Goal: Communication & Community: Answer question/provide support

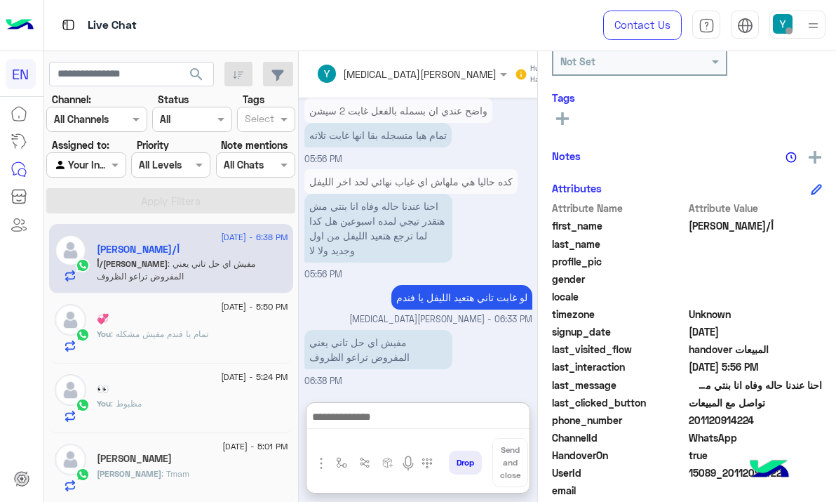
click at [396, 408] on textarea at bounding box center [418, 418] width 223 height 21
type textarea "**********"
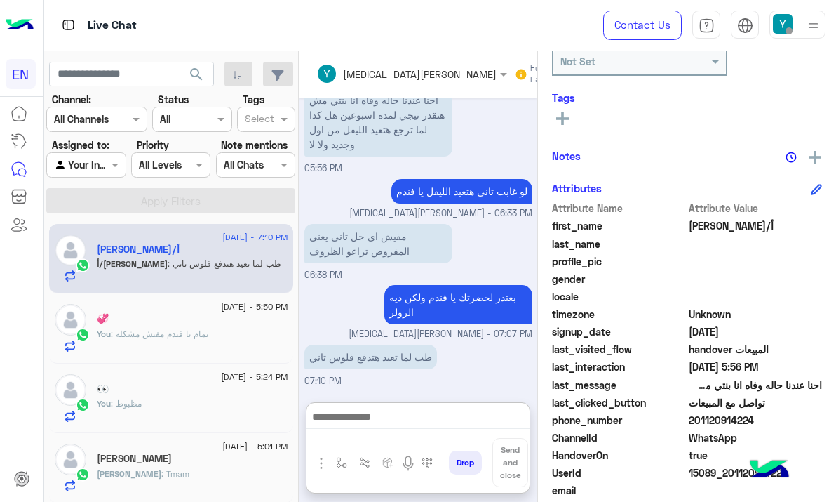
scroll to position [1317, 0]
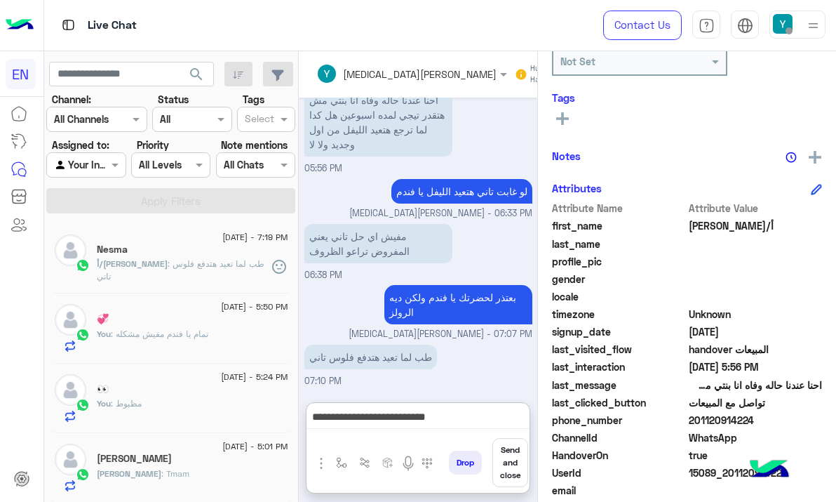
type textarea "**********"
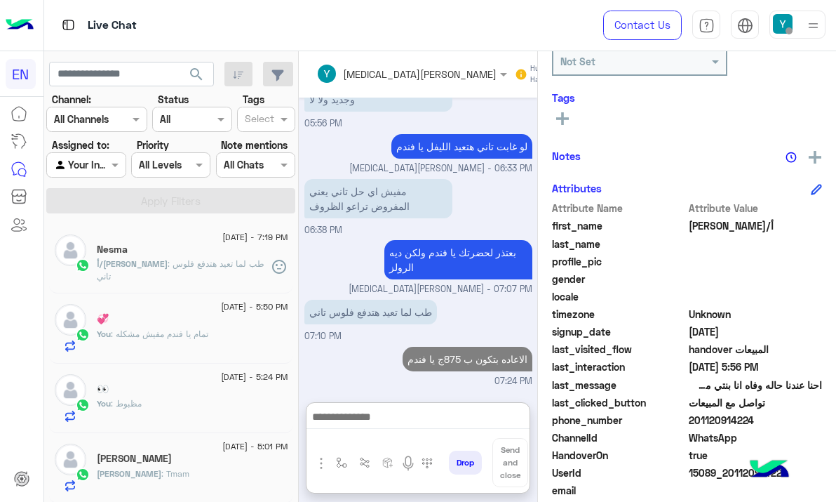
scroll to position [1362, 0]
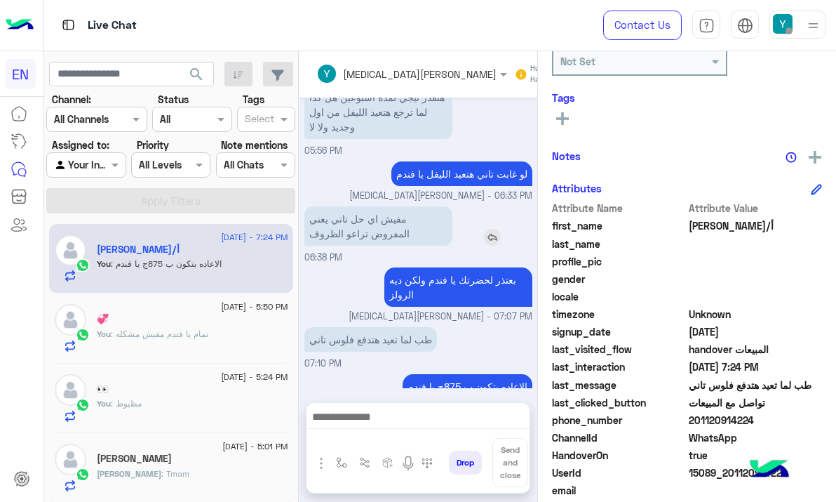
scroll to position [1299, 0]
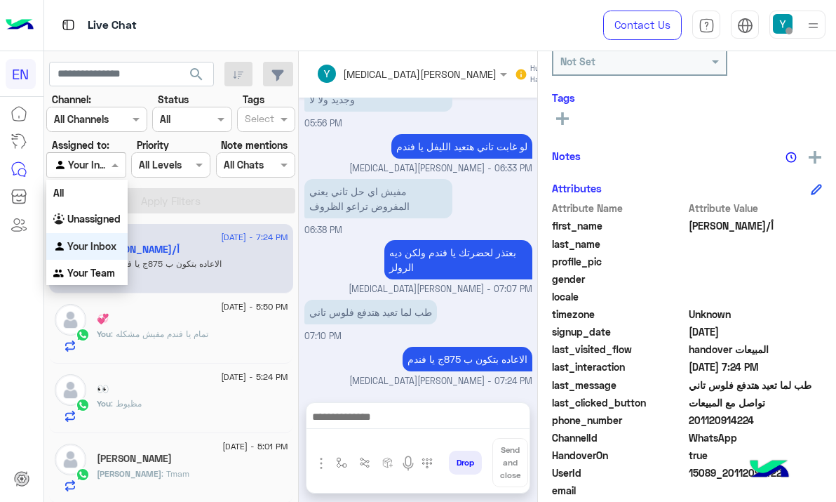
click at [95, 168] on div at bounding box center [86, 164] width 78 height 16
click at [94, 281] on div "Your Team" at bounding box center [86, 273] width 81 height 27
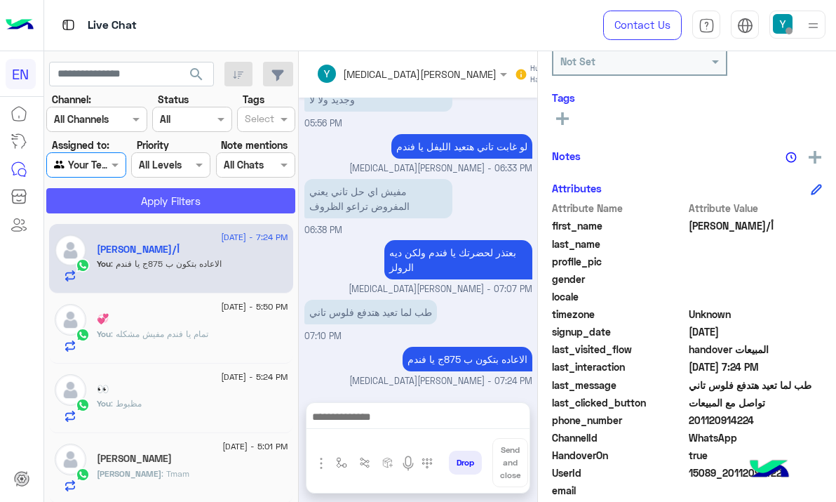
click at [114, 202] on button "Apply Filters" at bounding box center [170, 200] width 249 height 25
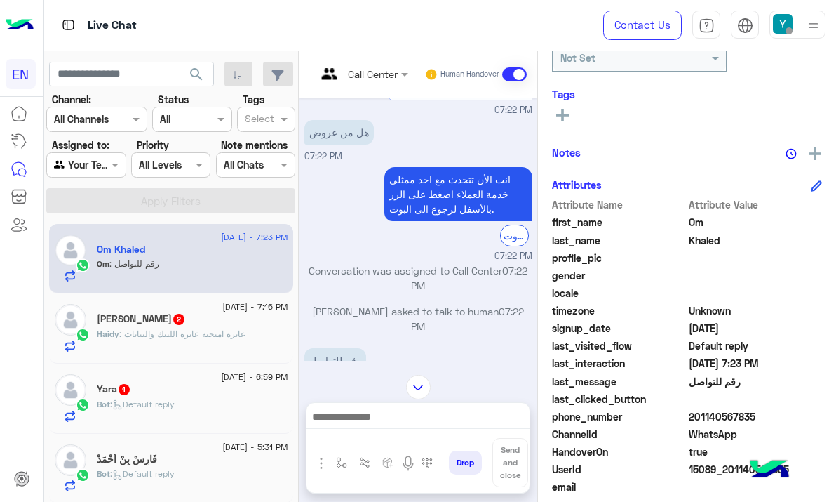
scroll to position [24, 0]
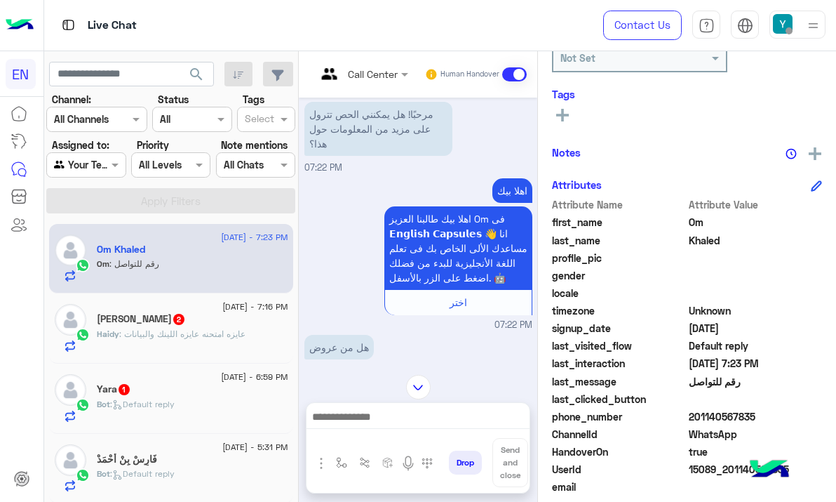
click at [358, 76] on input "text" at bounding box center [344, 74] width 57 height 15
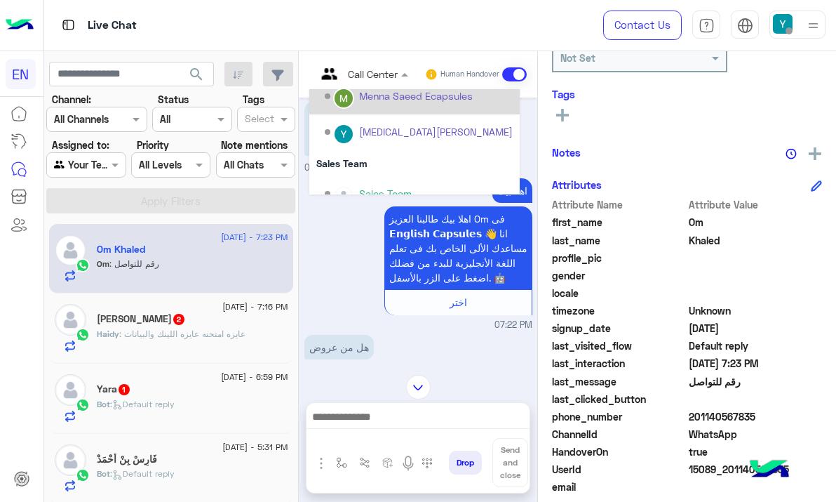
scroll to position [233, 0]
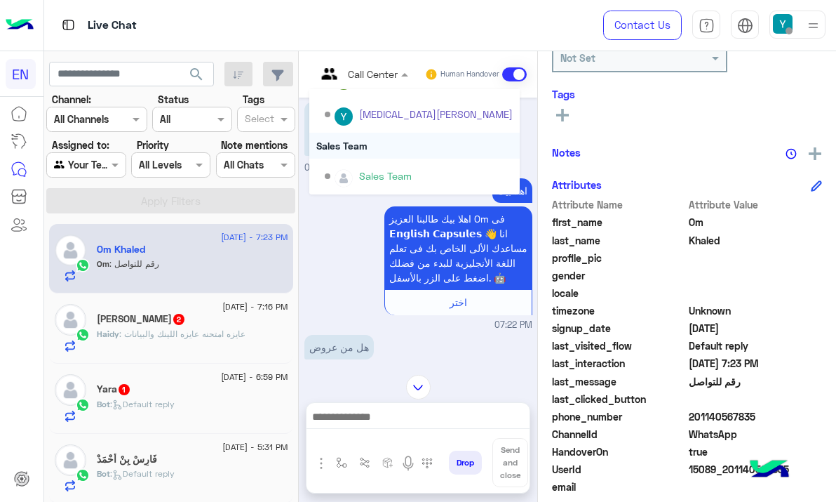
click at [375, 152] on div "Sales Team" at bounding box center [414, 146] width 210 height 26
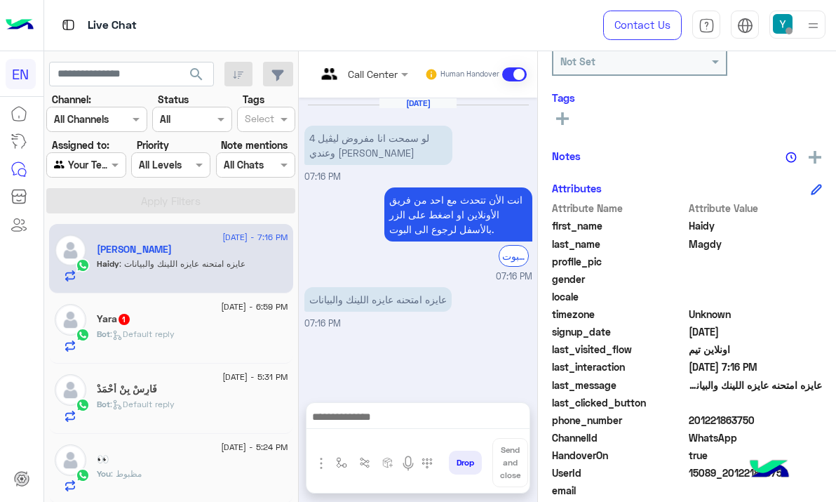
click at [739, 415] on span "201221863750" at bounding box center [756, 419] width 134 height 15
copy span "201221863750"
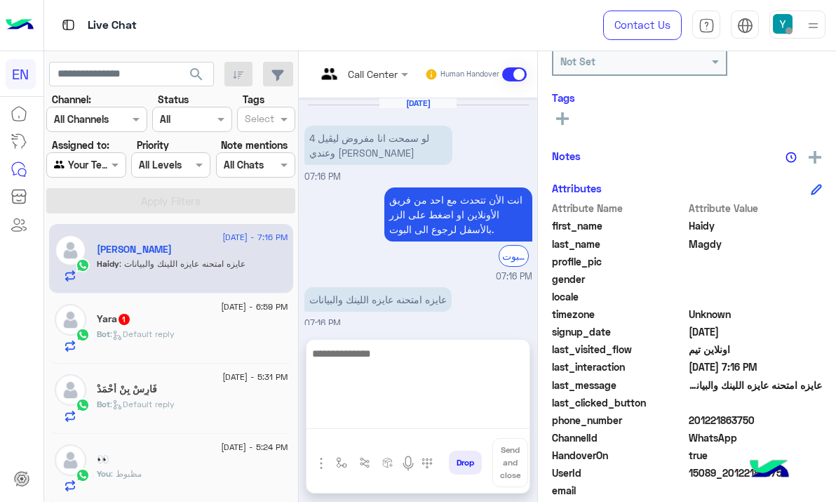
click at [365, 418] on textarea at bounding box center [418, 386] width 223 height 84
paste textarea "**********"
type textarea "**********"
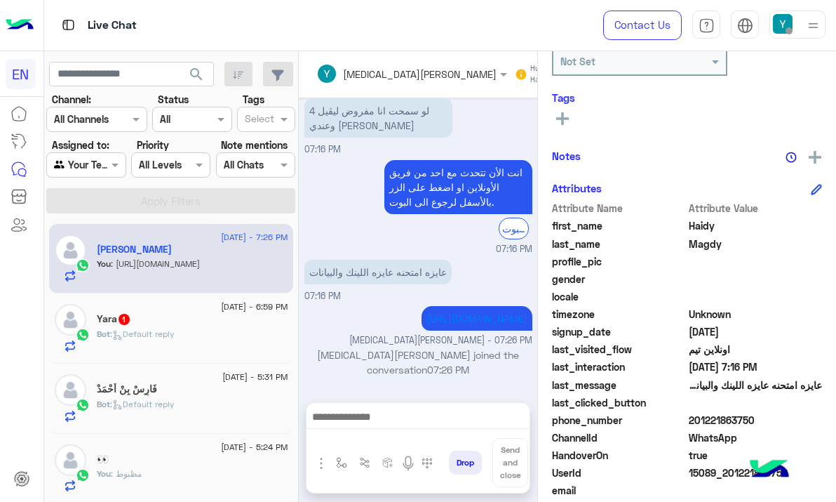
scroll to position [69, 0]
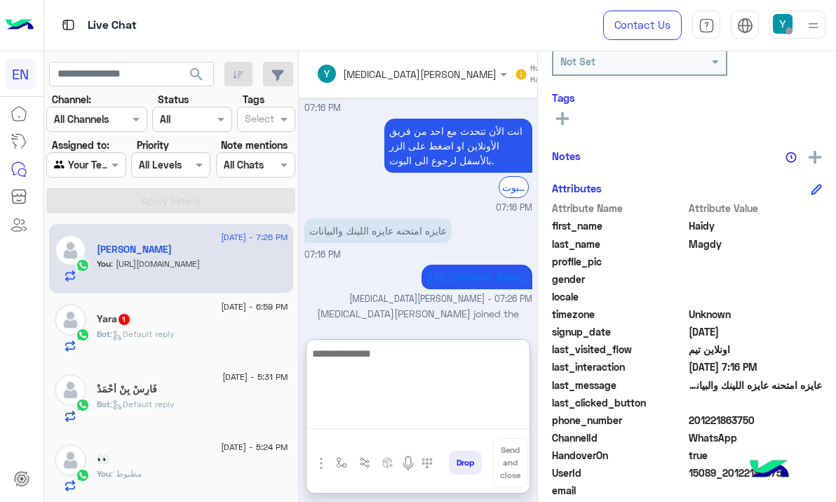
click at [358, 382] on textarea at bounding box center [418, 386] width 223 height 84
paste textarea "**********"
type textarea "**********"
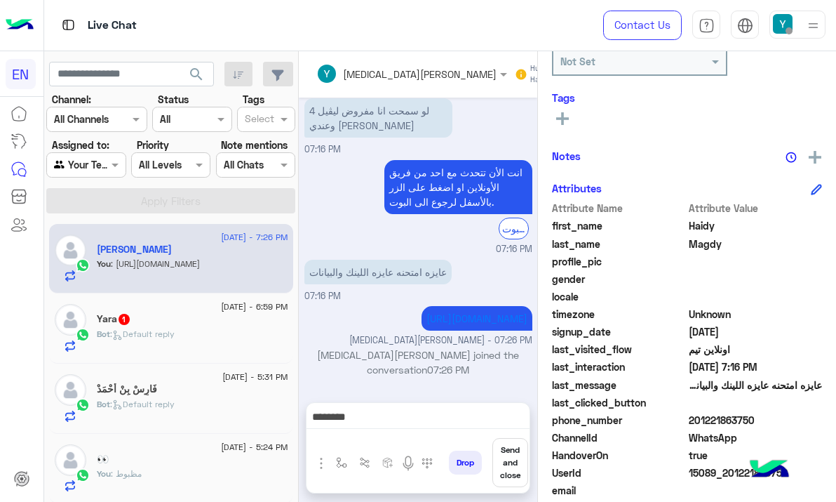
click at [518, 462] on button "Send and close" at bounding box center [510, 462] width 36 height 49
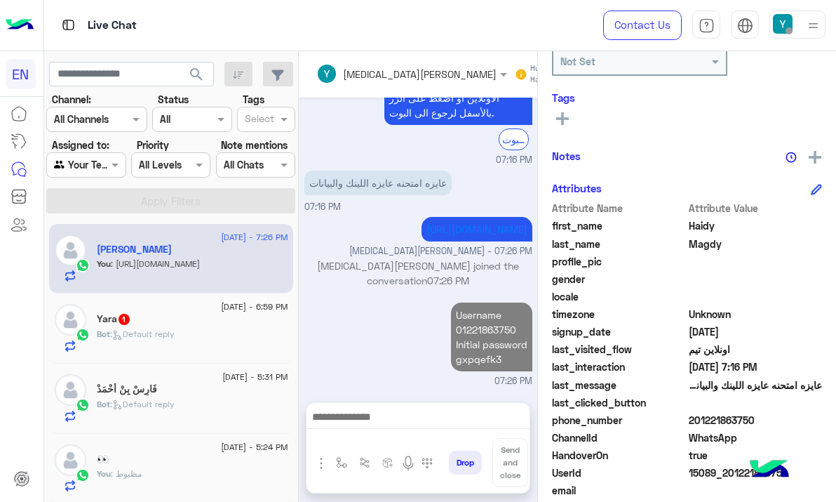
scroll to position [154, 0]
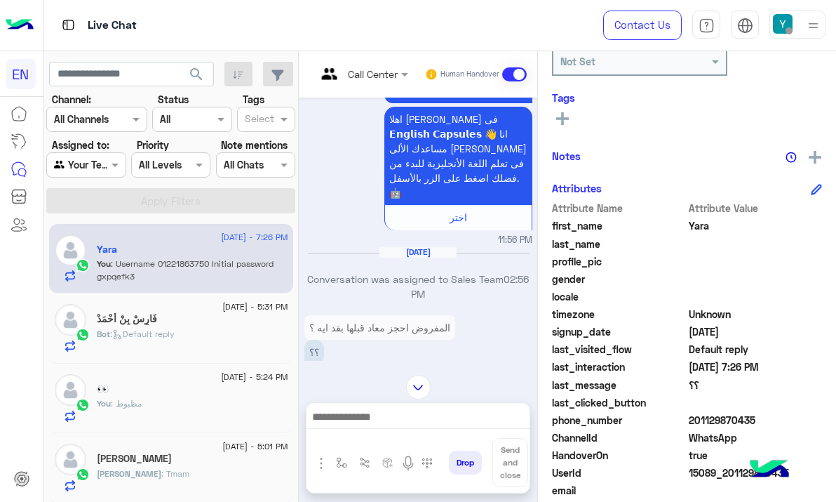
scroll to position [635, 0]
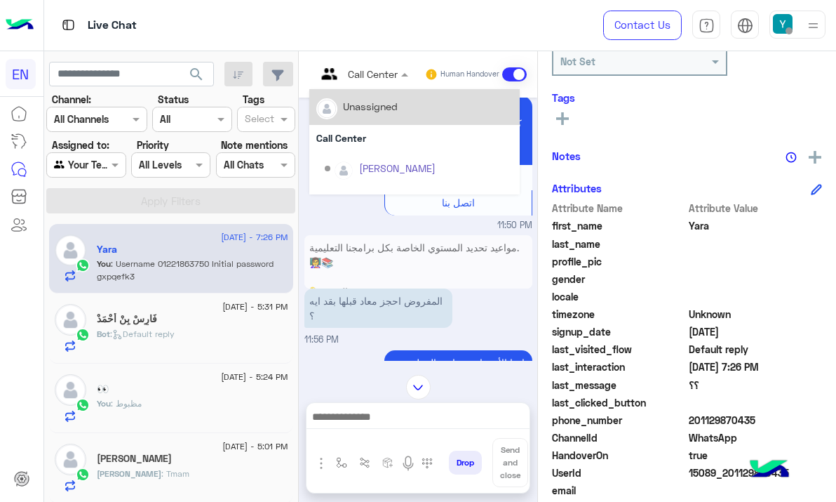
click at [354, 76] on input "text" at bounding box center [344, 74] width 57 height 15
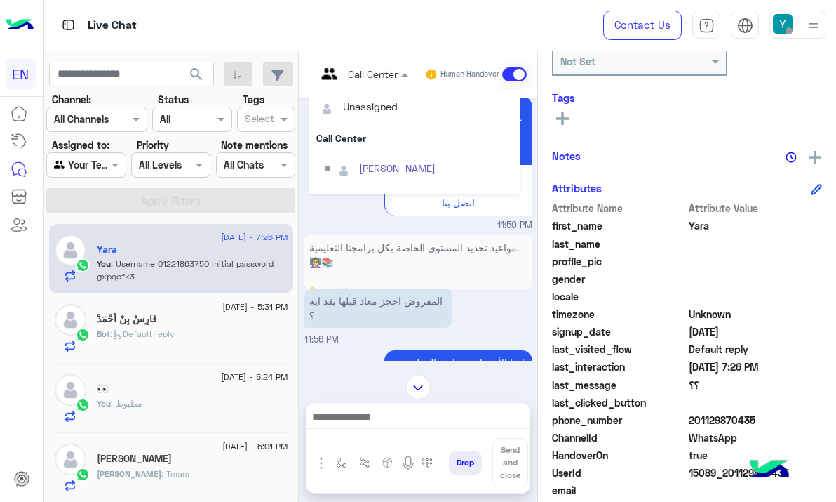
scroll to position [233, 0]
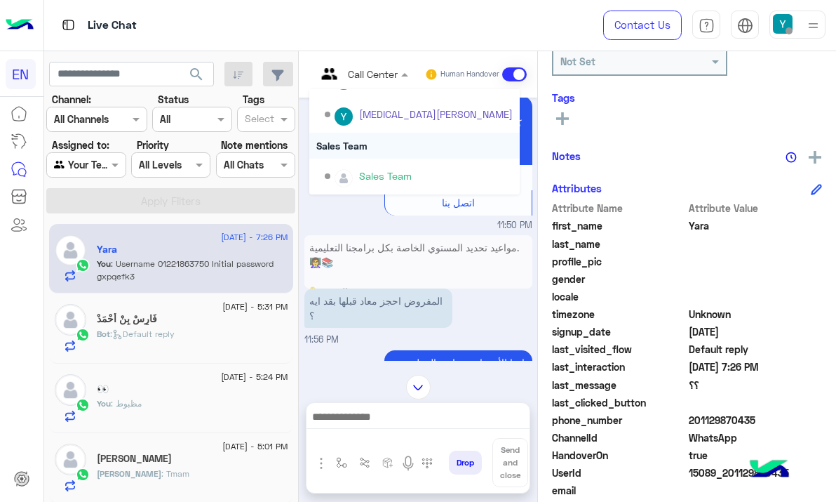
click at [385, 147] on div "Sales Team" at bounding box center [414, 146] width 210 height 26
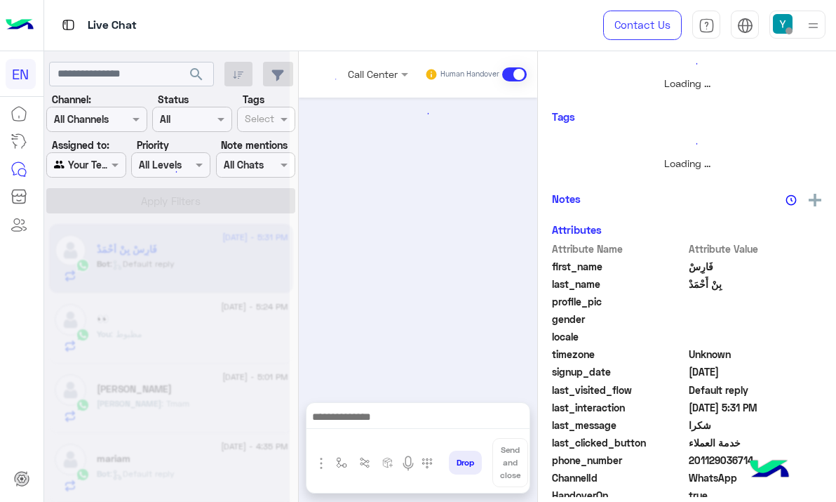
click at [104, 168] on div at bounding box center [86, 164] width 78 height 16
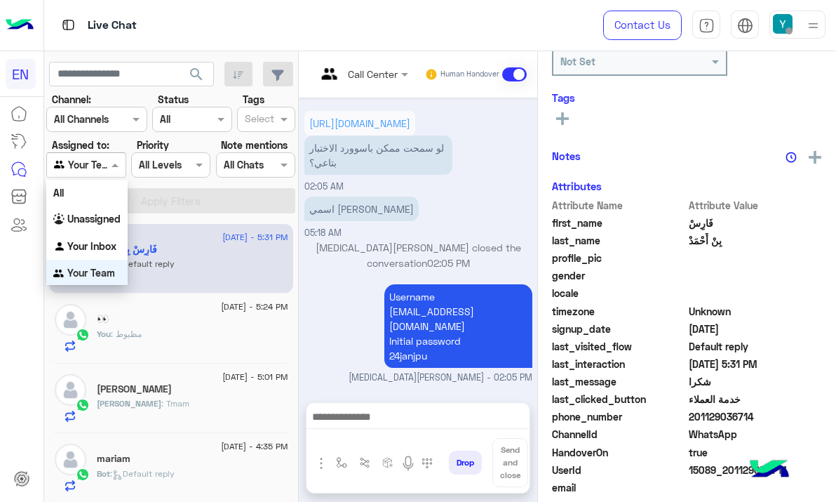
scroll to position [839, 0]
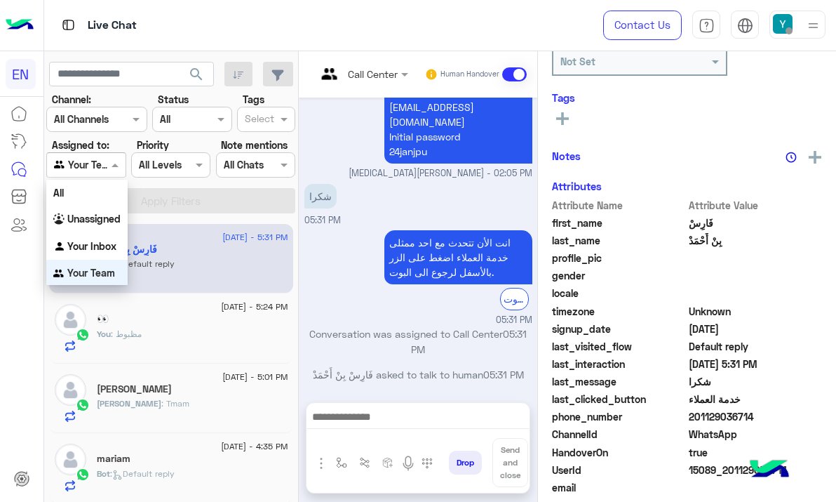
click at [112, 215] on b "Unassigned" at bounding box center [93, 219] width 53 height 12
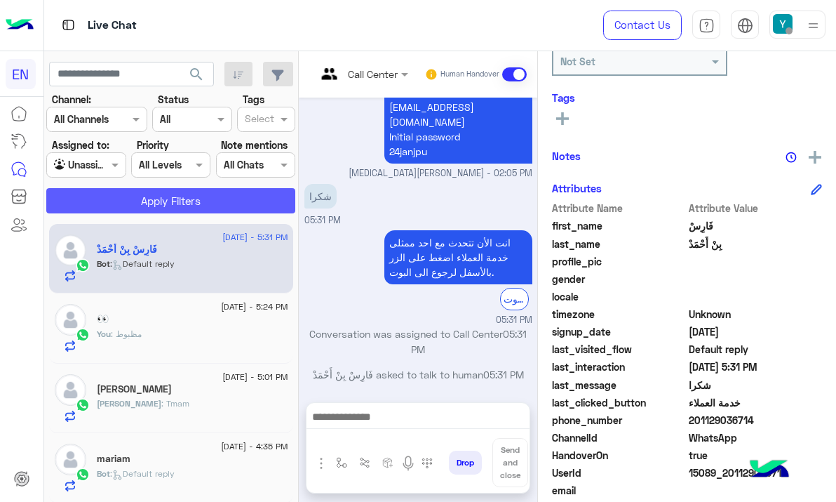
click at [116, 203] on button "Apply Filters" at bounding box center [170, 200] width 249 height 25
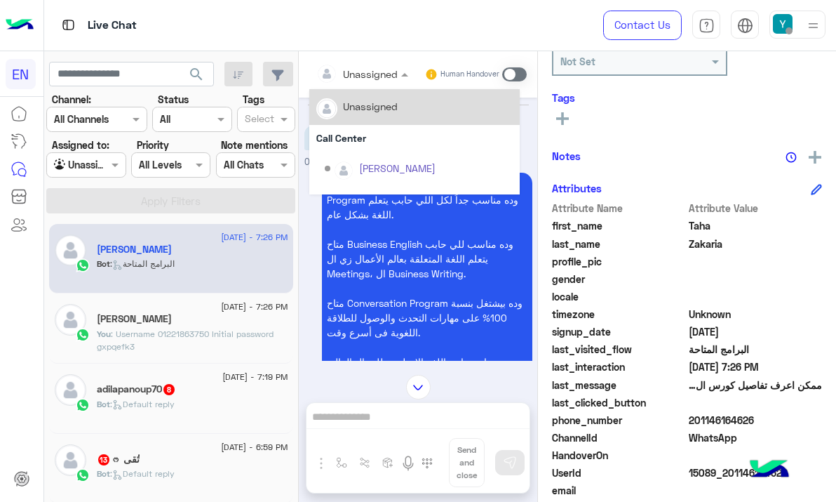
click at [368, 65] on div "Unassigned" at bounding box center [356, 74] width 81 height 28
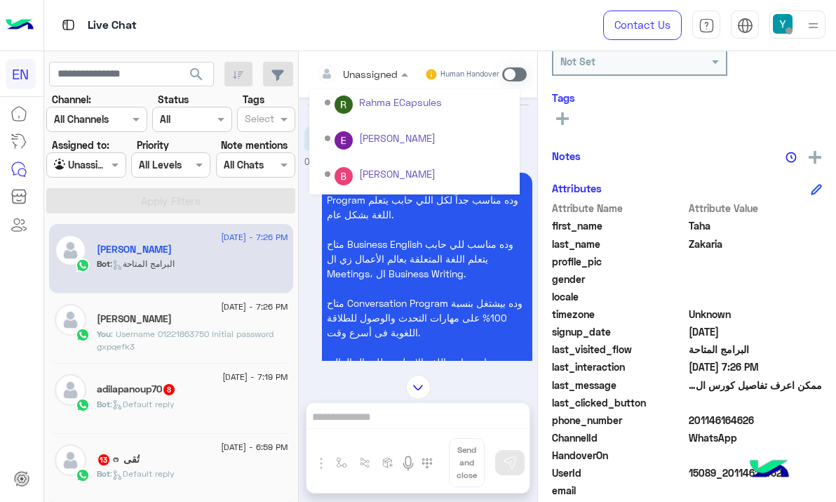
scroll to position [233, 0]
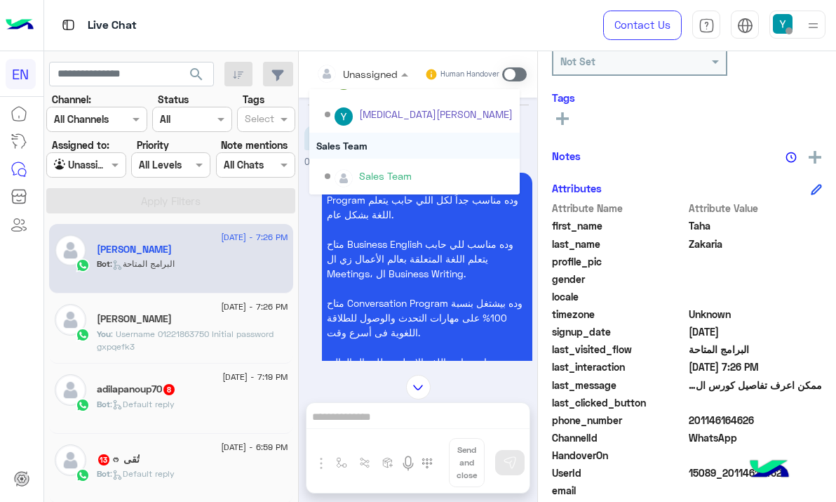
click at [366, 147] on div "Sales Team" at bounding box center [414, 146] width 210 height 26
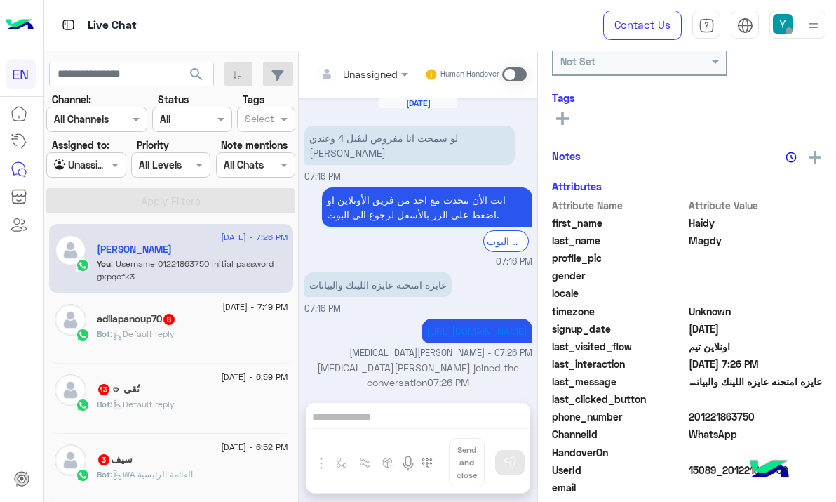
scroll to position [154, 0]
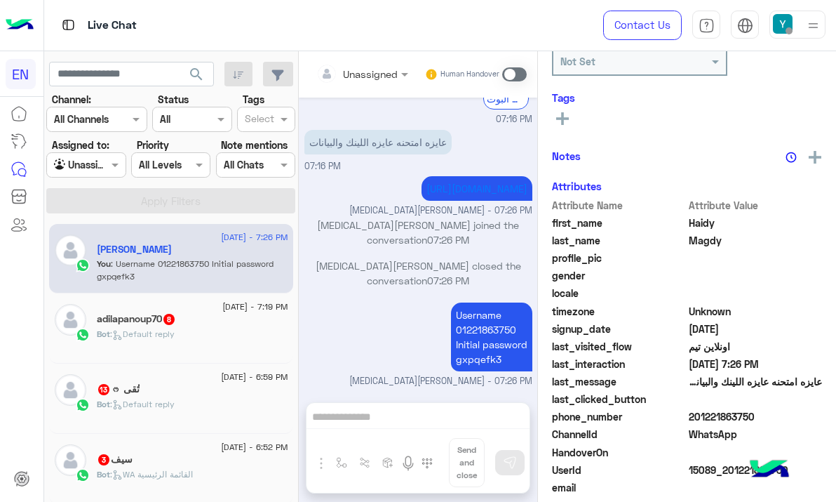
click at [257, 325] on div "adilapanoup70 8" at bounding box center [193, 320] width 192 height 15
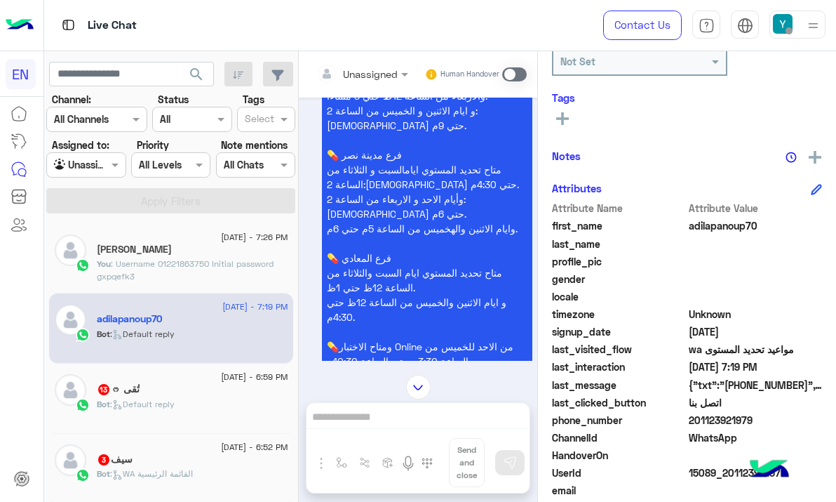
scroll to position [763, 0]
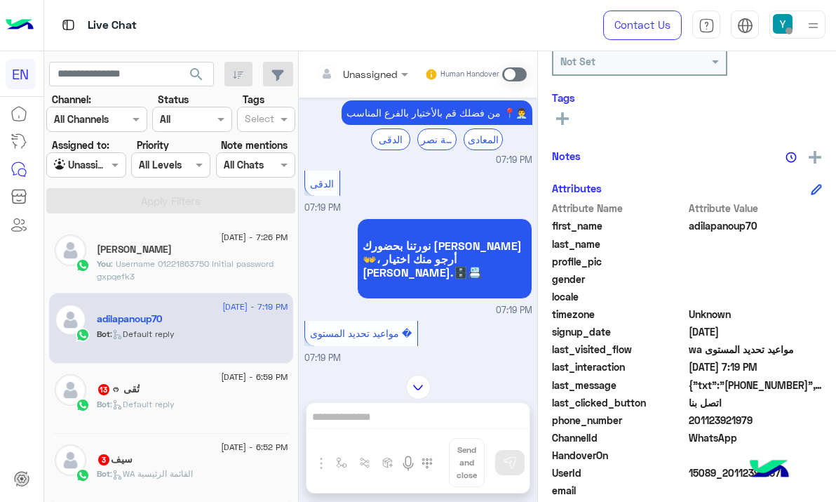
click at [365, 92] on div "Unassigned Human Handover" at bounding box center [418, 74] width 239 height 46
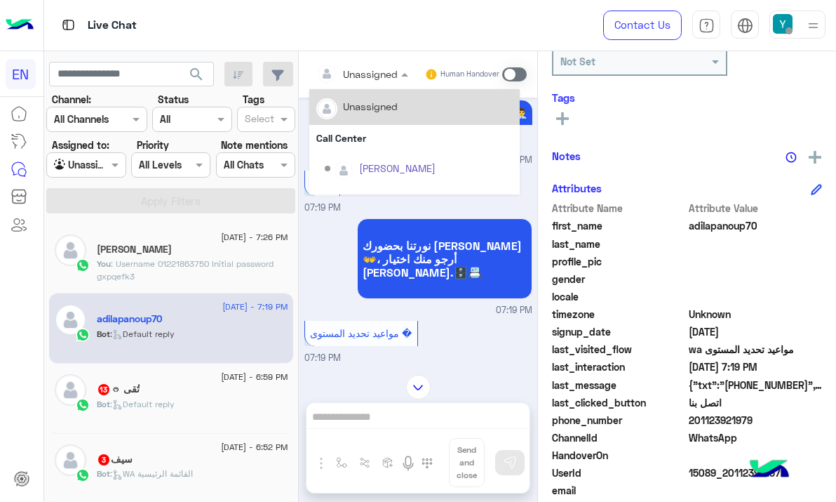
click at [370, 86] on div "Unassigned" at bounding box center [356, 74] width 81 height 28
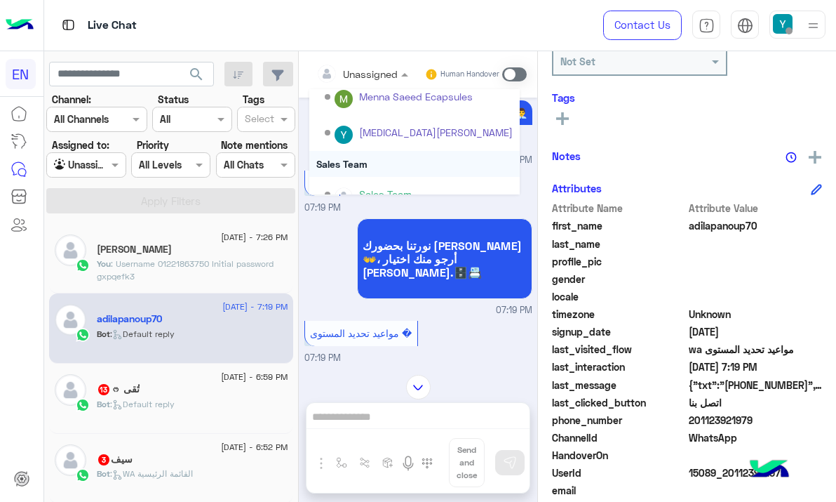
scroll to position [233, 0]
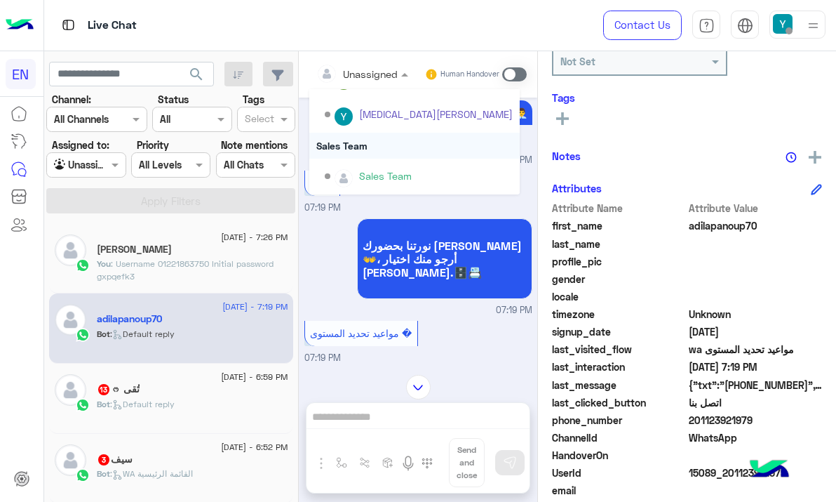
click at [372, 147] on div "Sales Team" at bounding box center [414, 146] width 210 height 26
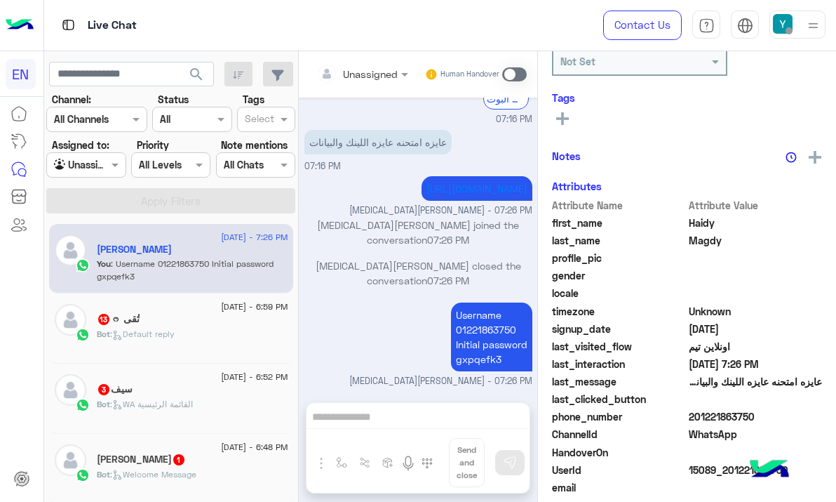
scroll to position [154, 0]
click at [246, 312] on span "[DATE] - 6:59 PM" at bounding box center [254, 306] width 67 height 13
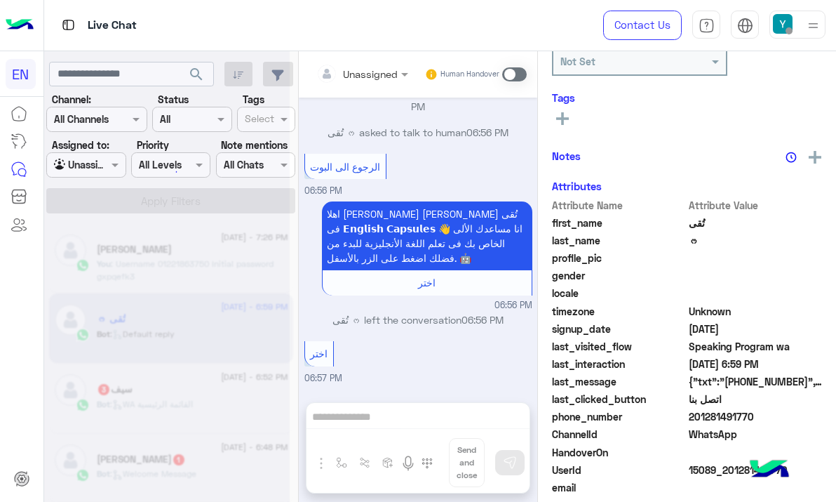
click at [354, 68] on input "text" at bounding box center [344, 74] width 57 height 15
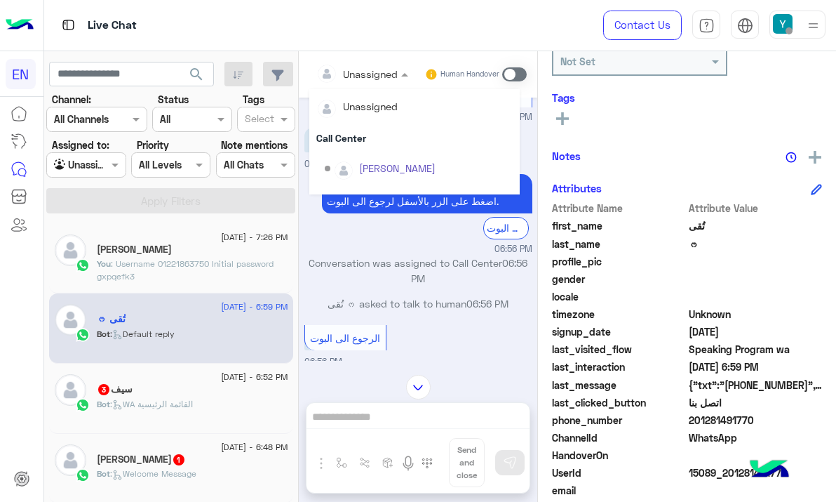
scroll to position [233, 0]
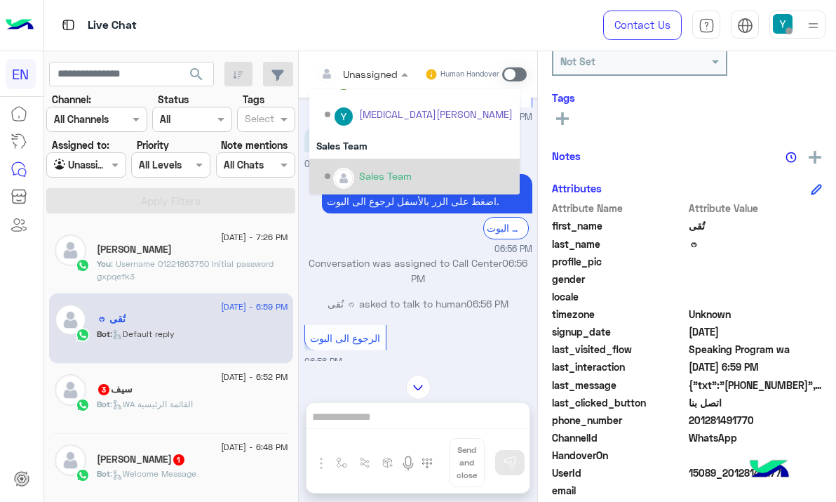
click at [371, 163] on div "Sales Team" at bounding box center [414, 177] width 210 height 36
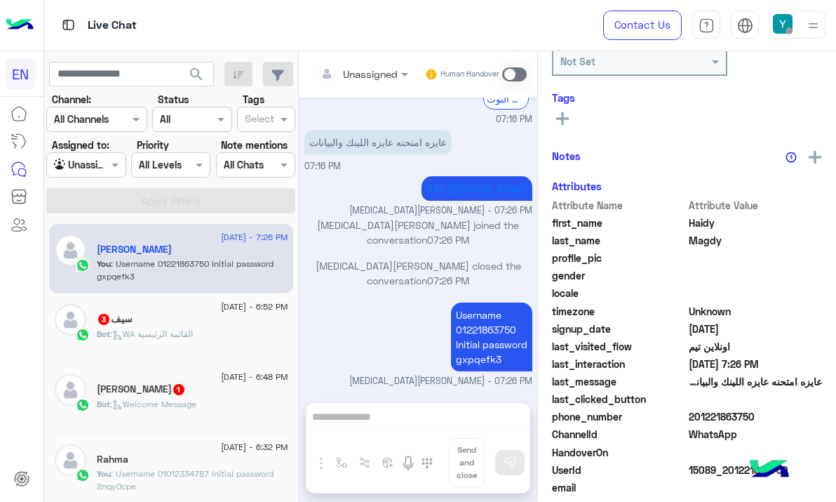
scroll to position [154, 0]
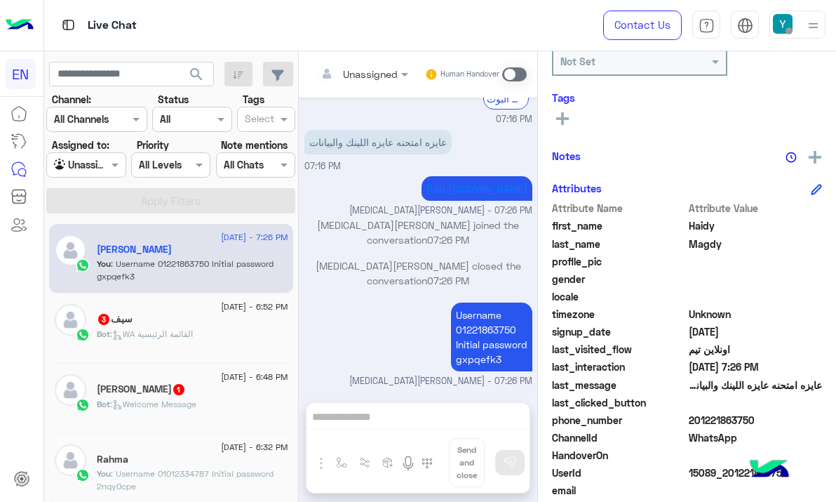
click at [128, 337] on span ": WA القائمة الرئيسية" at bounding box center [151, 333] width 83 height 11
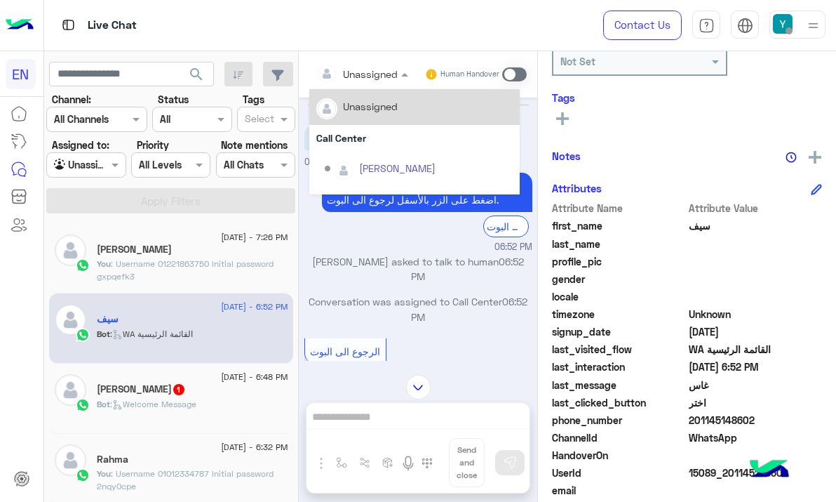
click at [354, 67] on input "text" at bounding box center [344, 74] width 57 height 15
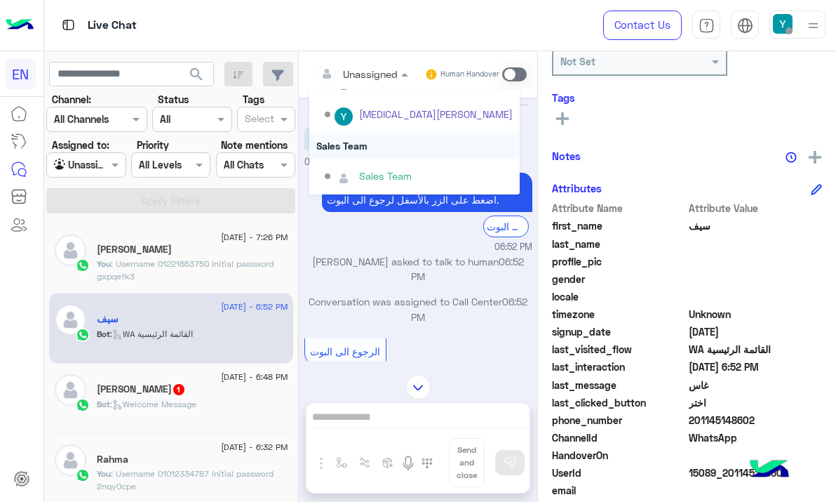
click at [387, 142] on div "Sales Team" at bounding box center [414, 146] width 210 height 26
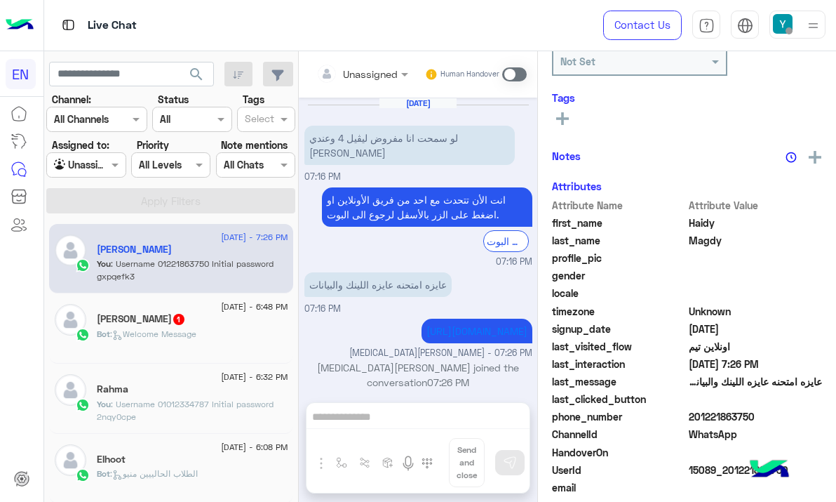
click at [253, 338] on div "Bot : Welcome Message" at bounding box center [193, 340] width 192 height 25
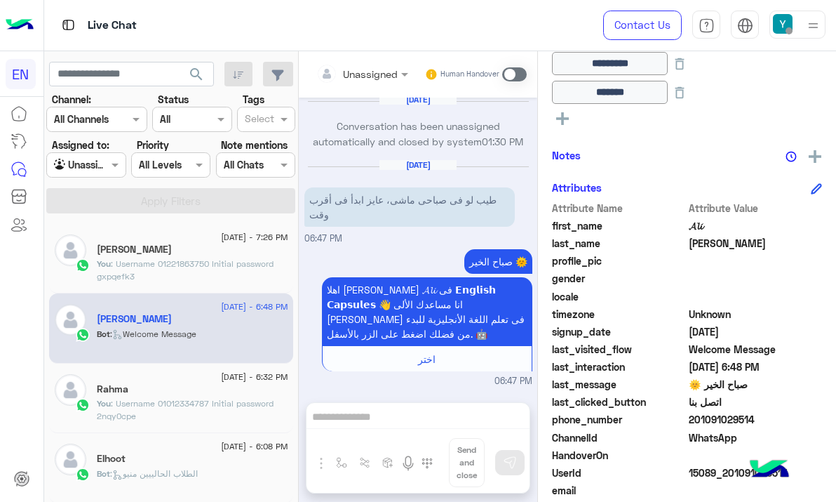
click at [702, 420] on span "201091029514" at bounding box center [756, 419] width 134 height 15
copy span "201091029514"
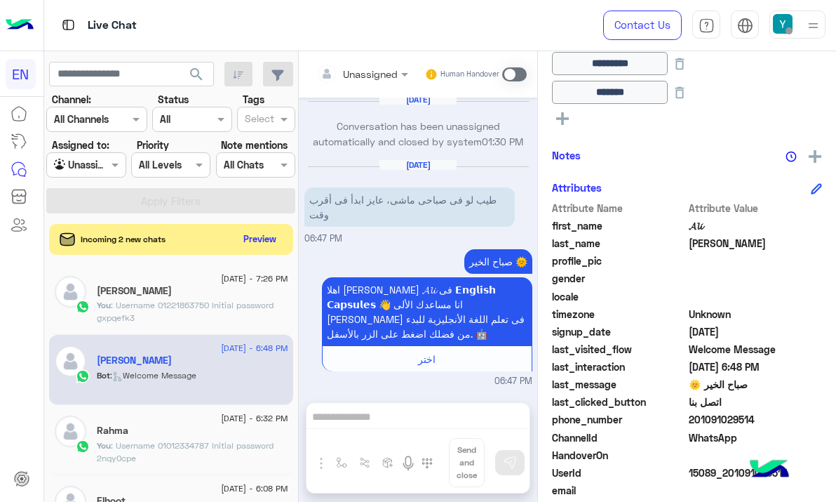
click at [509, 74] on span at bounding box center [514, 74] width 25 height 14
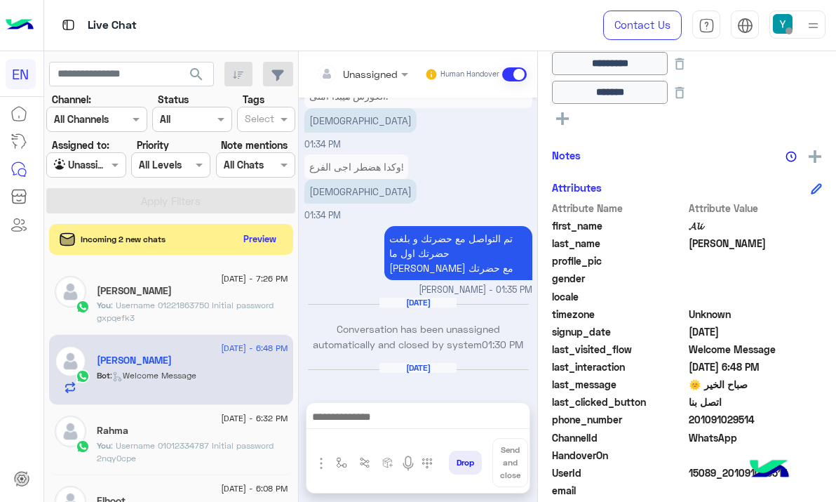
scroll to position [2626, 0]
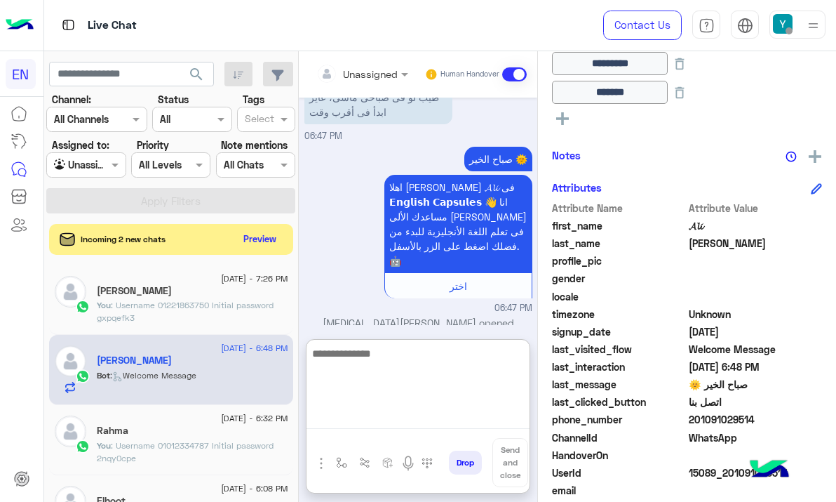
click at [408, 421] on textarea at bounding box center [418, 386] width 223 height 84
type textarea "**********"
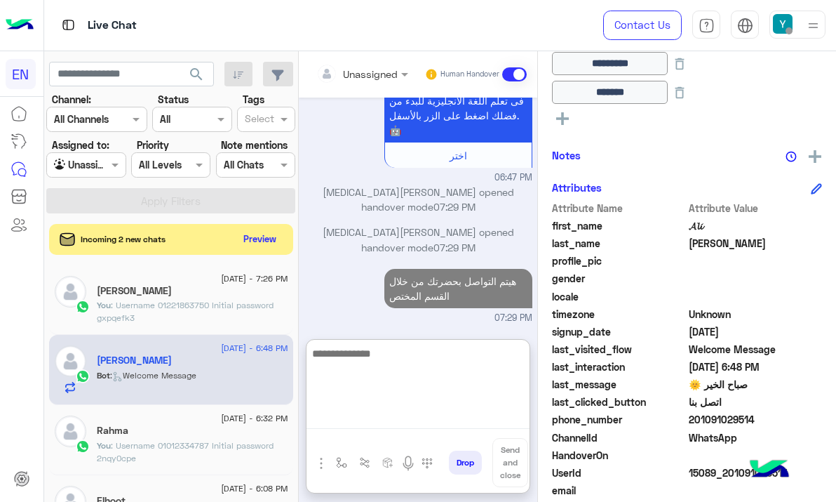
scroll to position [2819, 0]
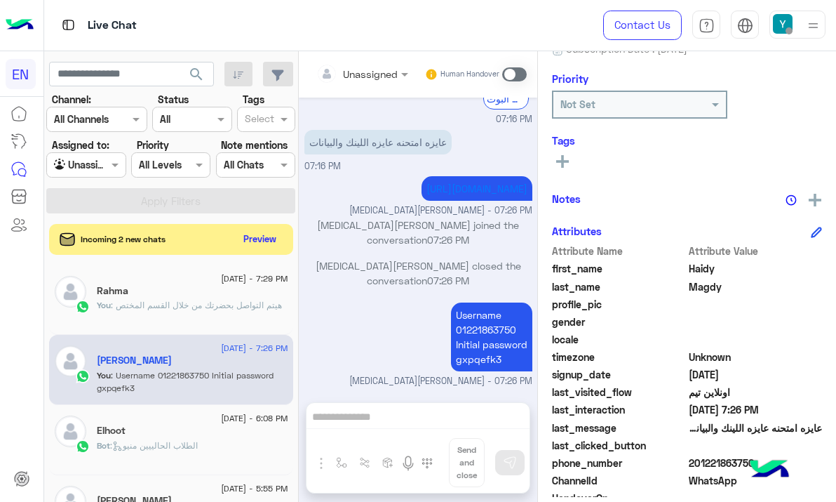
scroll to position [154, 0]
click at [263, 233] on button "Preview" at bounding box center [260, 238] width 43 height 19
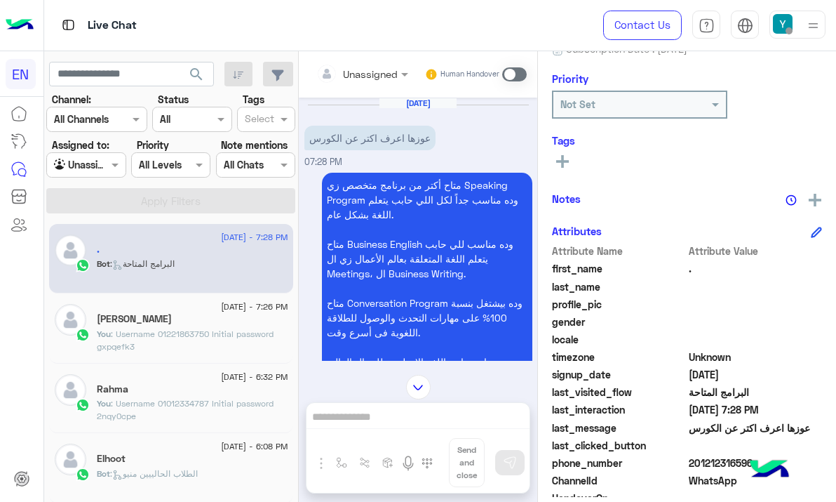
click at [382, 66] on div at bounding box center [362, 73] width 106 height 16
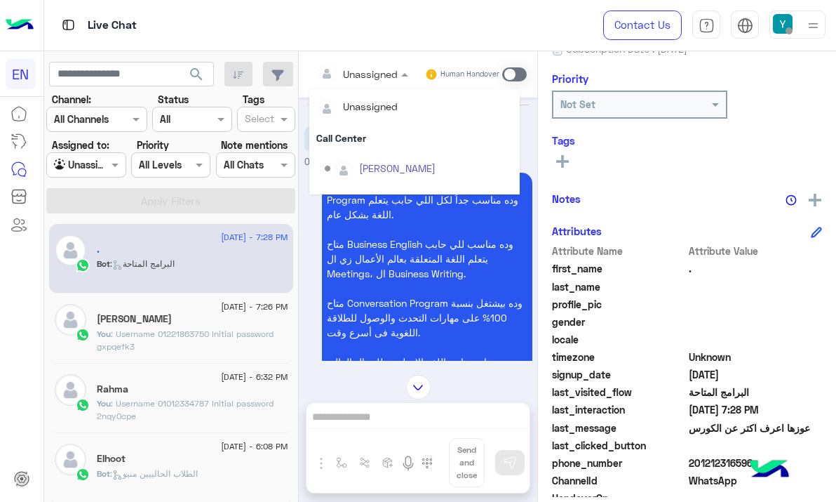
scroll to position [233, 0]
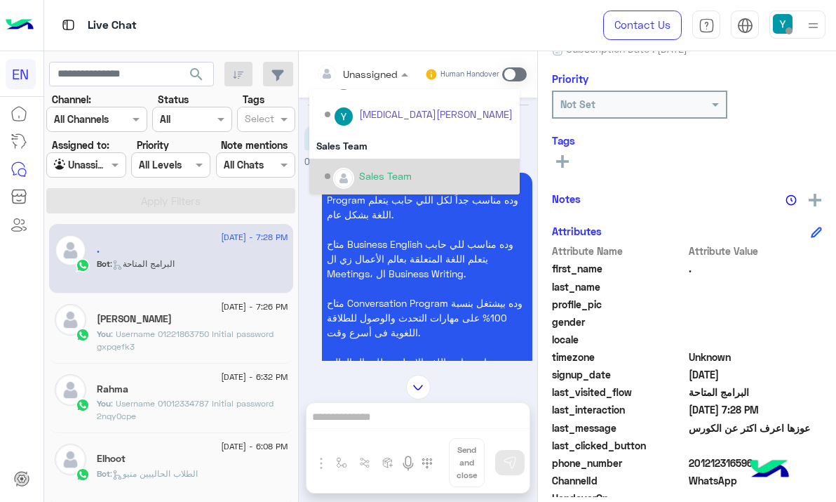
click at [382, 159] on div "Sales Team" at bounding box center [414, 177] width 210 height 36
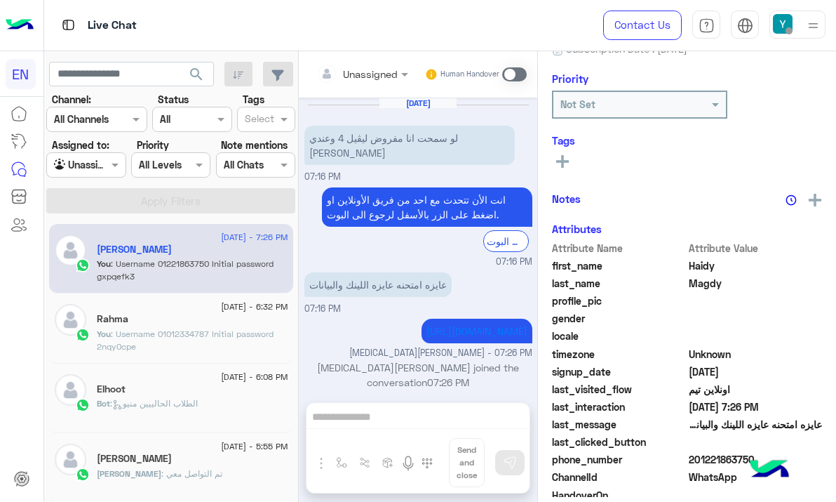
scroll to position [154, 0]
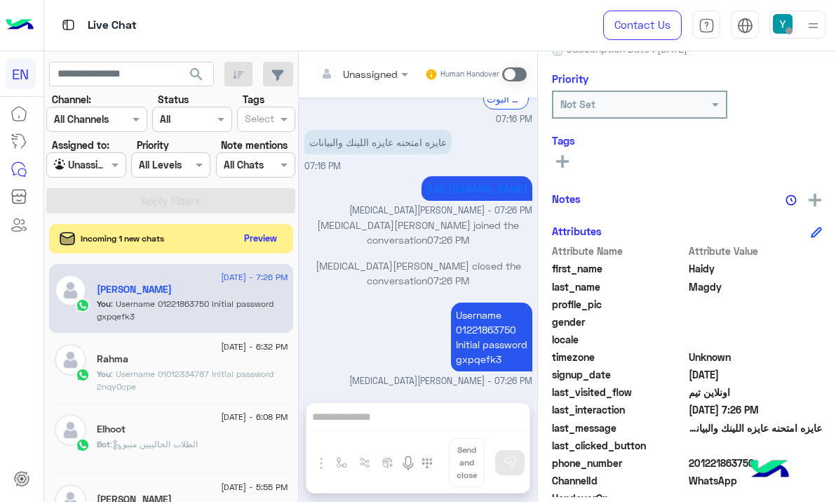
click at [265, 233] on button "Preview" at bounding box center [260, 238] width 43 height 19
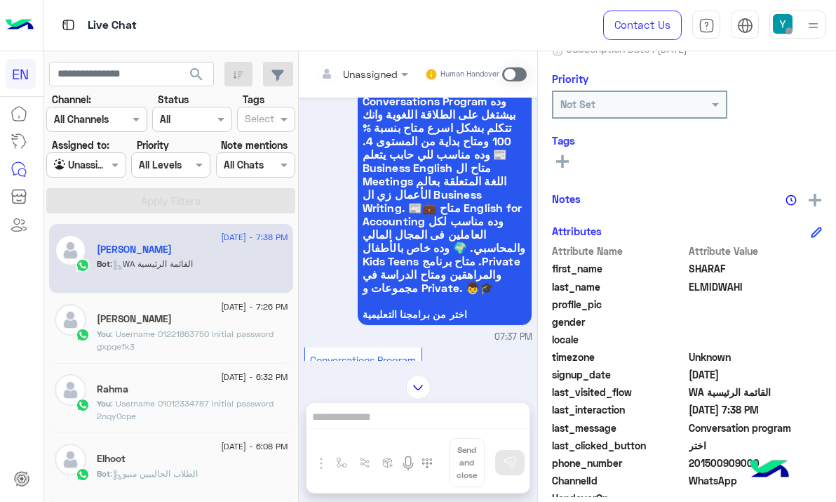
scroll to position [425, 0]
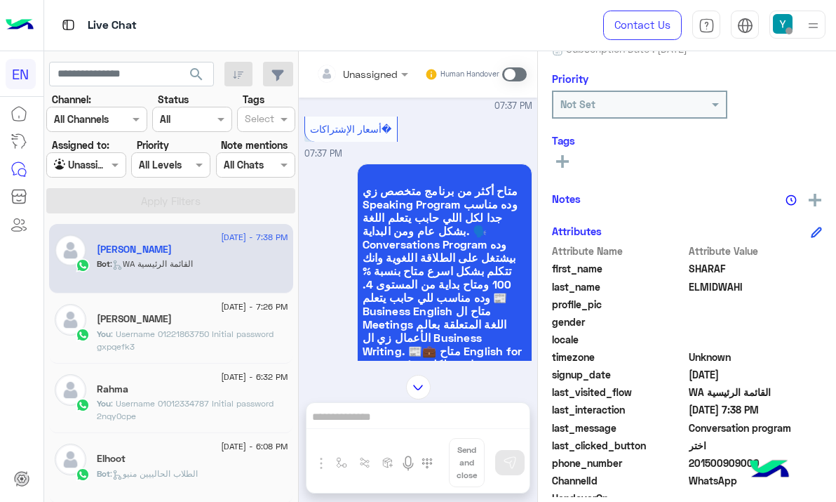
click at [354, 79] on input "text" at bounding box center [344, 74] width 57 height 15
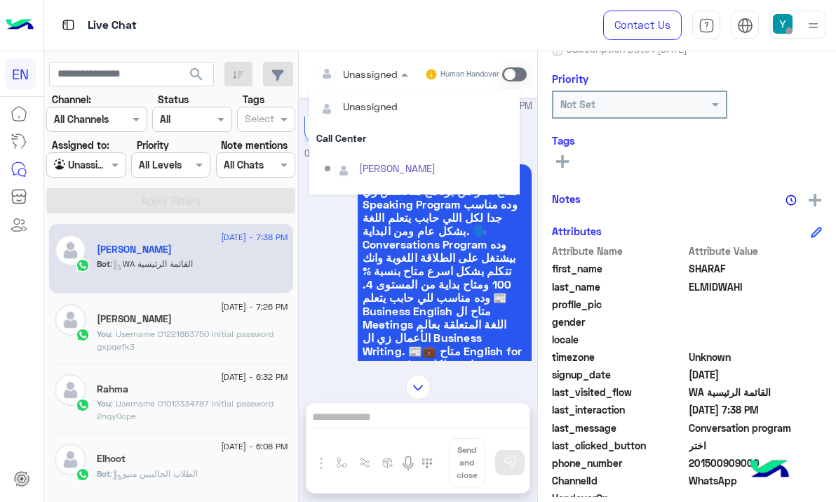
scroll to position [233, 0]
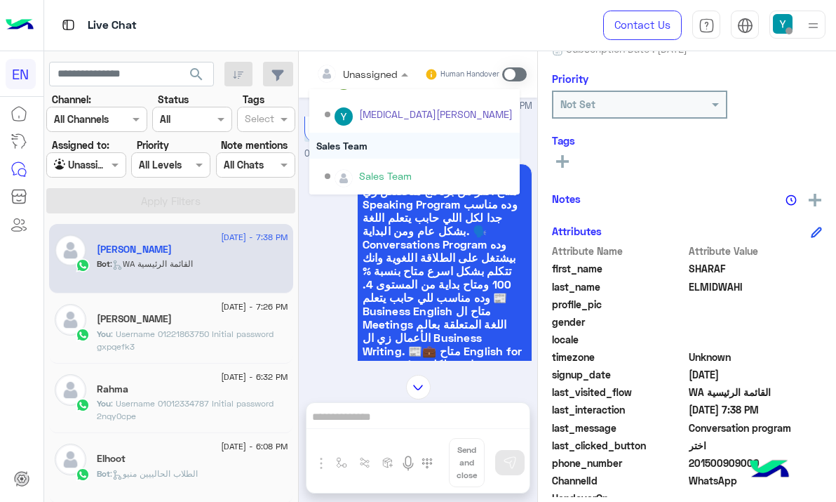
click at [351, 146] on div "Sales Team" at bounding box center [414, 146] width 210 height 26
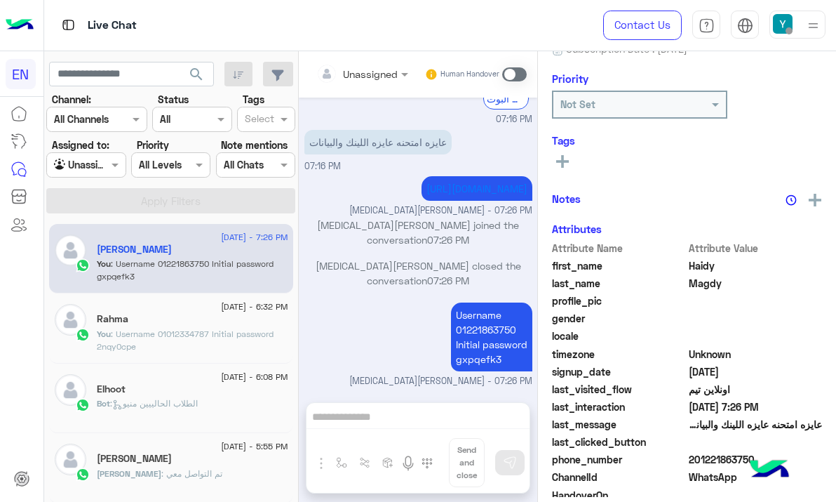
scroll to position [154, 0]
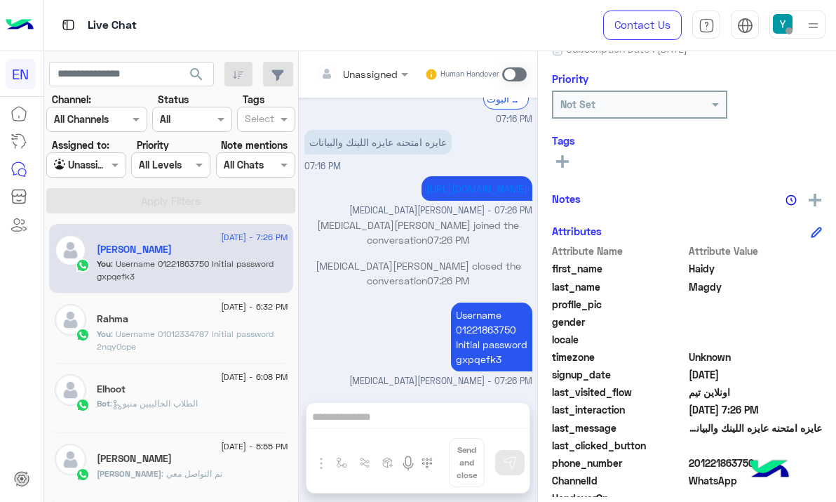
click at [99, 172] on div "Unassigned" at bounding box center [80, 165] width 53 height 16
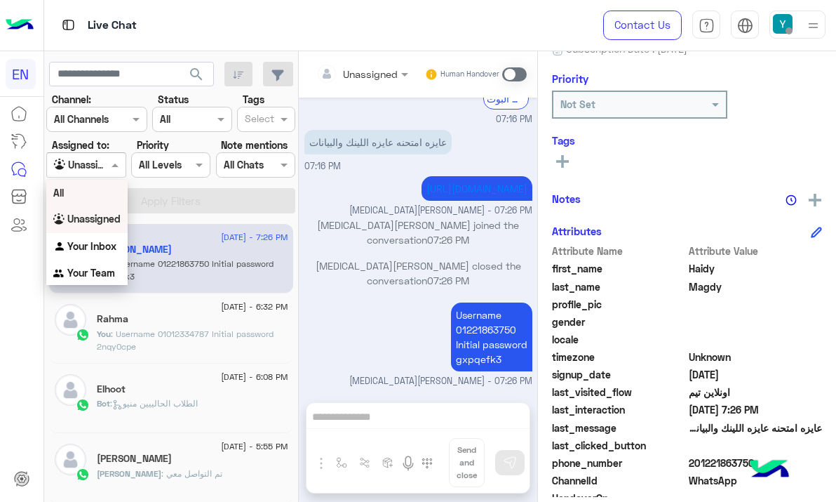
click at [112, 195] on div "All" at bounding box center [86, 193] width 81 height 26
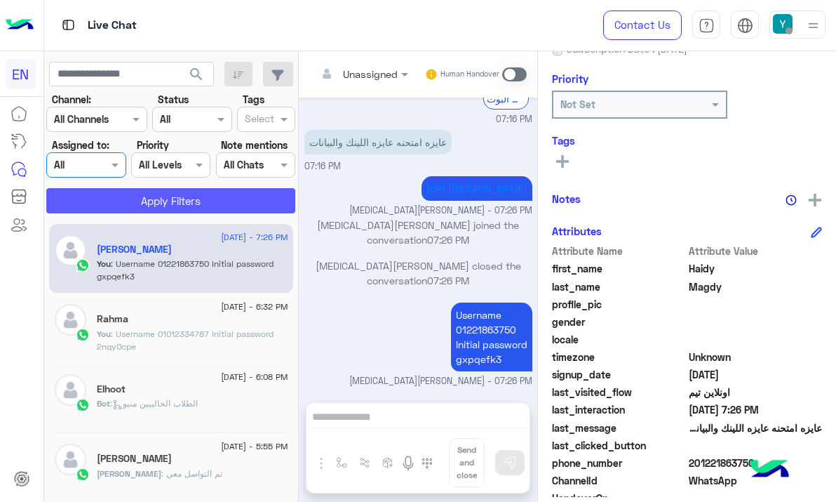
click at [113, 189] on button "Apply Filters" at bounding box center [170, 200] width 249 height 25
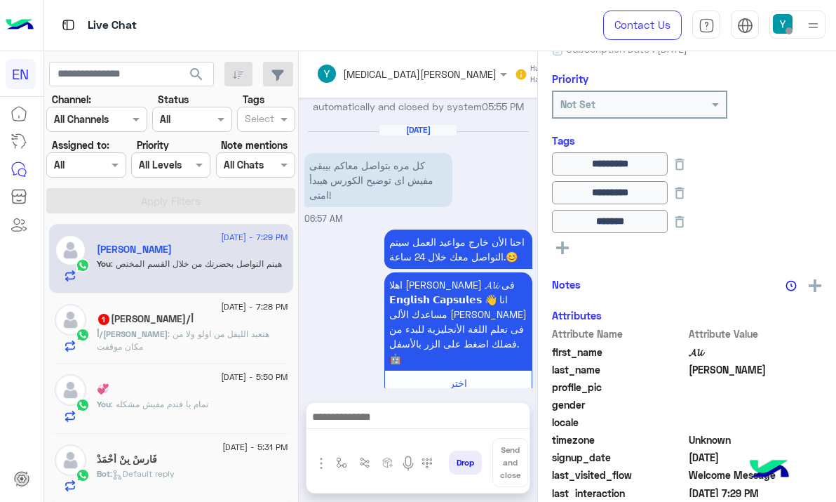
scroll to position [1303, 0]
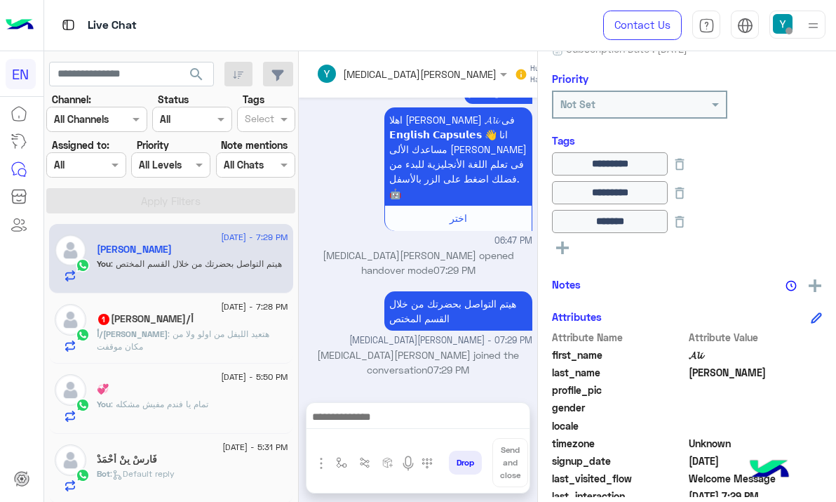
click at [241, 344] on div "أ/[PERSON_NAME] : هتعيد الليفل من اولو ولا من مكان موقفت" at bounding box center [193, 340] width 192 height 25
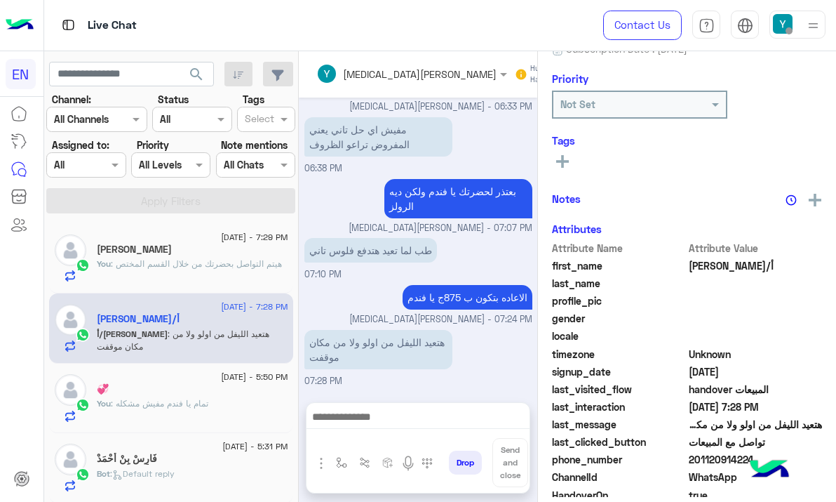
scroll to position [1181, 0]
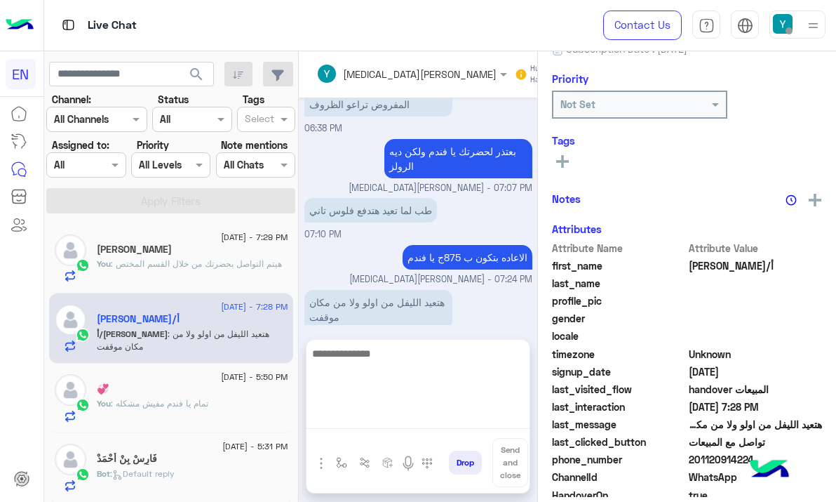
click at [347, 416] on textarea at bounding box center [418, 386] width 223 height 84
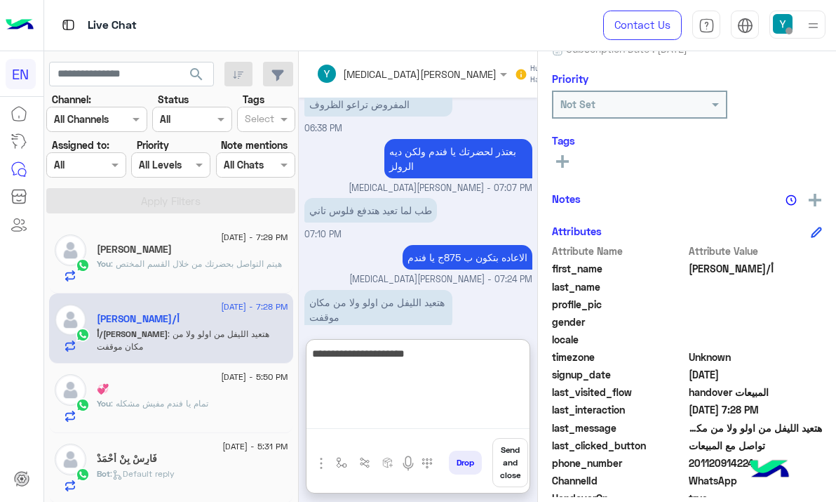
type textarea "**********"
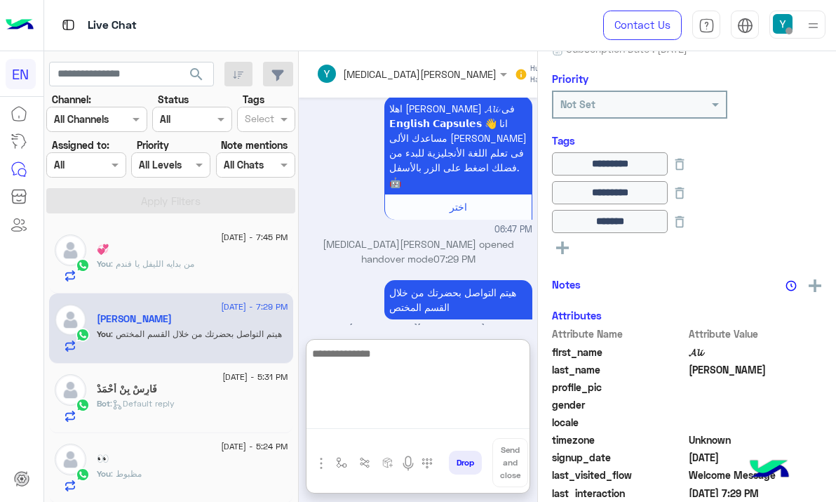
scroll to position [1381, 0]
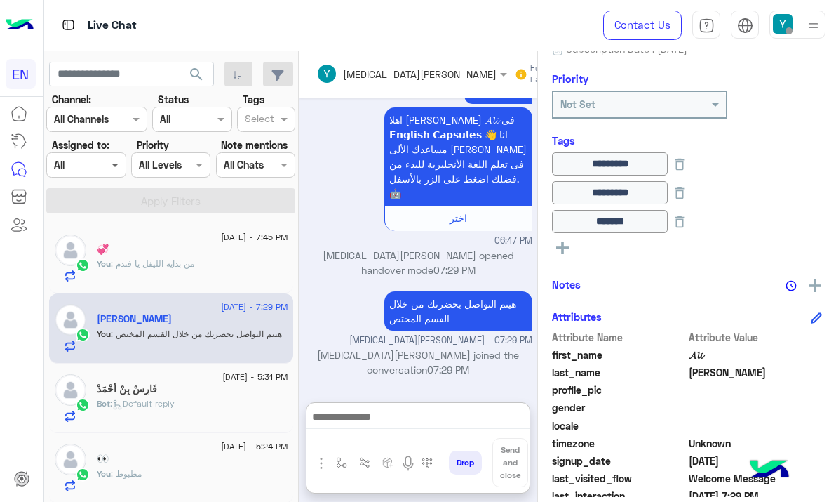
click at [112, 161] on span at bounding box center [117, 164] width 18 height 15
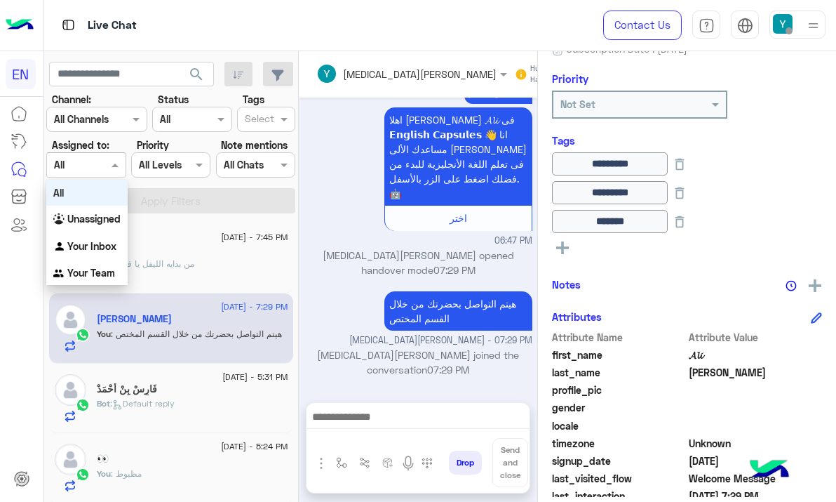
scroll to position [1318, 0]
click at [102, 215] on b "Unassigned" at bounding box center [93, 219] width 53 height 12
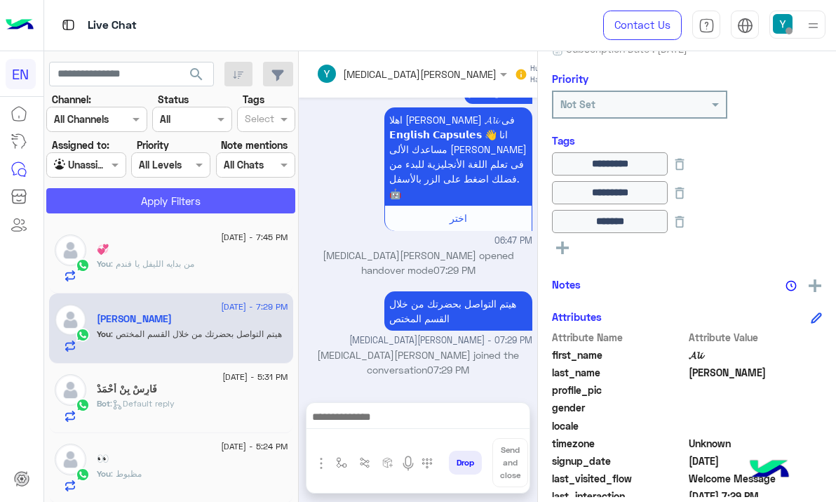
click at [115, 203] on button "Apply Filters" at bounding box center [170, 200] width 249 height 25
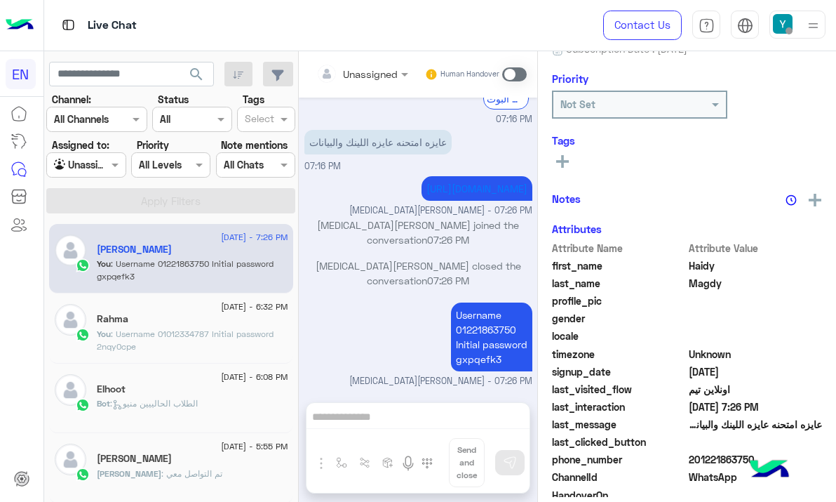
scroll to position [154, 0]
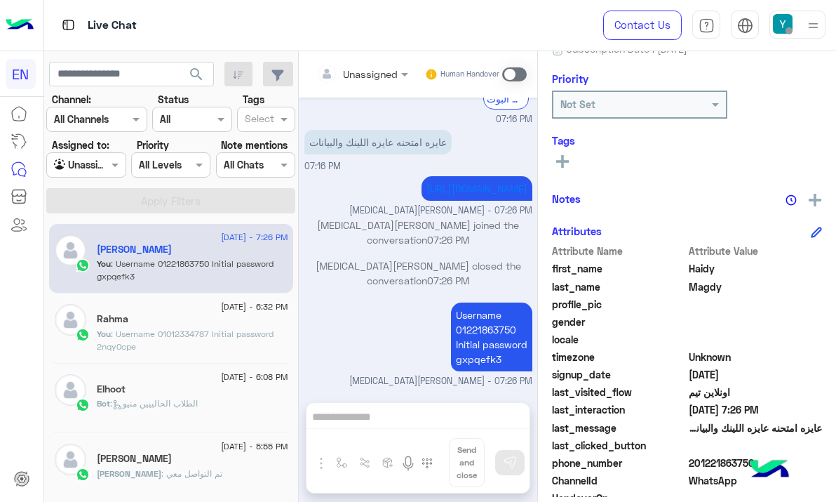
click at [85, 176] on div "Agent Filter Unassigned" at bounding box center [85, 164] width 79 height 25
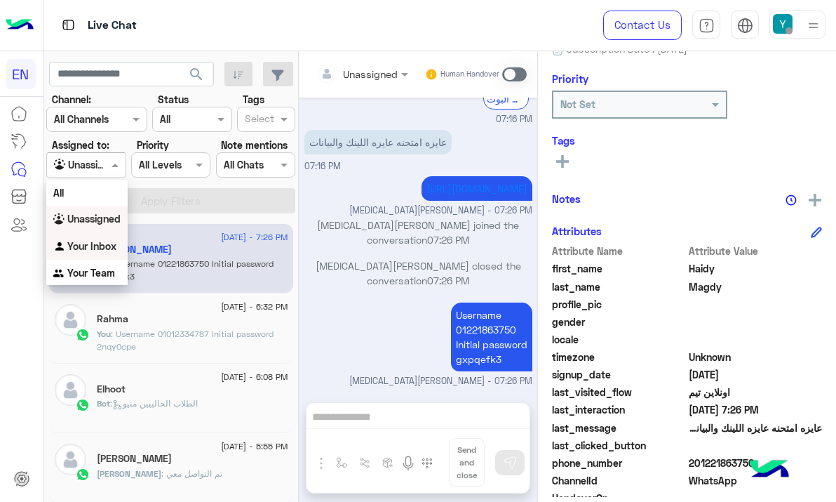
click at [62, 248] on img "Options list" at bounding box center [60, 247] width 14 height 14
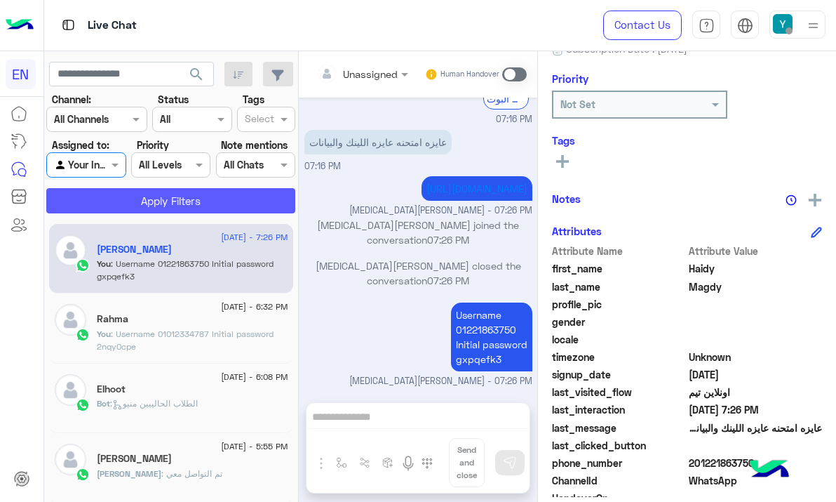
click at [114, 203] on button "Apply Filters" at bounding box center [170, 200] width 249 height 25
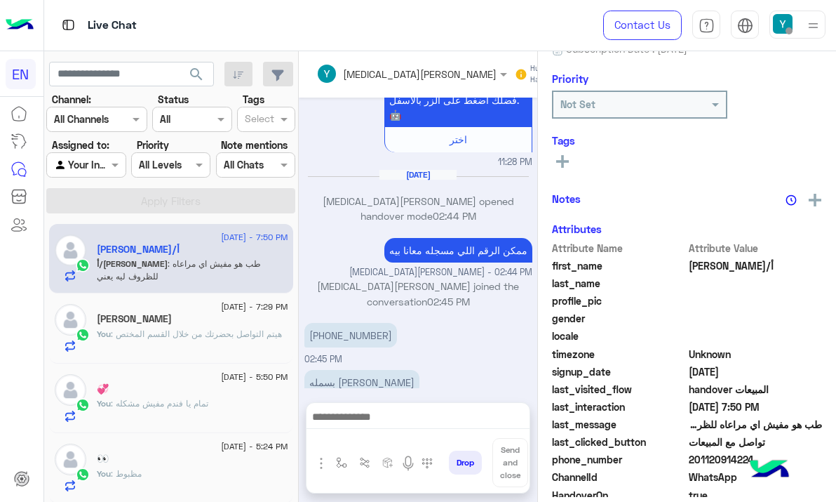
scroll to position [1086, 0]
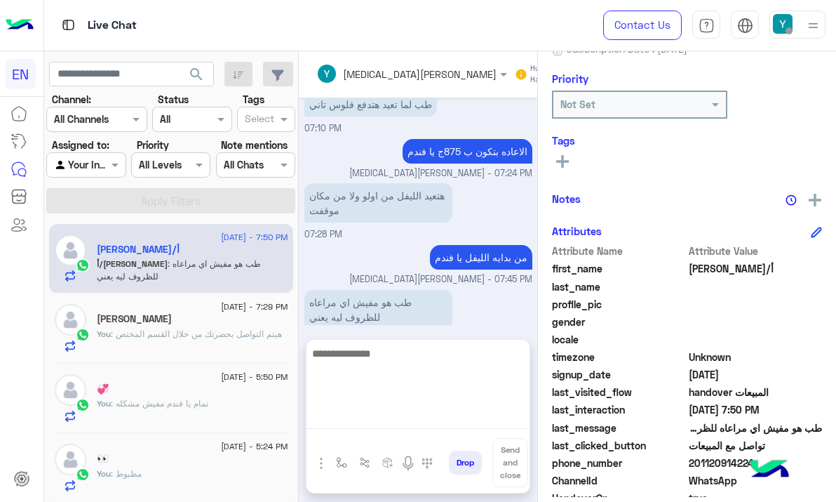
click at [358, 419] on textarea at bounding box center [418, 386] width 223 height 84
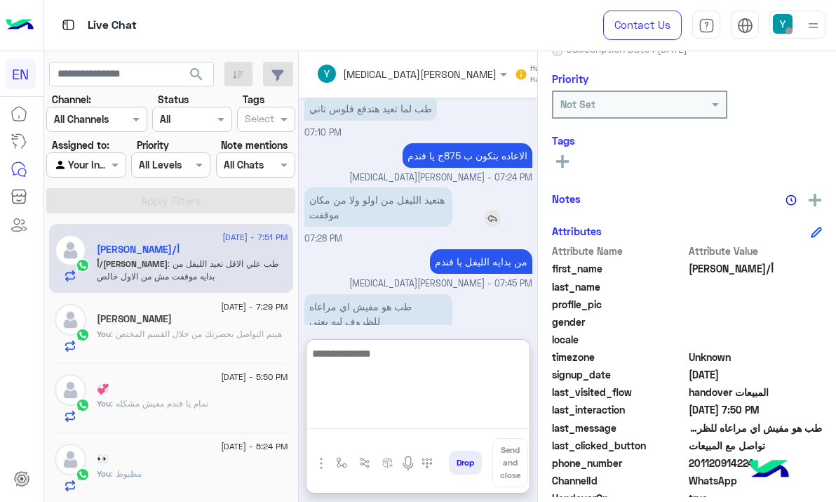
scroll to position [1225, 0]
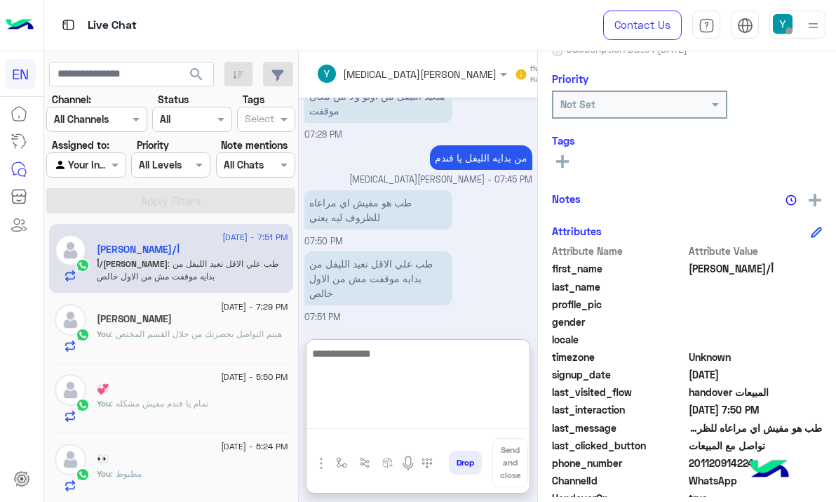
click at [409, 356] on textarea at bounding box center [418, 386] width 223 height 84
type textarea "*"
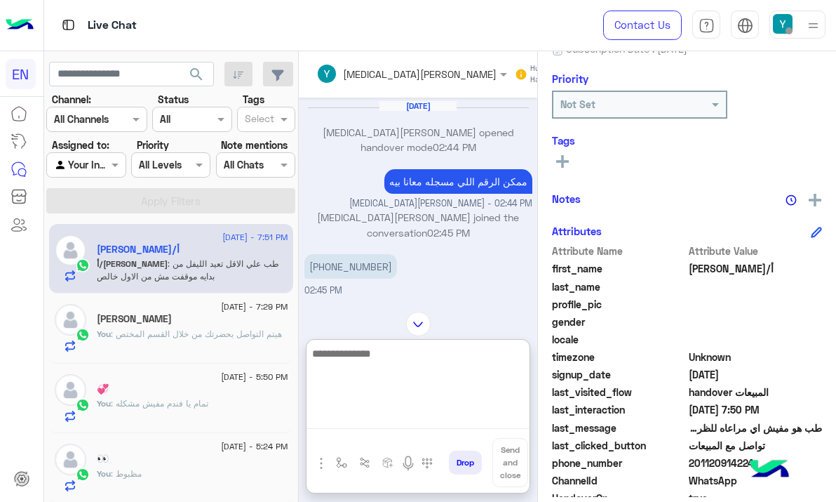
scroll to position [295, 0]
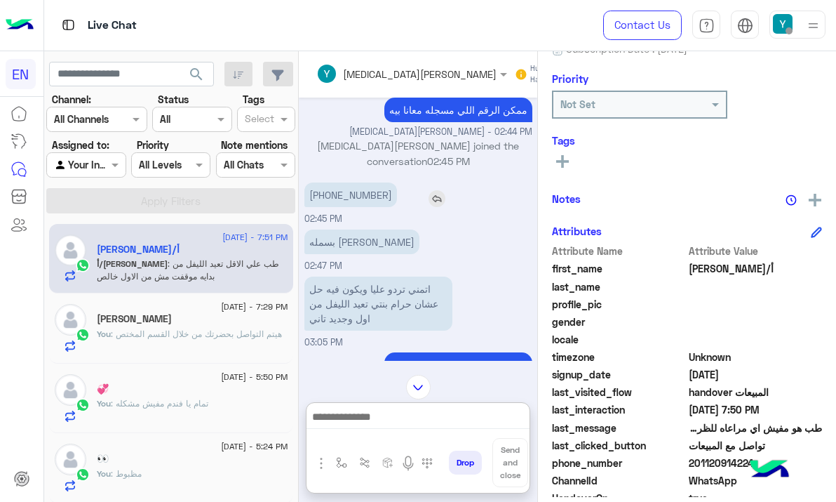
click at [356, 207] on p "[PHONE_NUMBER]" at bounding box center [350, 194] width 93 height 25
copy p "33239503"
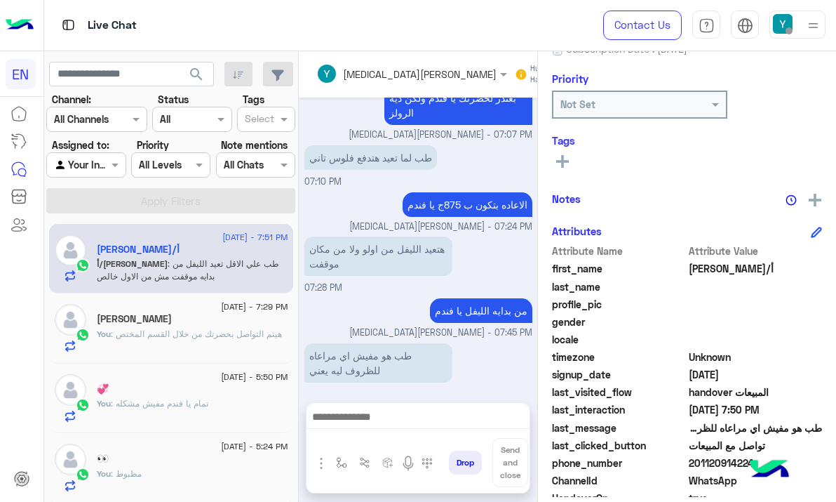
scroll to position [1542, 0]
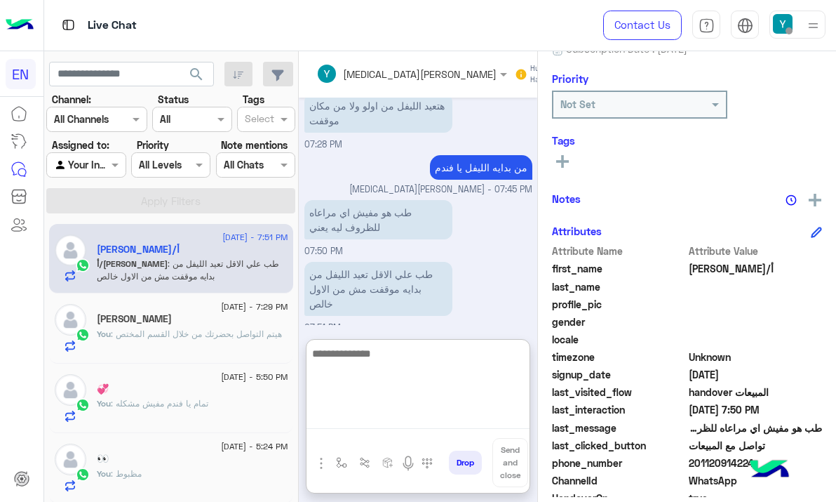
click at [390, 420] on textarea at bounding box center [418, 386] width 223 height 84
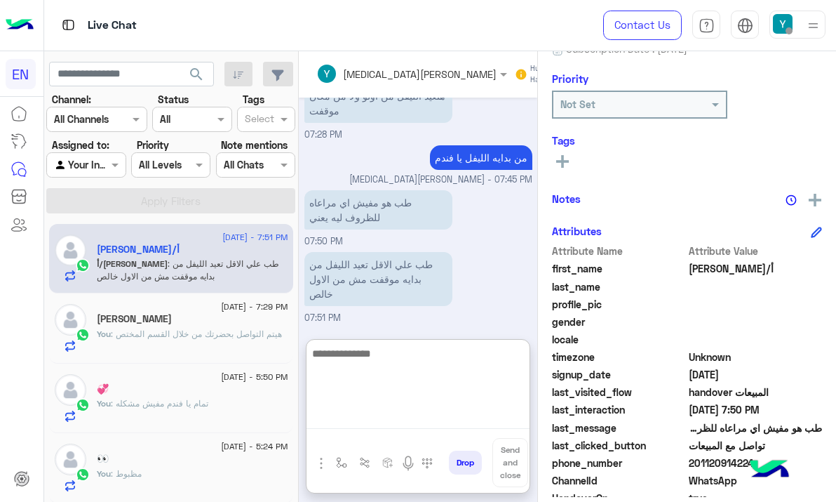
scroll to position [1605, 0]
click at [448, 363] on textarea at bounding box center [418, 386] width 223 height 84
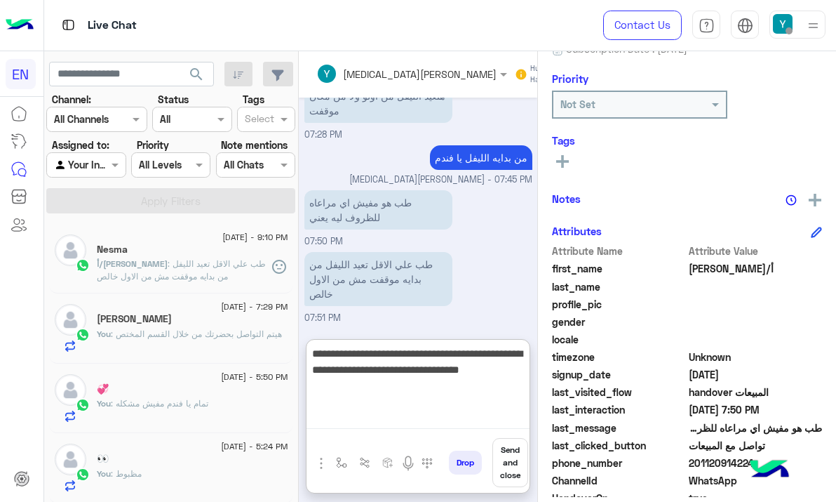
type textarea "**********"
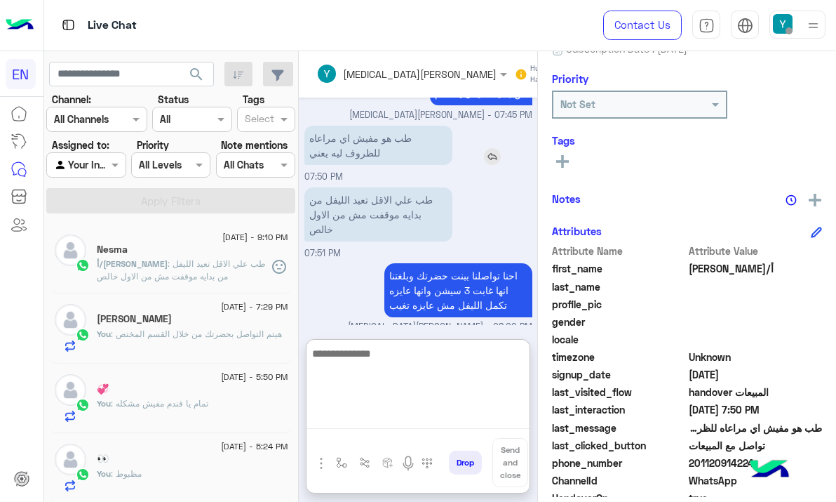
scroll to position [1679, 0]
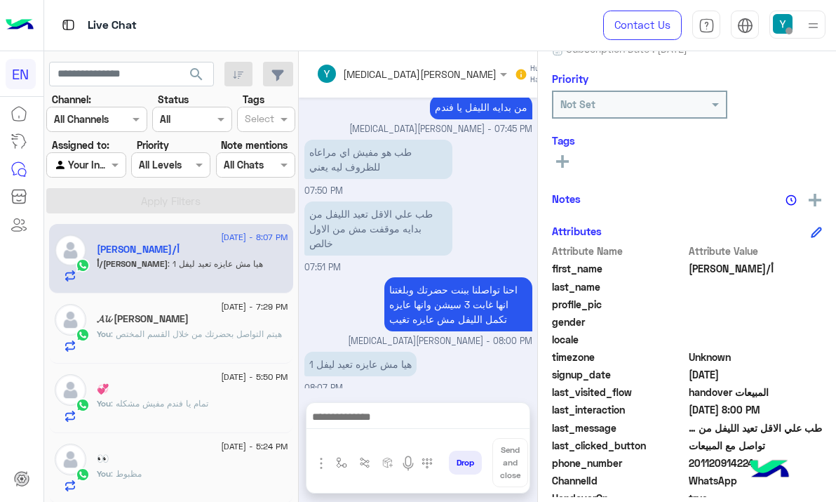
scroll to position [1016, 0]
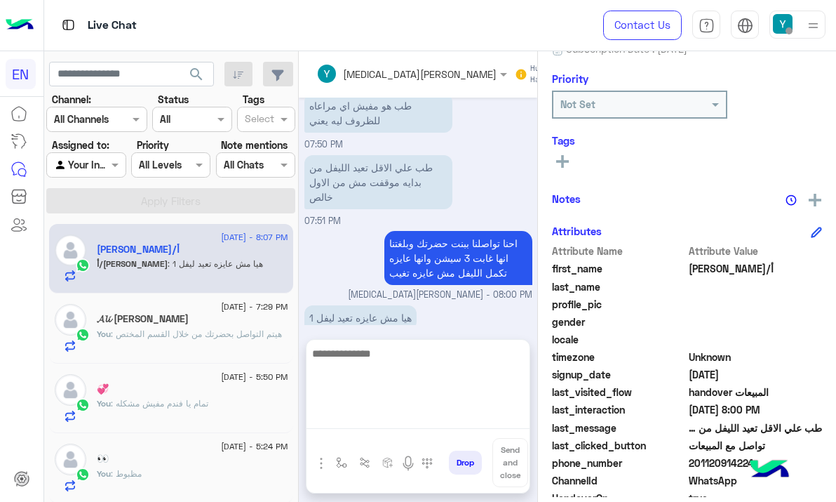
click at [415, 419] on textarea at bounding box center [418, 386] width 223 height 84
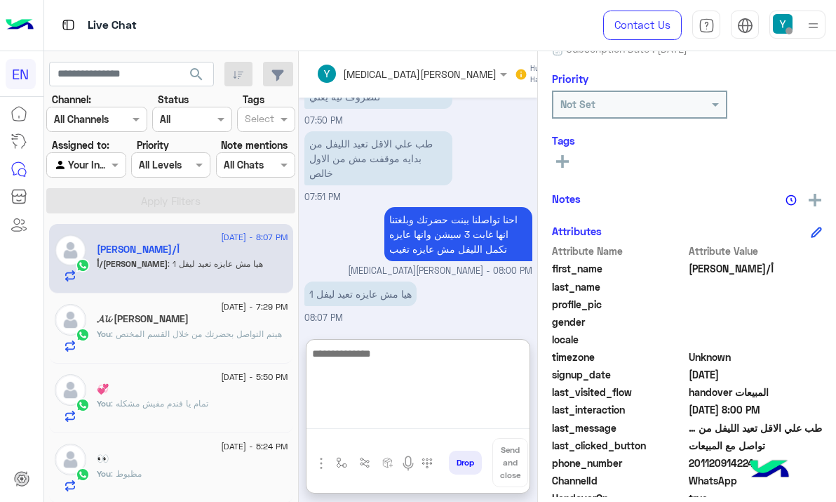
scroll to position [1079, 0]
click at [417, 377] on textarea at bounding box center [418, 386] width 223 height 84
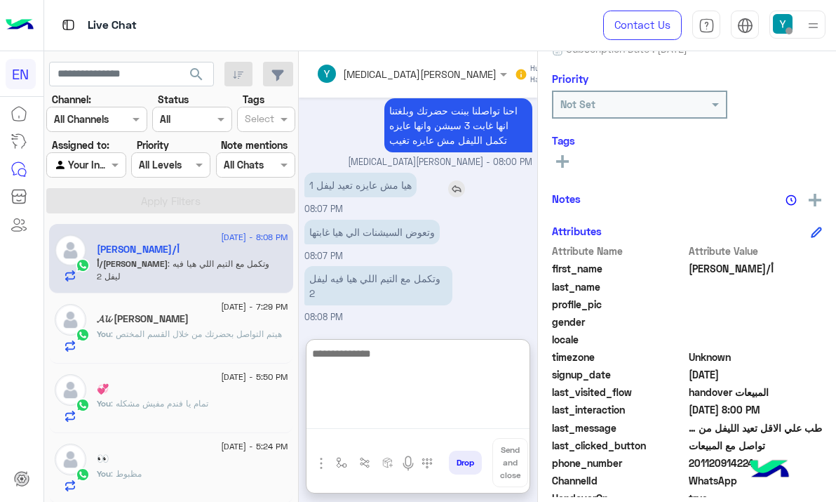
scroll to position [1187, 0]
click at [416, 387] on textarea at bounding box center [418, 386] width 223 height 84
click at [416, 387] on textarea "***" at bounding box center [418, 386] width 223 height 84
type textarea "**********"
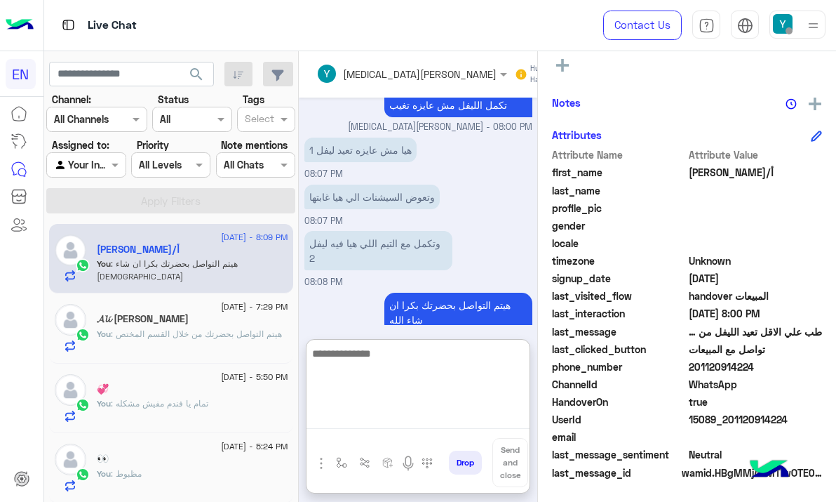
scroll to position [1247, 0]
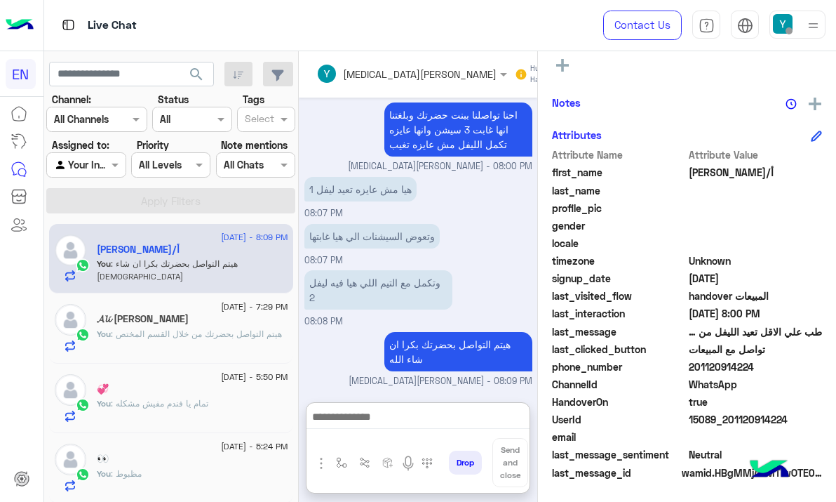
click at [97, 171] on div at bounding box center [86, 164] width 78 height 16
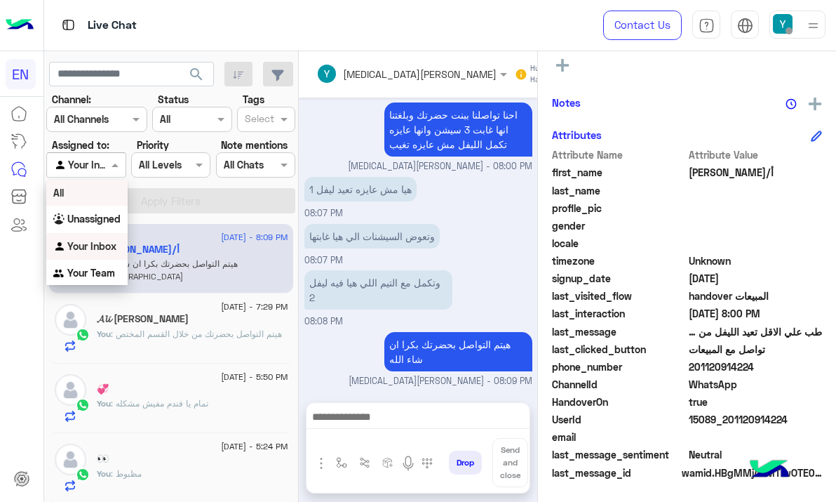
scroll to position [1183, 0]
click at [97, 276] on b "Your Team" at bounding box center [91, 273] width 48 height 12
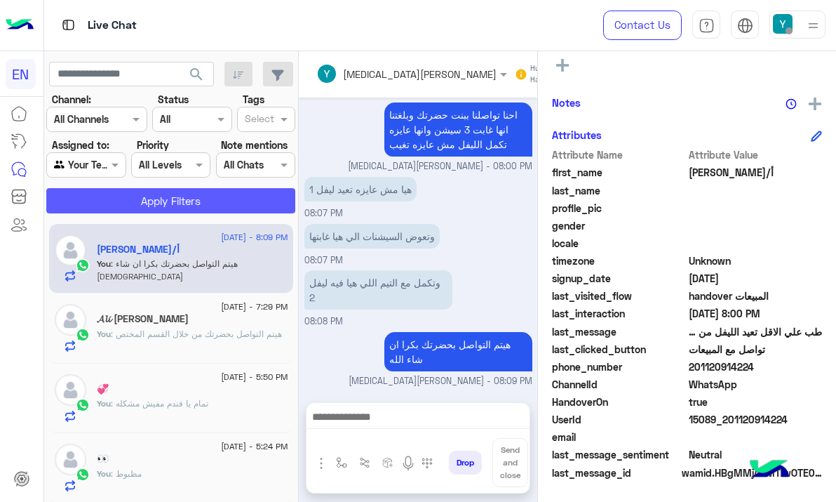
click at [164, 210] on button "Apply Filters" at bounding box center [170, 200] width 249 height 25
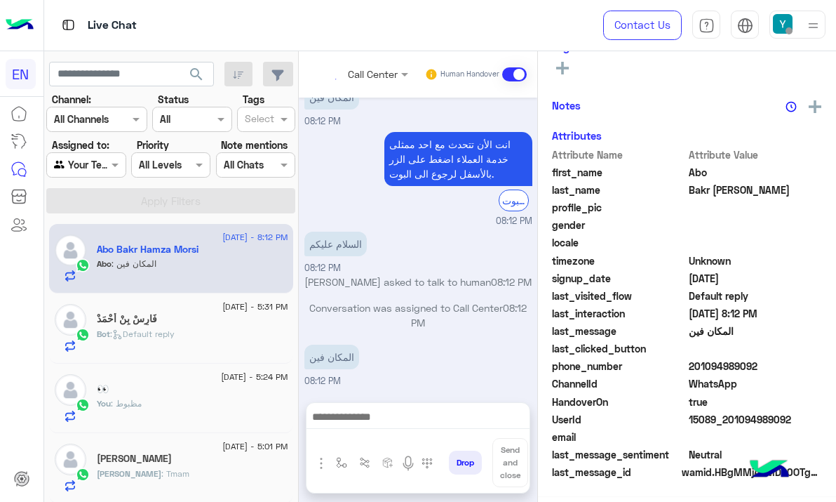
scroll to position [53, 0]
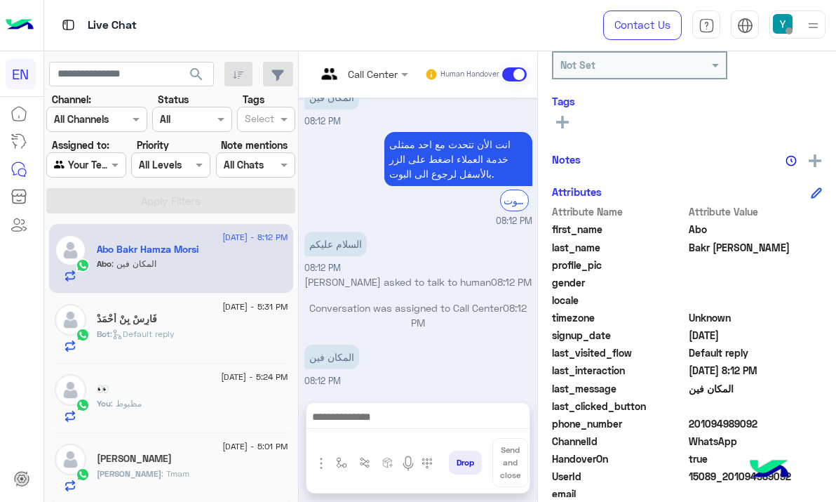
click at [357, 73] on input "text" at bounding box center [344, 74] width 57 height 15
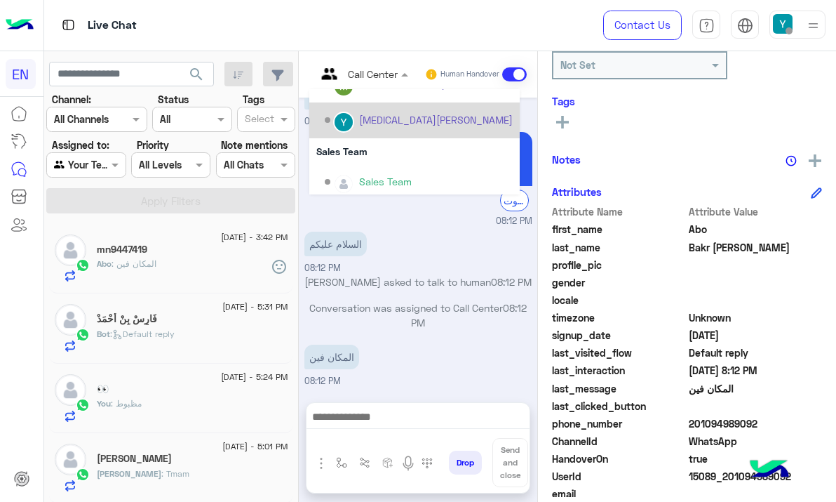
scroll to position [233, 0]
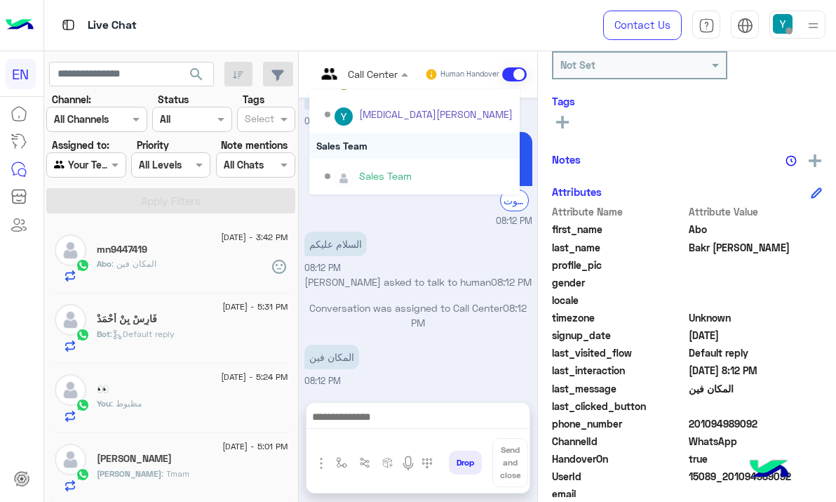
click at [387, 151] on div "Sales Team" at bounding box center [414, 146] width 210 height 26
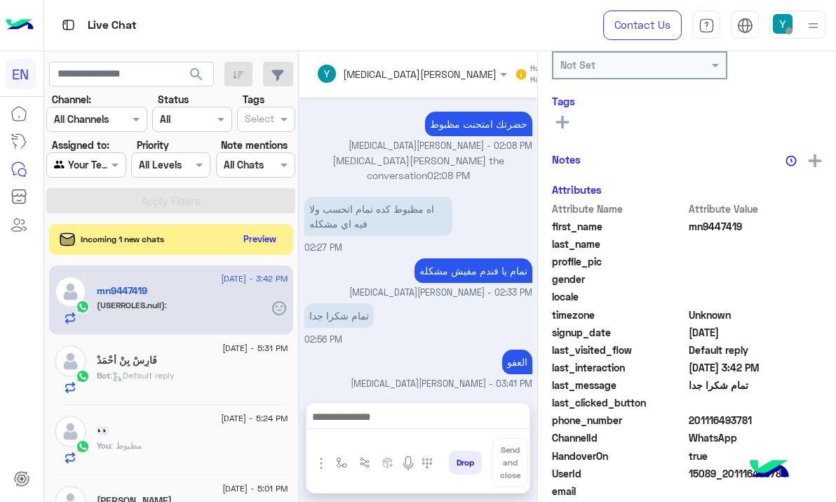
scroll to position [357, 0]
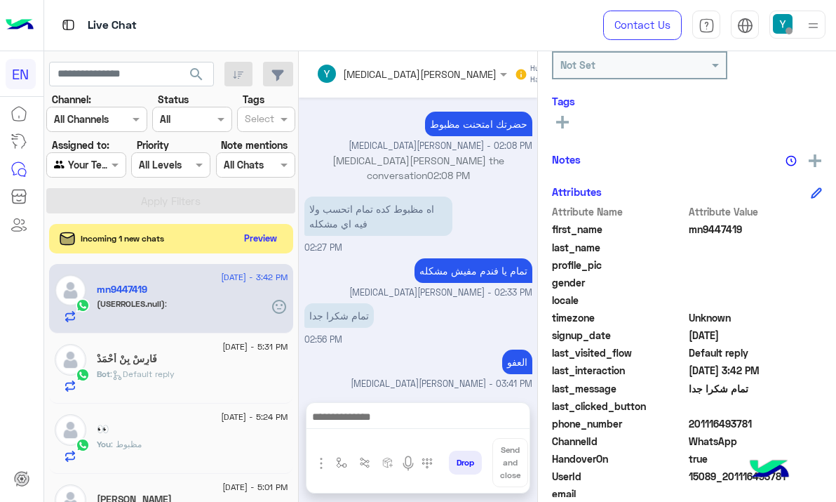
click at [269, 236] on button "Preview" at bounding box center [260, 238] width 43 height 19
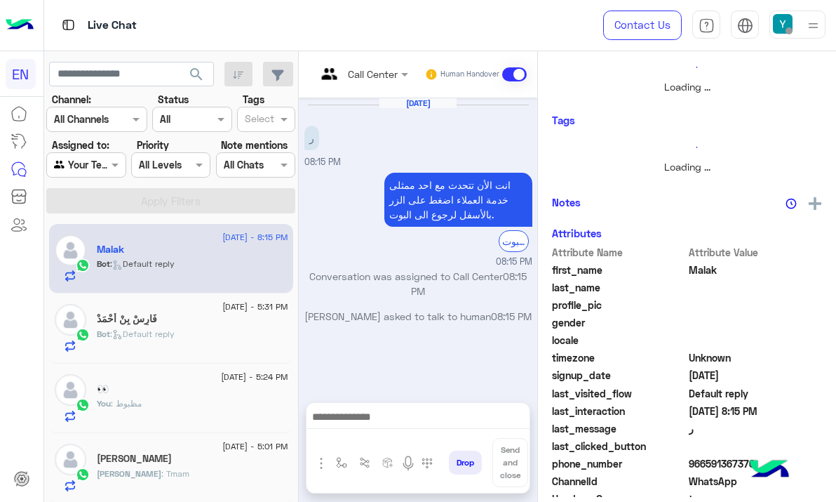
scroll to position [197, 0]
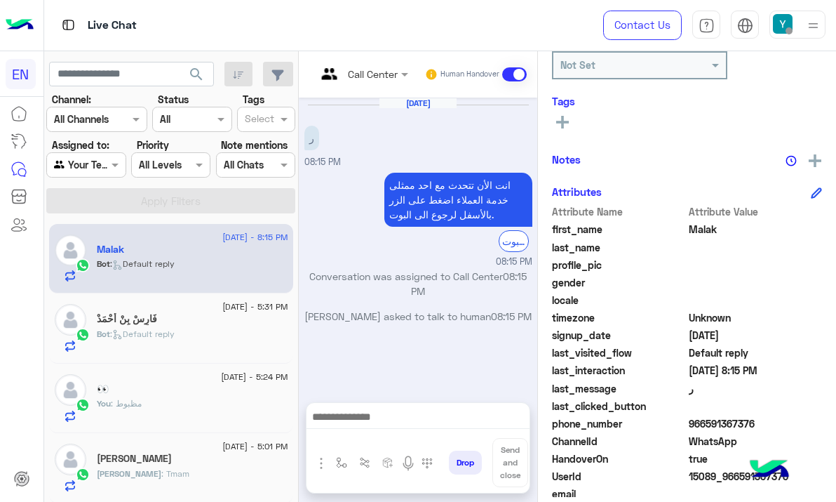
click at [700, 424] on span "966591367376" at bounding box center [756, 423] width 134 height 15
copy span "966591367376"
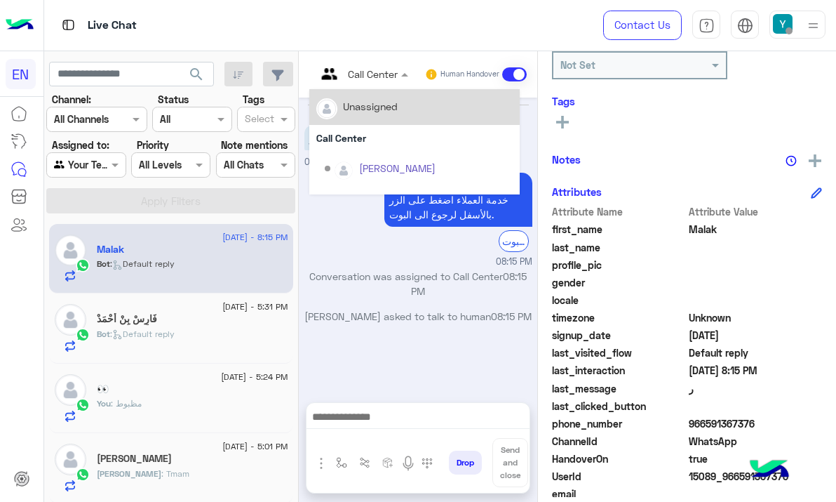
click at [369, 70] on input "text" at bounding box center [344, 74] width 57 height 15
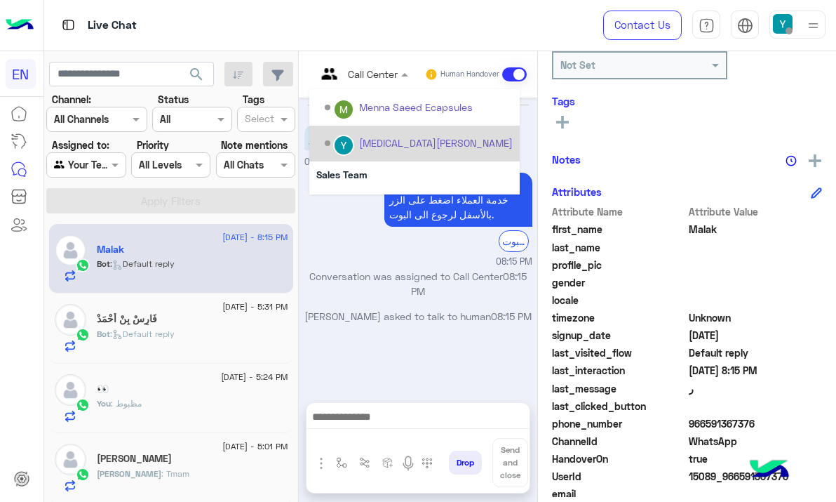
scroll to position [233, 0]
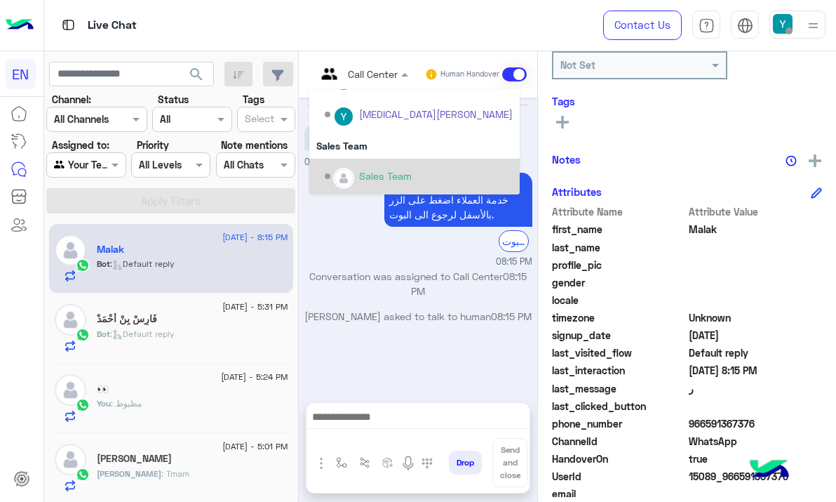
click at [376, 166] on div "Sales Team" at bounding box center [419, 176] width 188 height 25
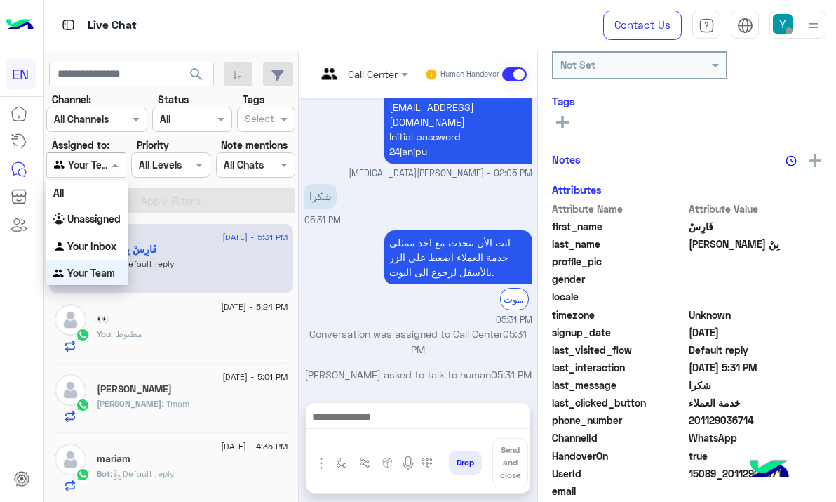
scroll to position [3, 0]
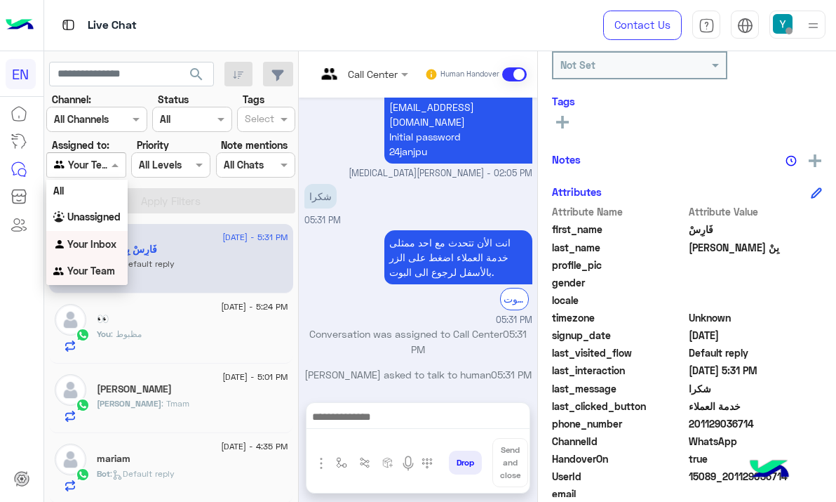
click at [108, 244] on b "Your Inbox" at bounding box center [91, 244] width 49 height 12
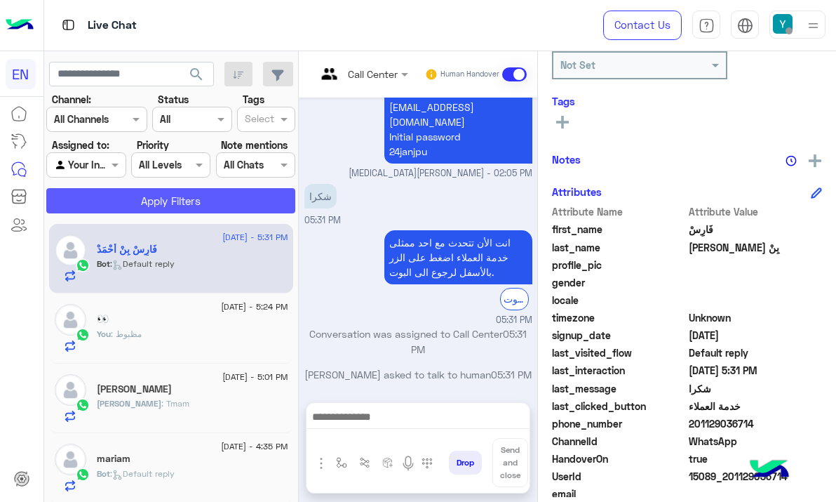
click at [135, 203] on button "Apply Filters" at bounding box center [170, 200] width 249 height 25
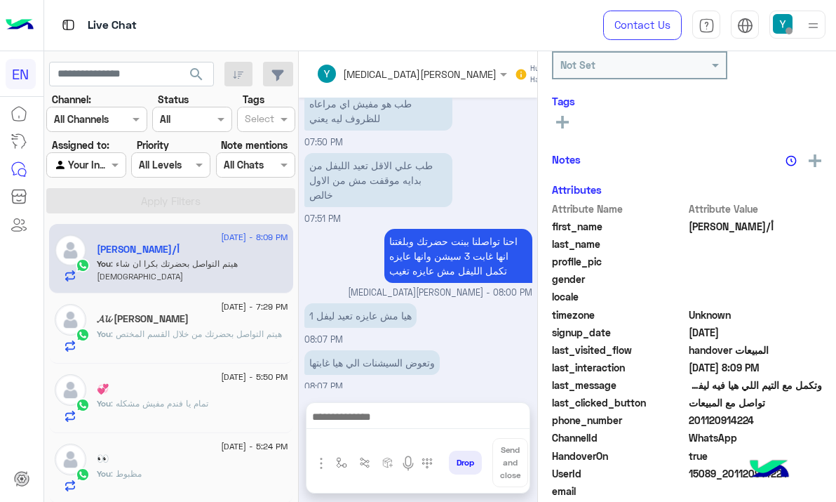
scroll to position [990, 0]
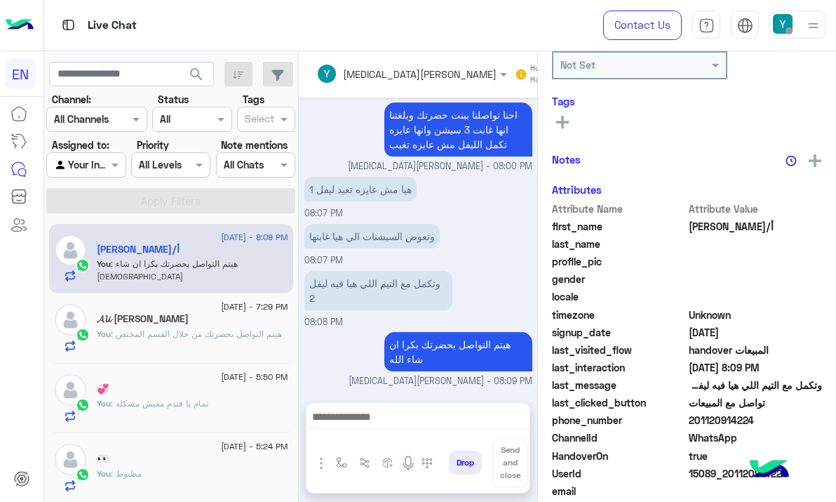
click at [88, 163] on div at bounding box center [86, 164] width 78 height 16
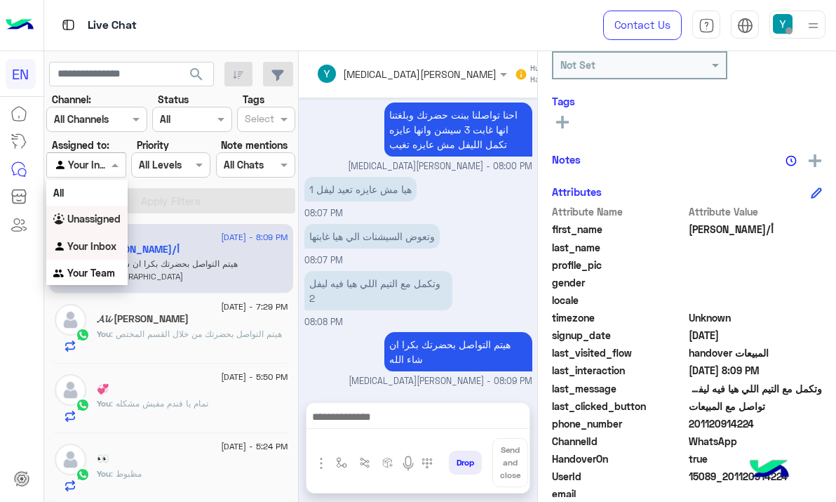
click at [121, 210] on div "Unassigned" at bounding box center [86, 219] width 81 height 27
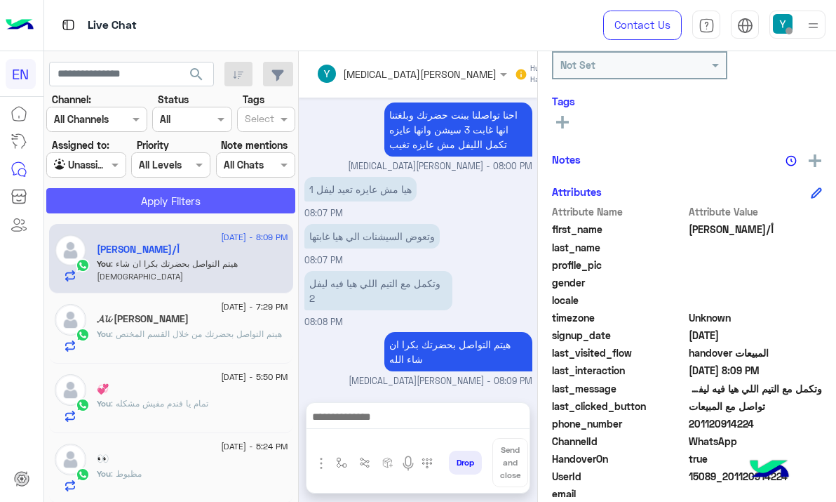
click at [121, 201] on button "Apply Filters" at bounding box center [170, 200] width 249 height 25
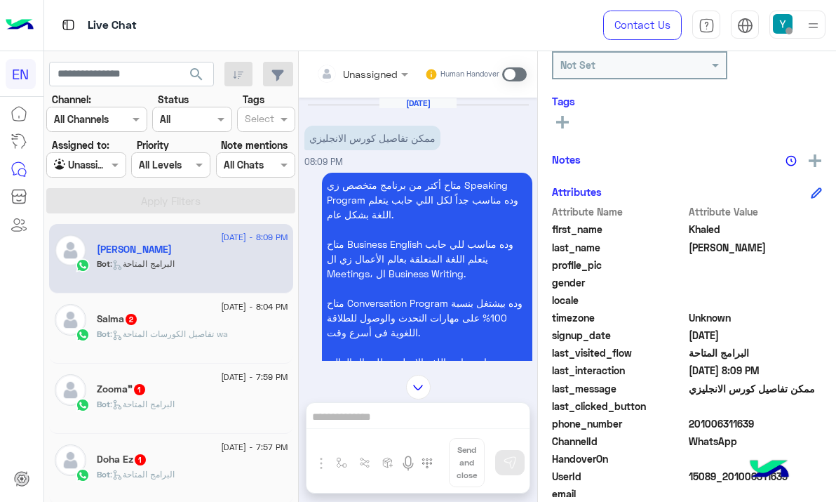
click at [358, 73] on input "text" at bounding box center [344, 74] width 57 height 15
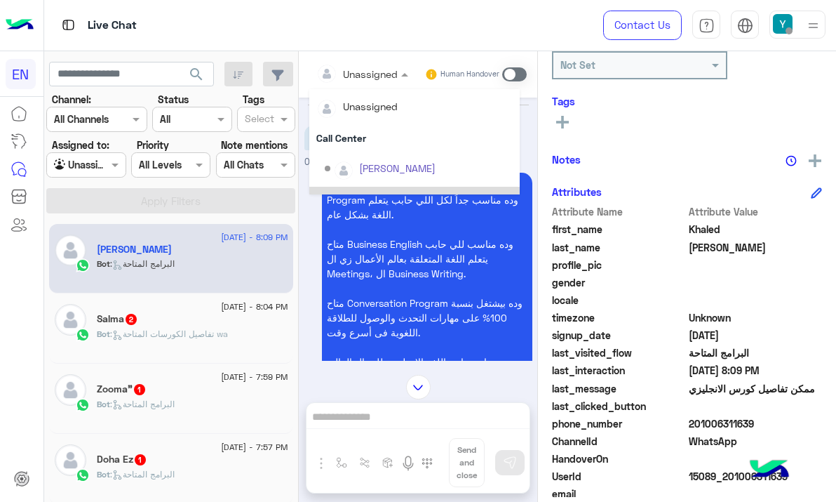
scroll to position [233, 0]
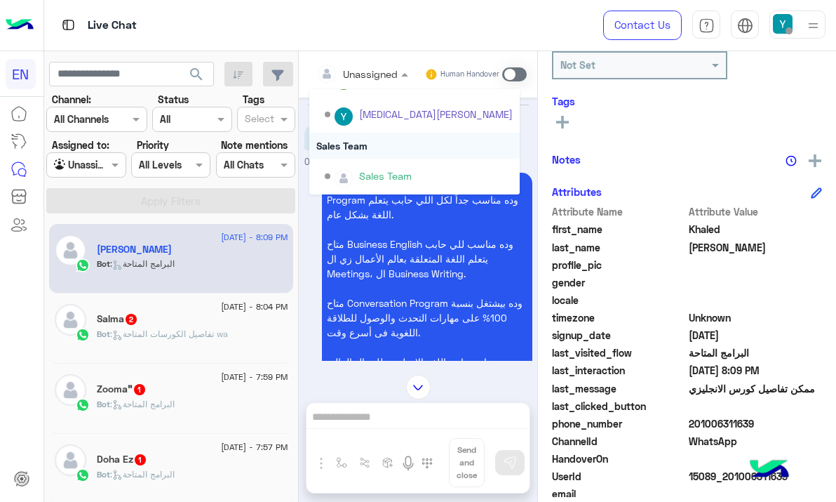
click at [388, 153] on div "Sales Team" at bounding box center [414, 146] width 210 height 26
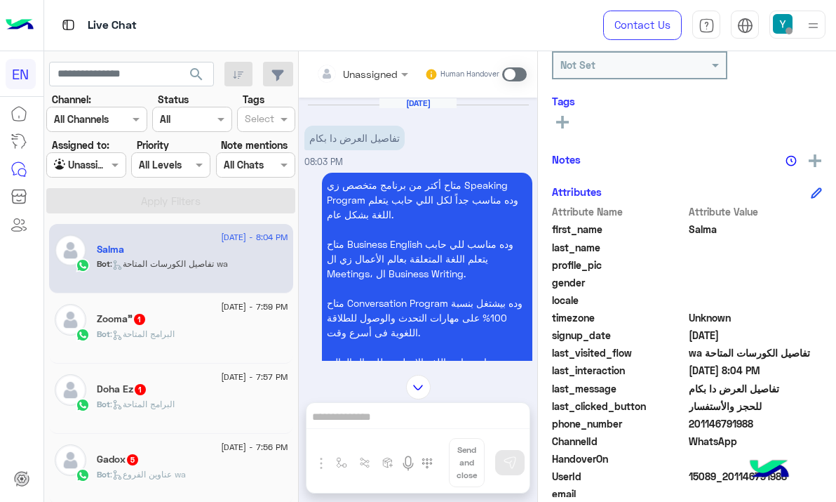
click at [368, 84] on div "Unassigned" at bounding box center [356, 74] width 81 height 28
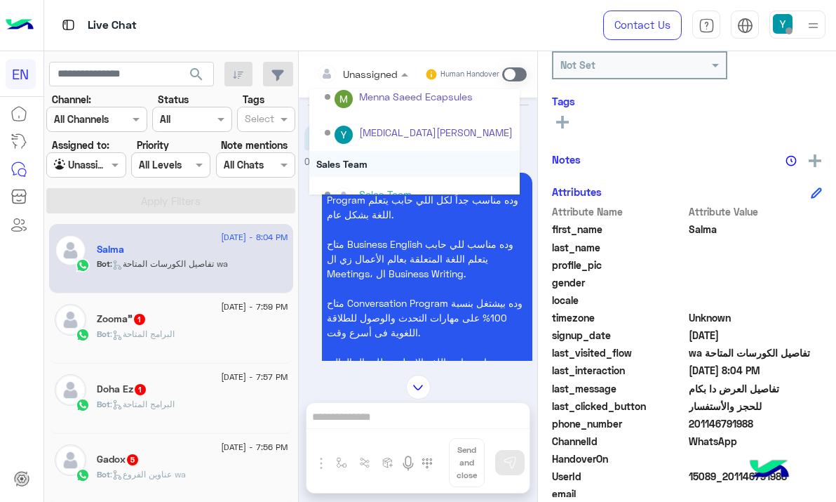
scroll to position [233, 0]
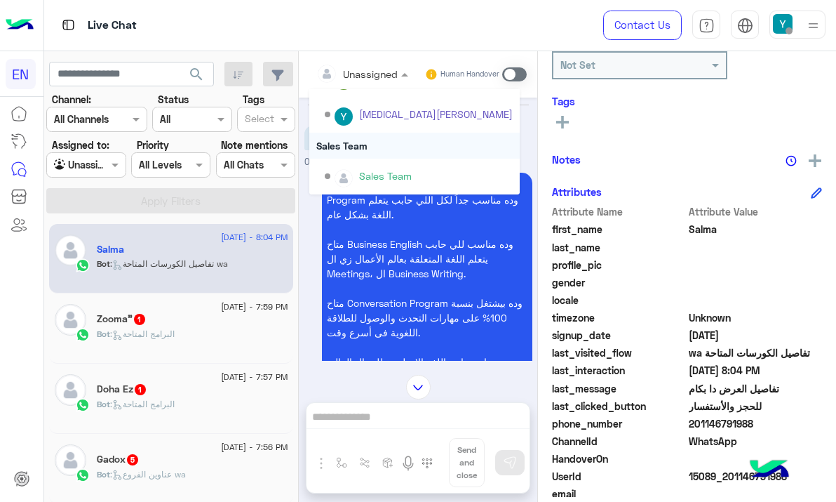
click at [377, 155] on div "Sales Team" at bounding box center [414, 146] width 210 height 26
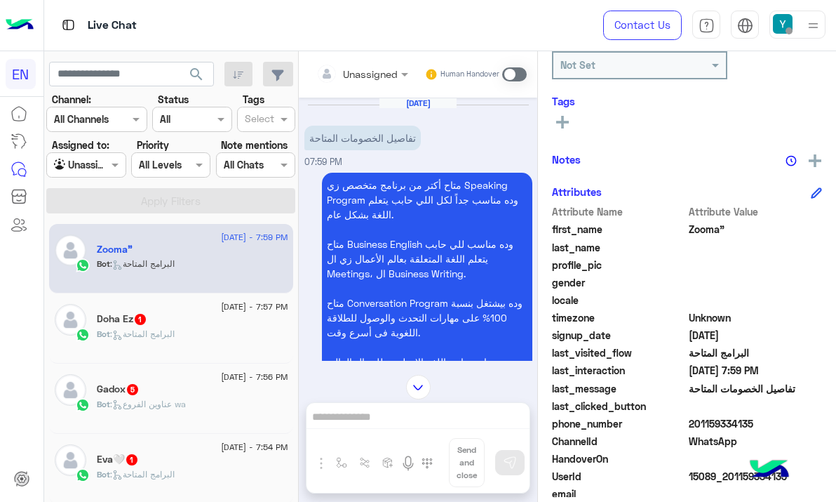
click at [387, 74] on div at bounding box center [362, 73] width 106 height 16
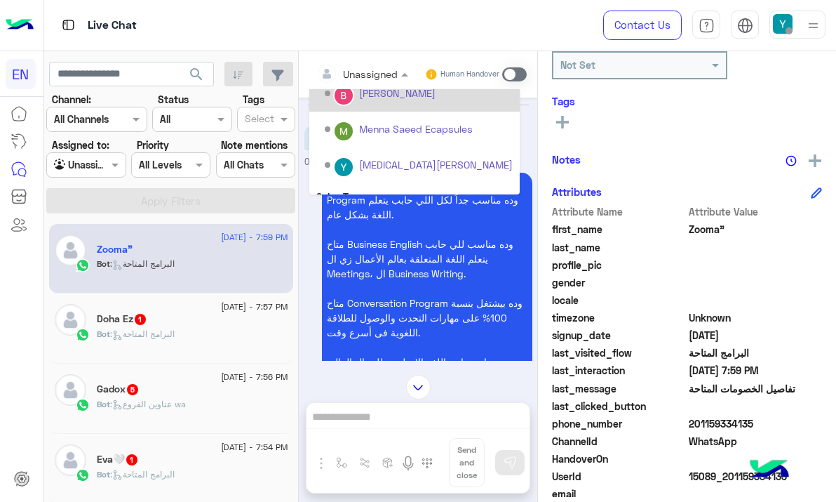
scroll to position [233, 0]
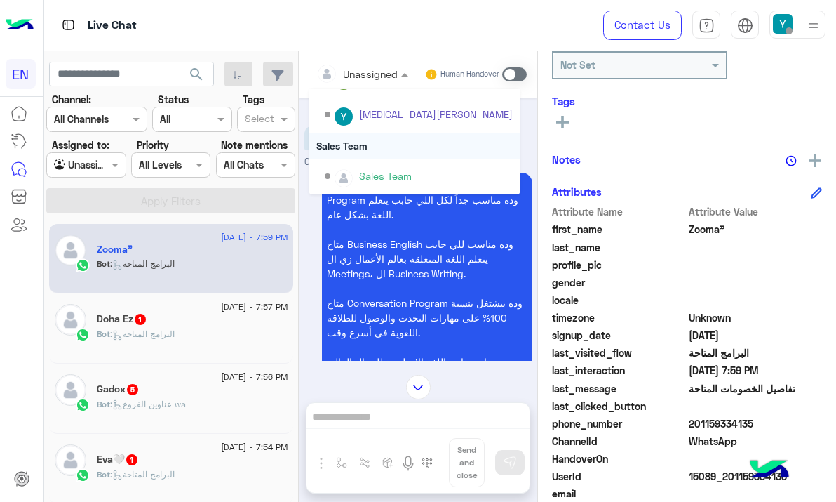
click at [394, 151] on div "Sales Team" at bounding box center [414, 146] width 210 height 26
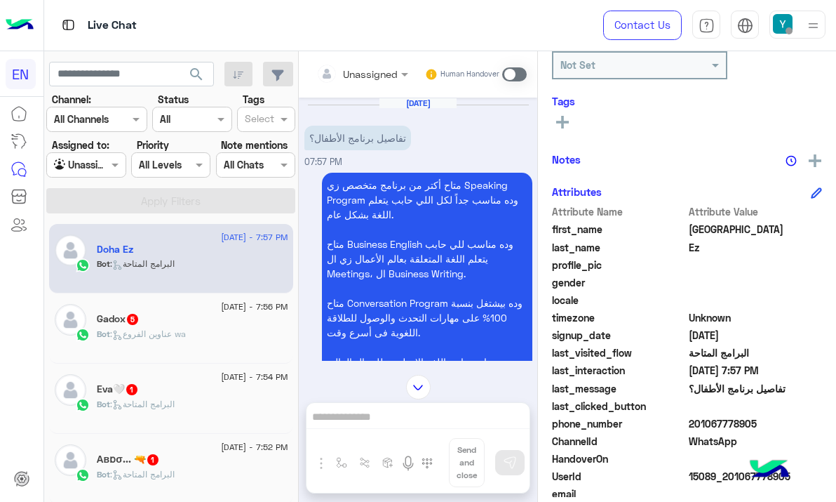
click at [359, 75] on input "text" at bounding box center [344, 74] width 57 height 15
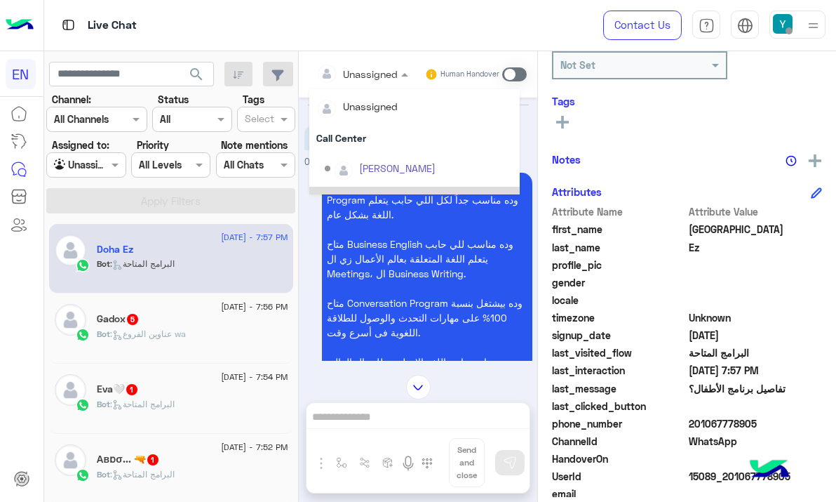
scroll to position [215, 0]
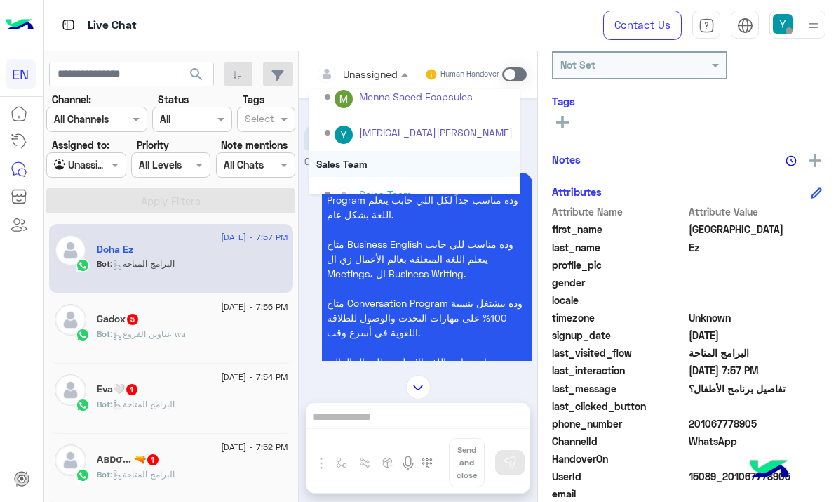
click at [369, 162] on div "Sales Team" at bounding box center [414, 164] width 210 height 26
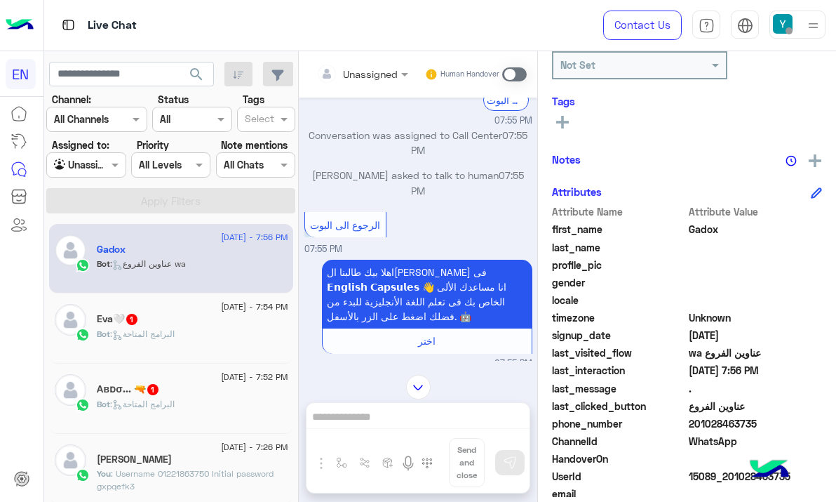
scroll to position [89, 0]
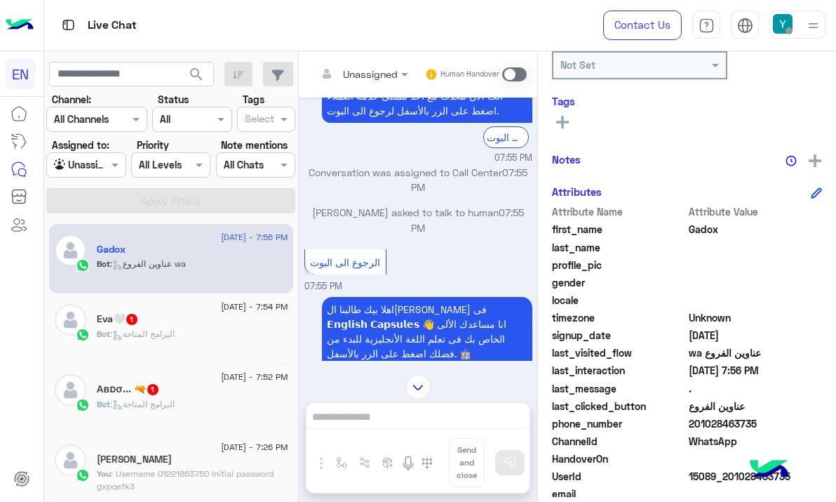
click at [365, 83] on div "Unassigned" at bounding box center [356, 74] width 81 height 28
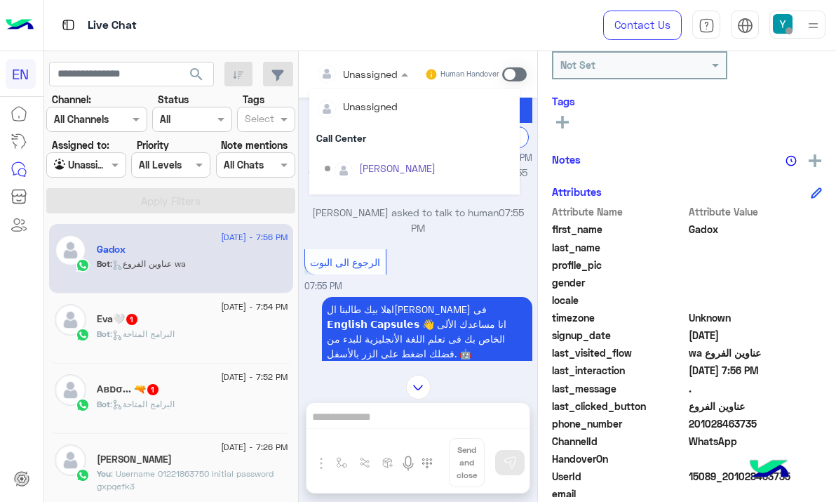
scroll to position [215, 0]
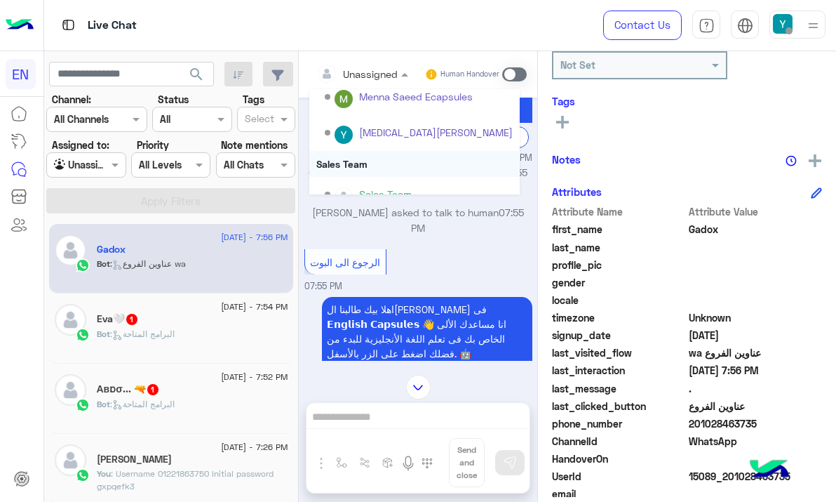
click at [365, 160] on div "Sales Team" at bounding box center [414, 164] width 210 height 26
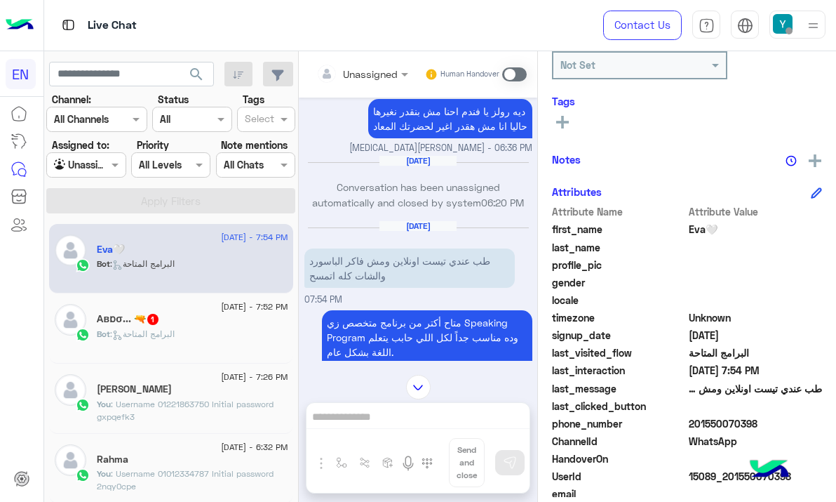
scroll to position [2069, 0]
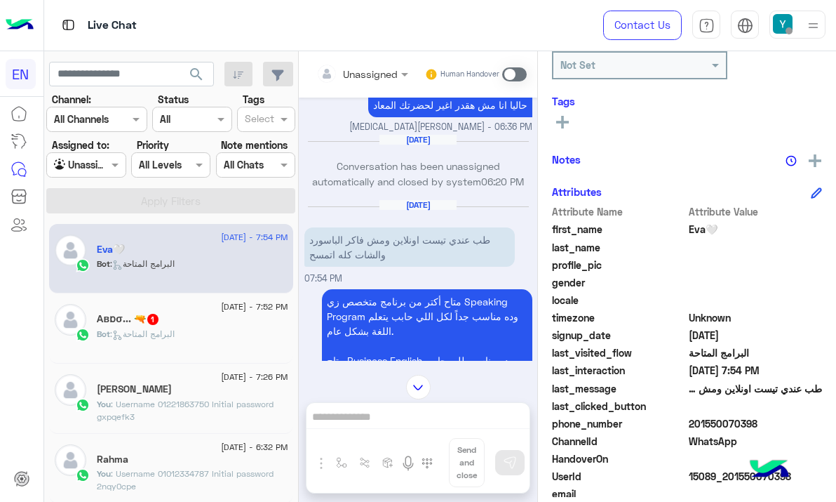
click at [710, 422] on span "201550070398" at bounding box center [756, 423] width 134 height 15
copy span "201550070398"
click at [516, 73] on span at bounding box center [514, 74] width 25 height 14
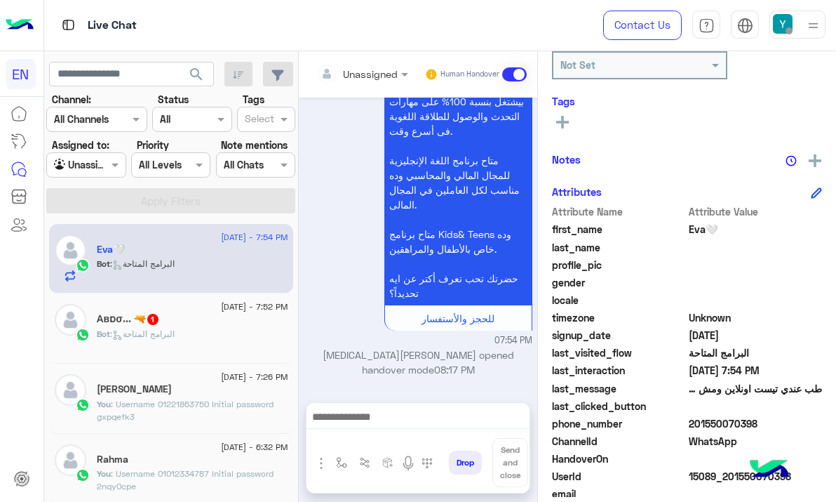
scroll to position [2869, 0]
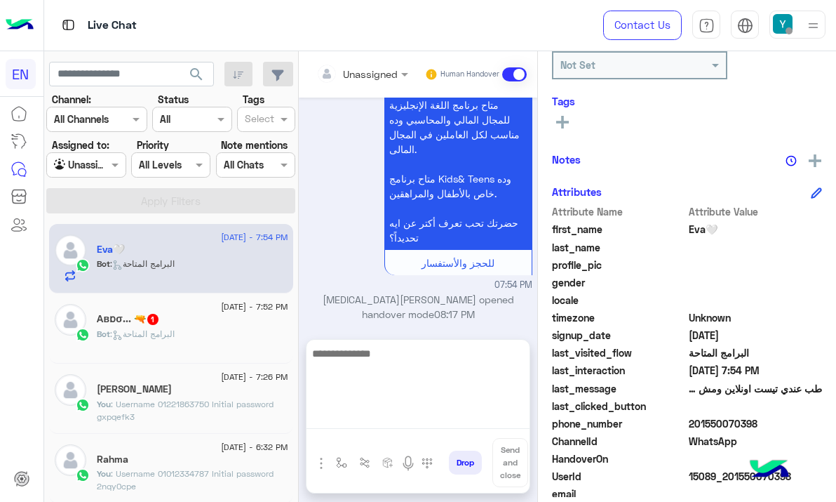
click at [424, 419] on textarea at bounding box center [418, 386] width 223 height 84
paste textarea "**********"
type textarea "**********"
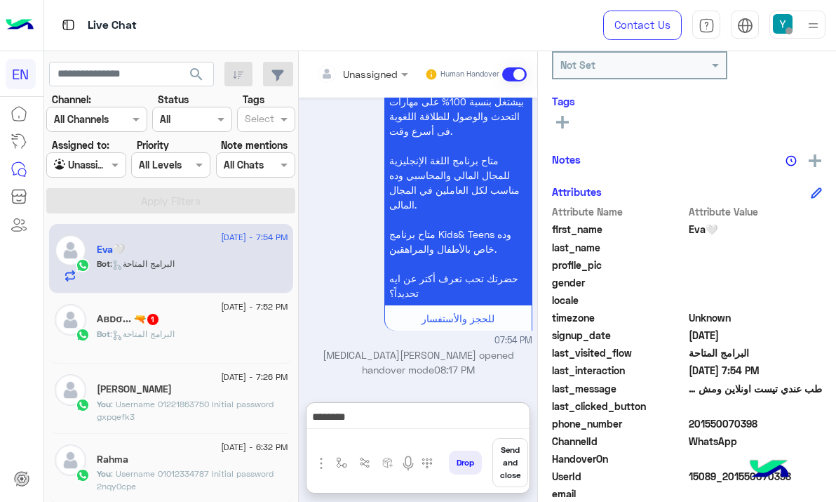
click at [515, 457] on button "Send and close" at bounding box center [510, 462] width 36 height 49
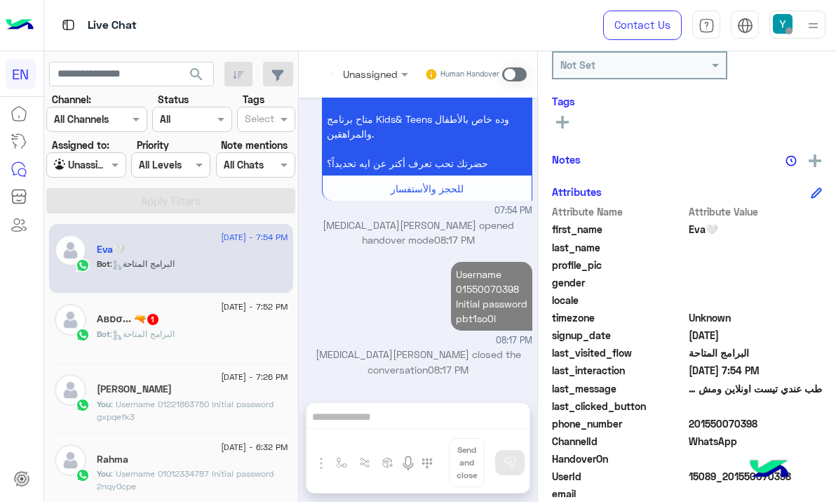
scroll to position [2453, 0]
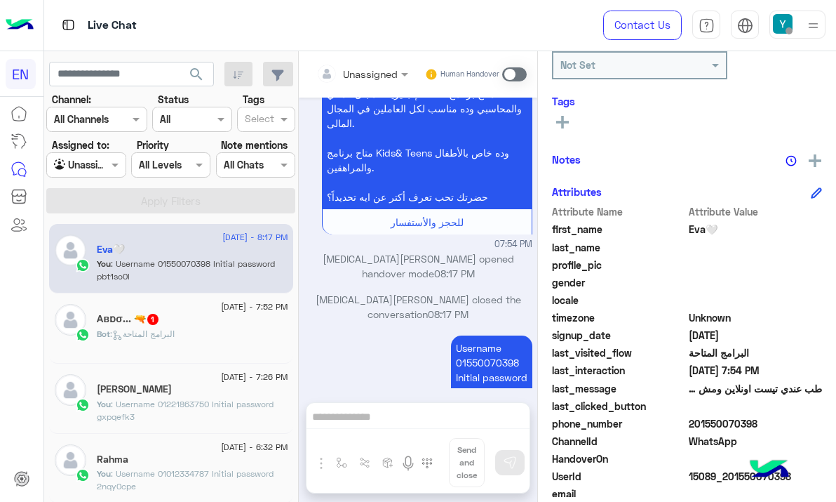
click at [212, 322] on div "Αвɒσ... 🔫 1" at bounding box center [193, 320] width 192 height 15
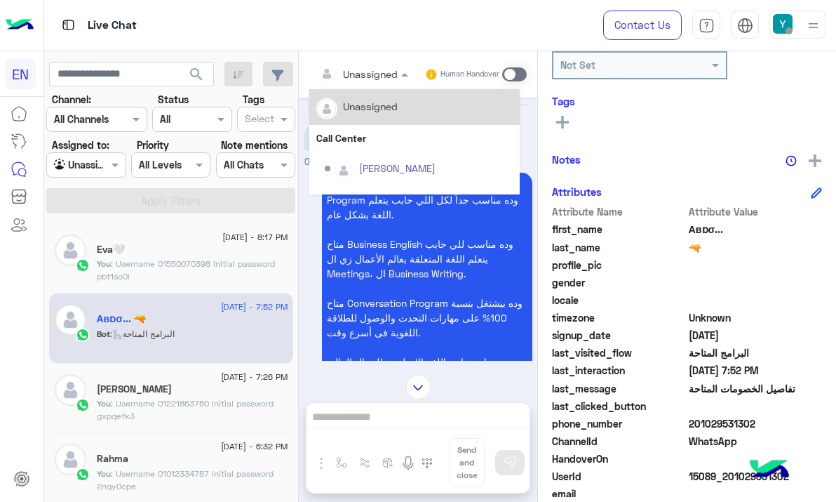
click at [388, 69] on div at bounding box center [362, 73] width 106 height 16
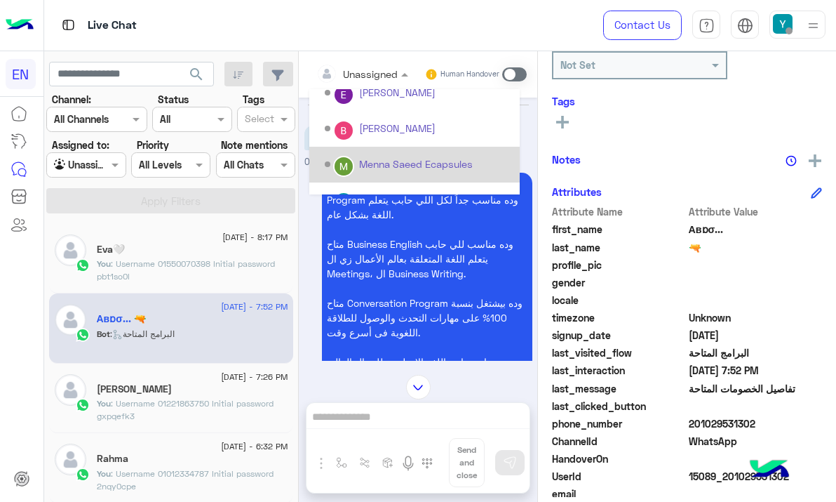
scroll to position [233, 0]
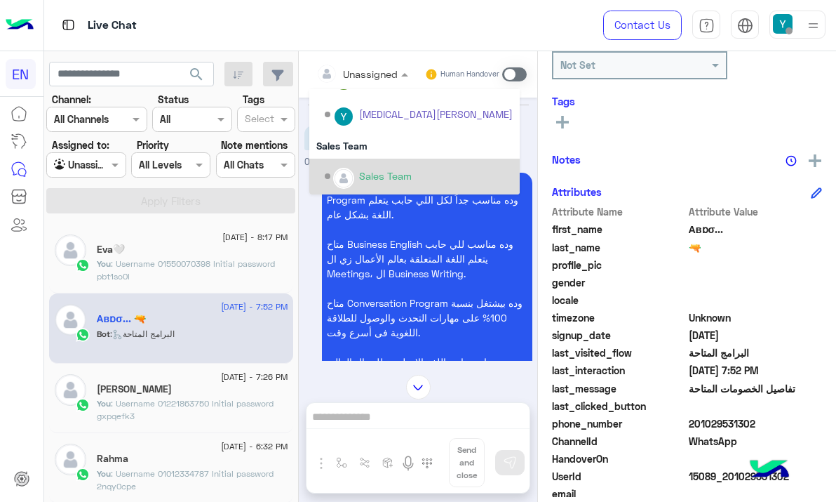
click at [403, 161] on div "Sales Team" at bounding box center [414, 177] width 210 height 36
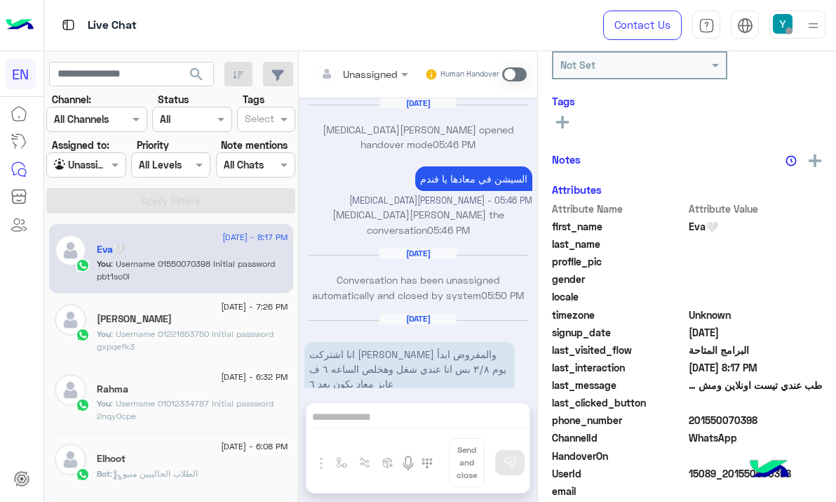
scroll to position [1526, 0]
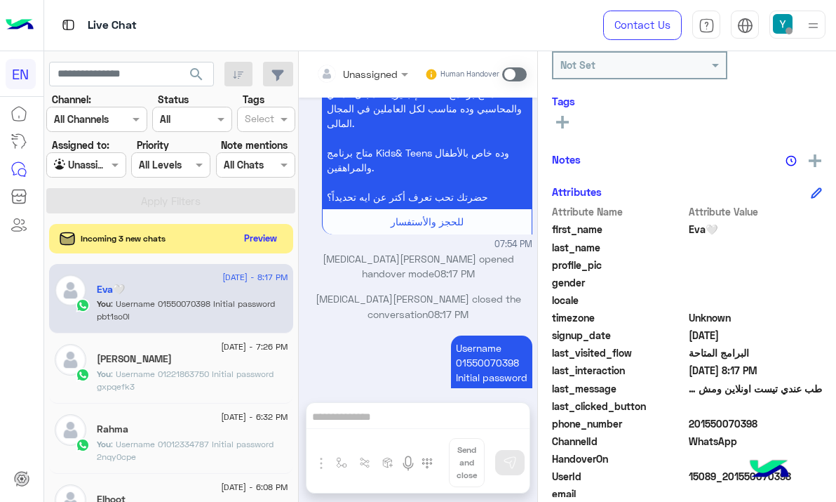
click at [260, 241] on button "Preview" at bounding box center [260, 238] width 43 height 19
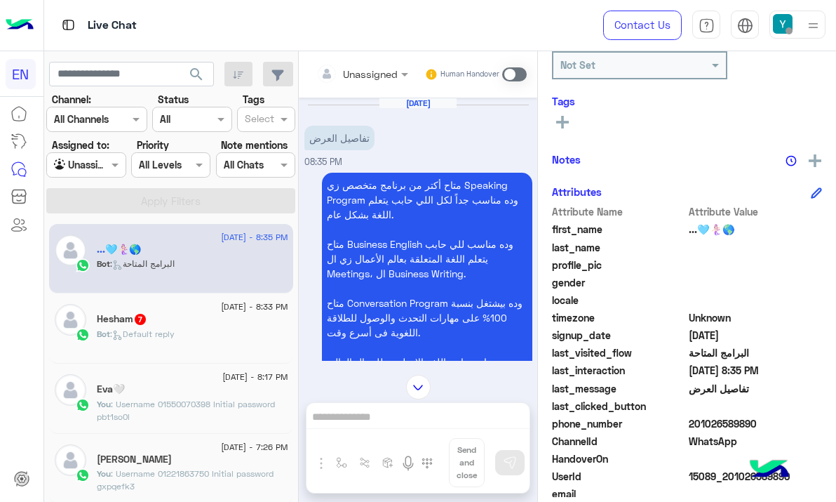
click at [387, 76] on div at bounding box center [362, 73] width 106 height 16
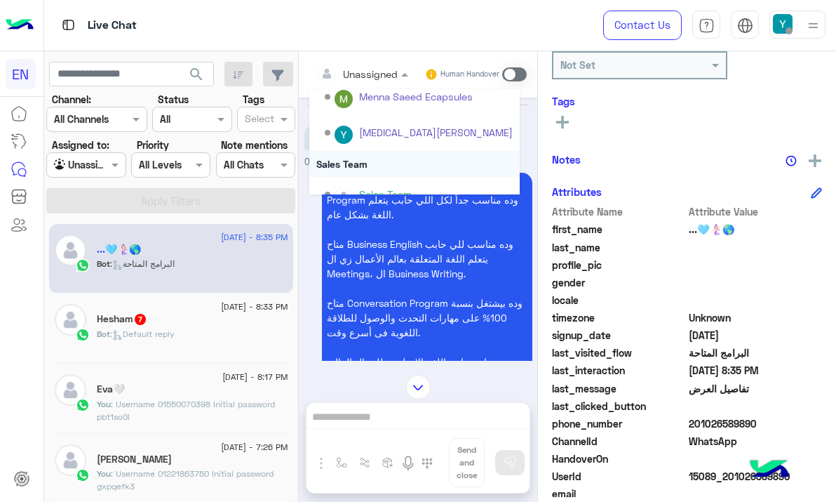
scroll to position [233, 0]
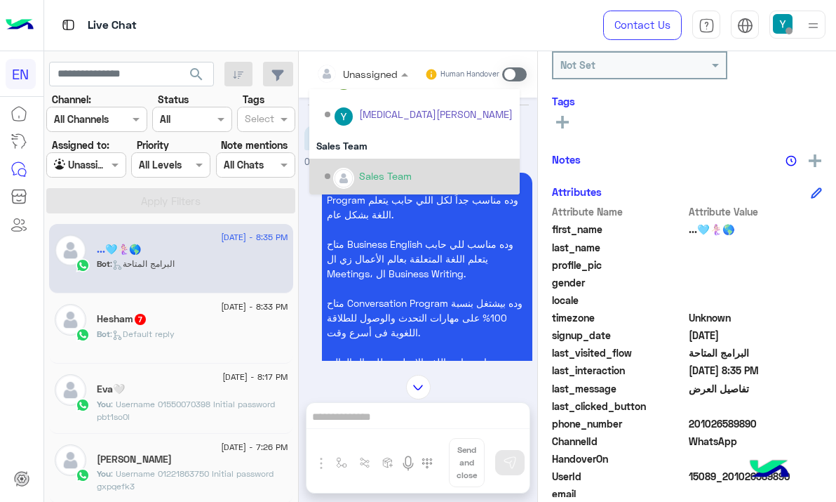
click at [394, 171] on div "Sales Team" at bounding box center [385, 175] width 53 height 15
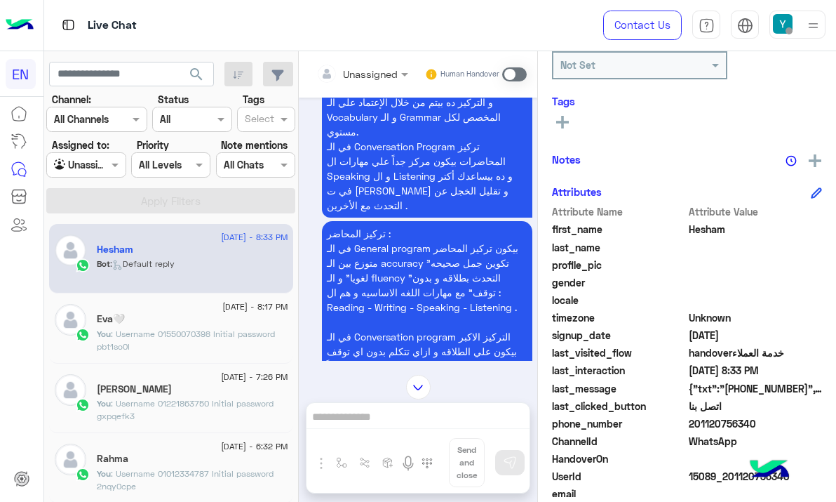
scroll to position [1113, 0]
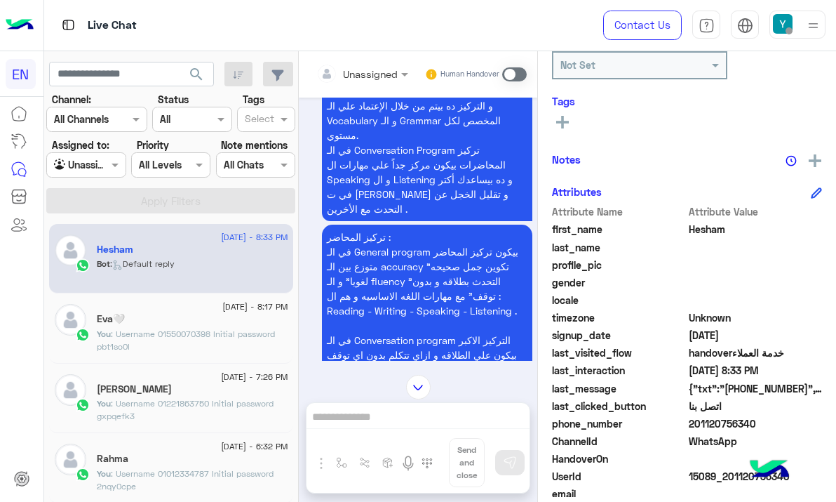
click at [385, 70] on div at bounding box center [362, 73] width 106 height 16
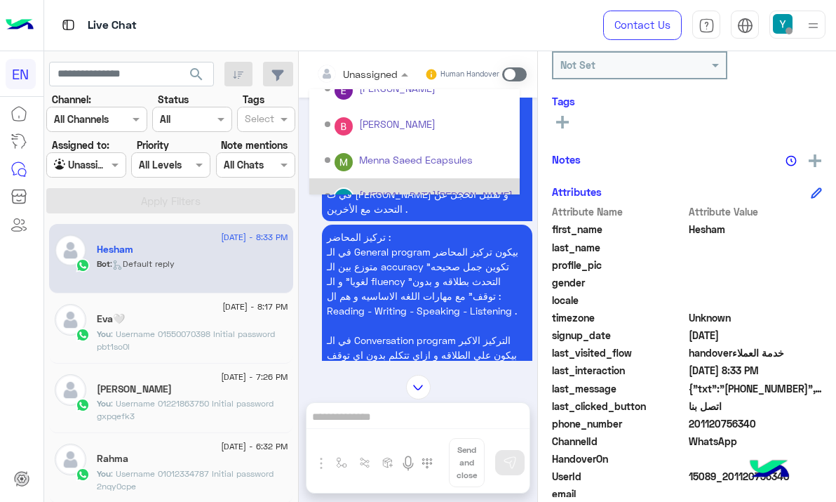
scroll to position [233, 0]
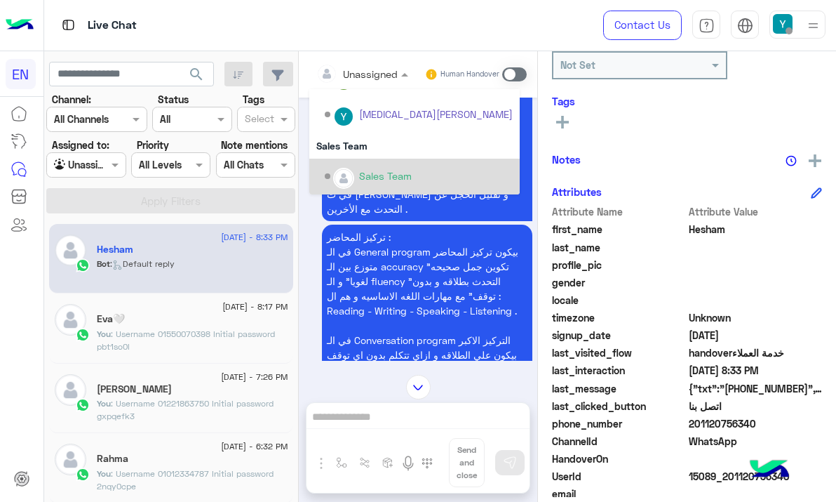
click at [366, 164] on div "Sales Team" at bounding box center [419, 176] width 188 height 25
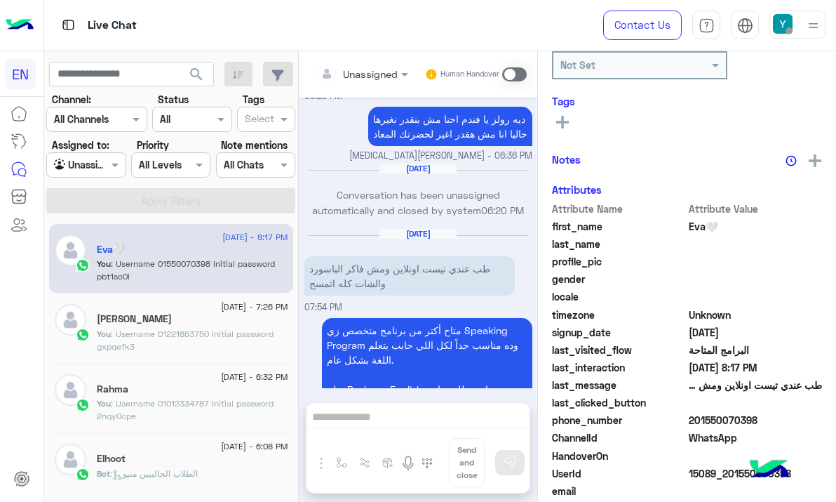
scroll to position [1526, 0]
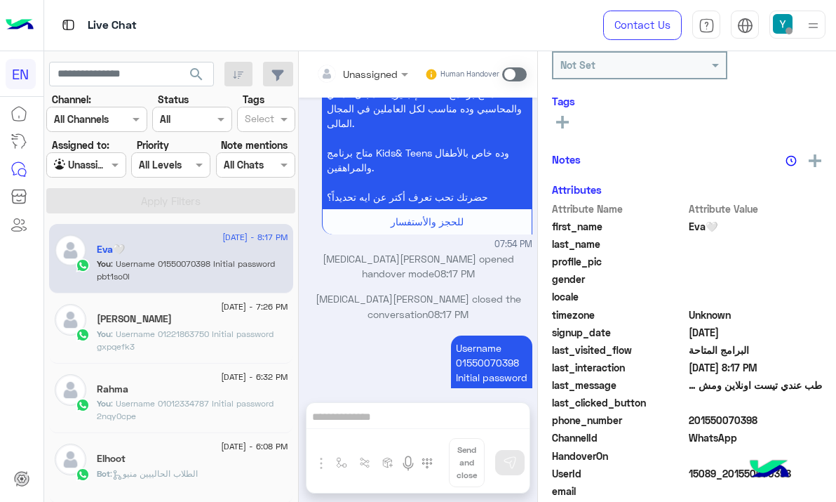
click at [104, 168] on div at bounding box center [86, 164] width 78 height 16
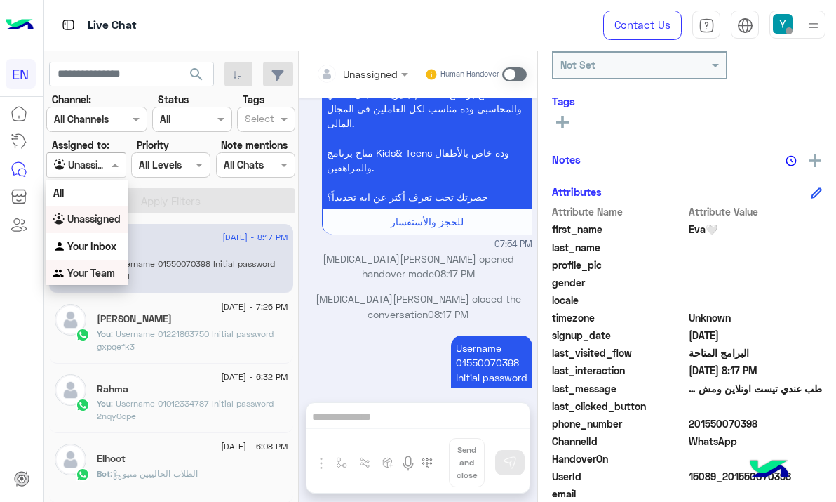
click at [102, 271] on b "Your Team" at bounding box center [91, 273] width 48 height 12
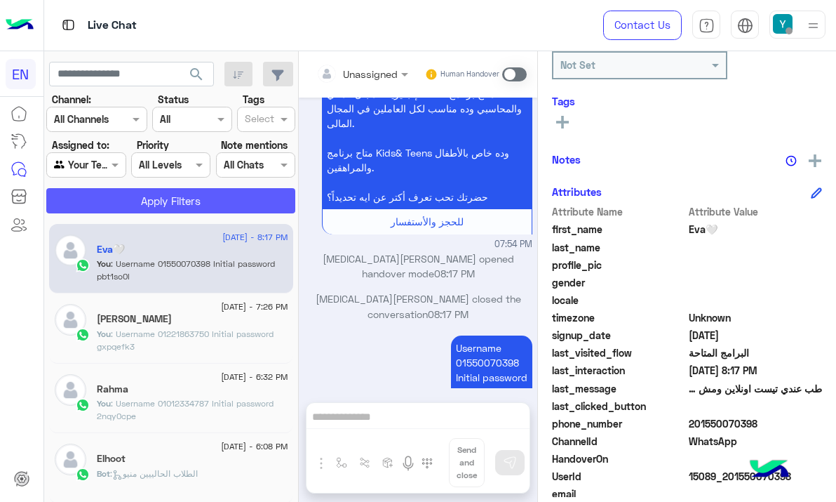
click at [149, 203] on button "Apply Filters" at bounding box center [170, 200] width 249 height 25
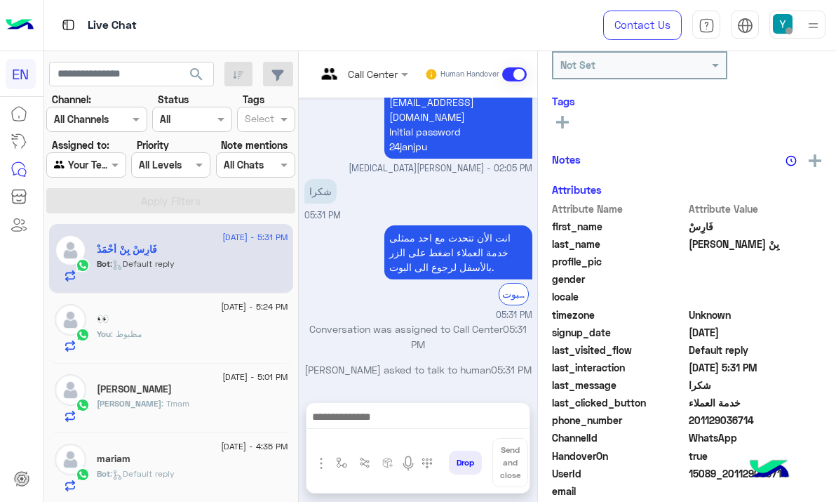
scroll to position [839, 0]
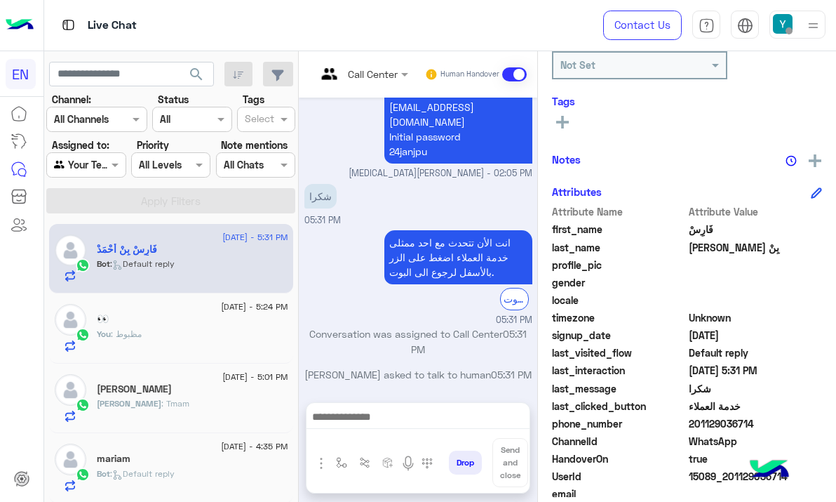
click at [113, 173] on div "Agent Filter Your Team" at bounding box center [85, 164] width 79 height 25
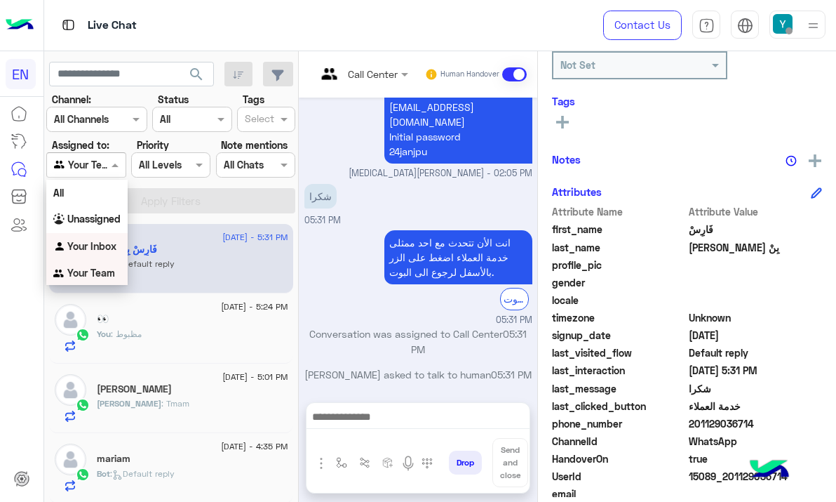
scroll to position [1, 0]
click at [112, 269] on b "Your Team" at bounding box center [91, 272] width 48 height 12
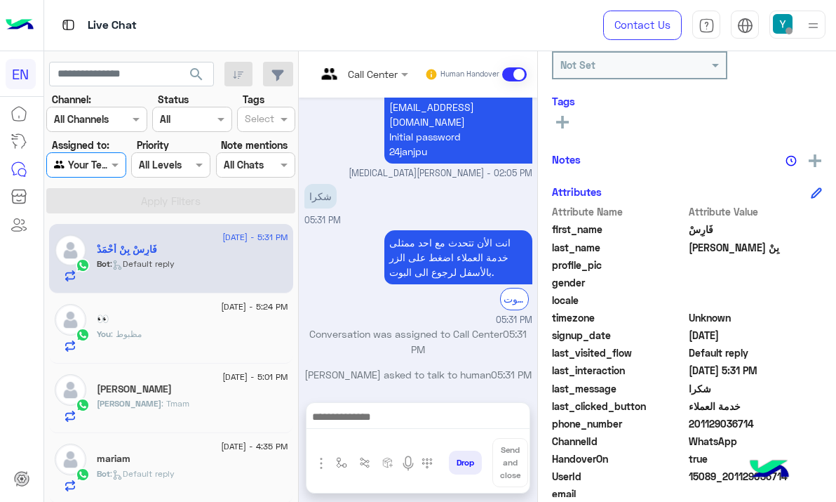
click at [87, 170] on div at bounding box center [86, 164] width 78 height 16
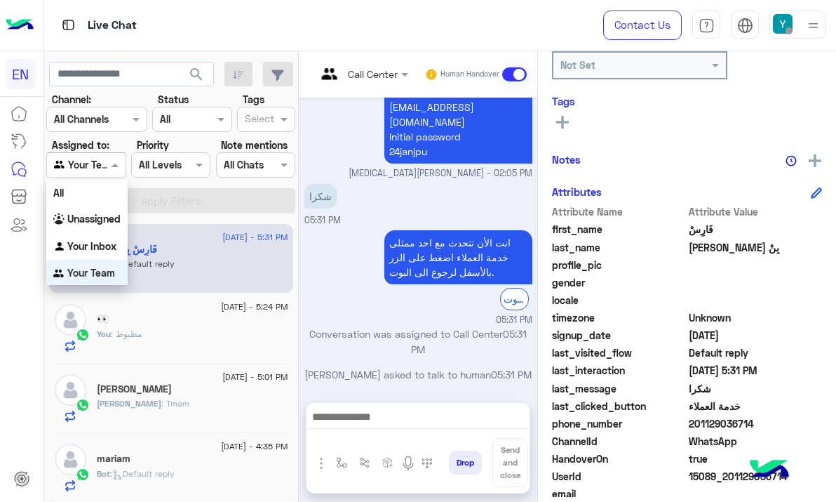
scroll to position [3, 0]
click at [108, 243] on b "Your Inbox" at bounding box center [91, 244] width 49 height 12
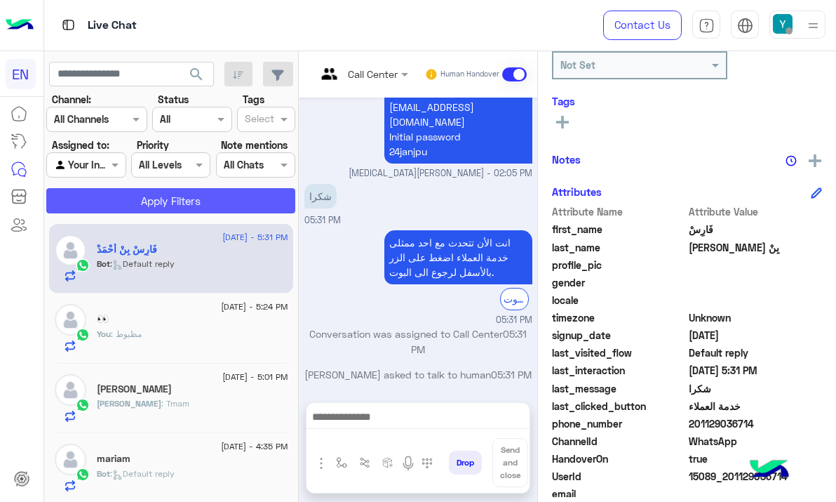
click at [120, 194] on button "Apply Filters" at bounding box center [170, 200] width 249 height 25
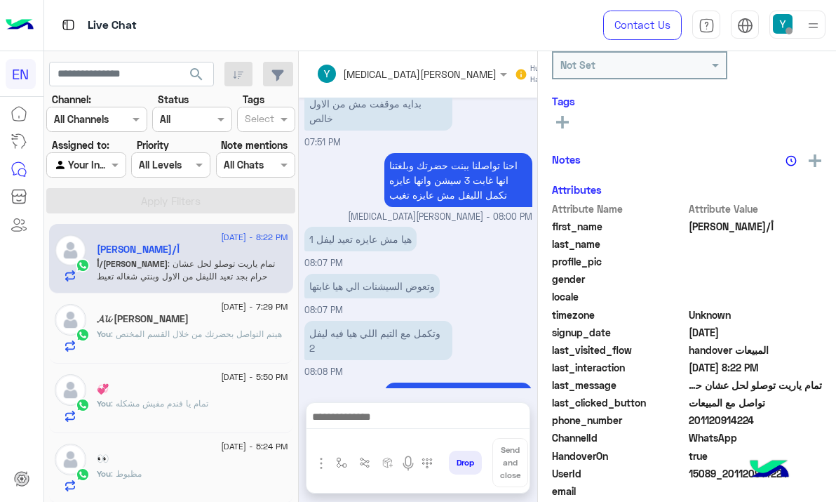
scroll to position [990, 0]
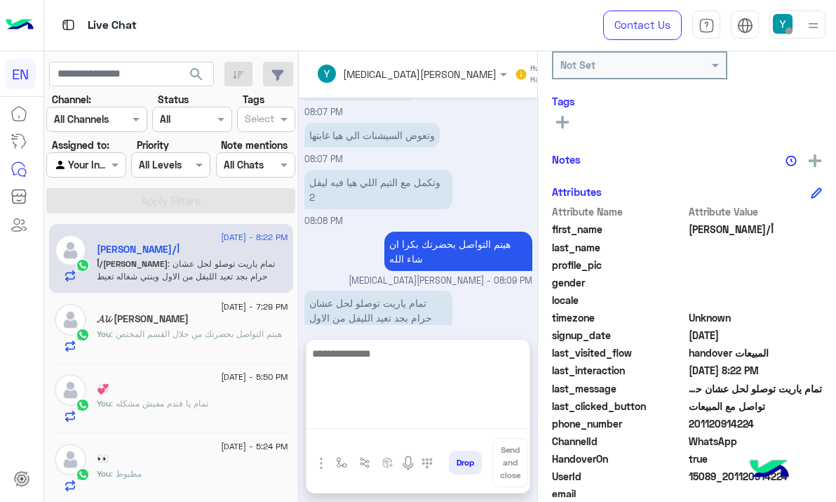
click at [412, 410] on textarea at bounding box center [418, 386] width 223 height 84
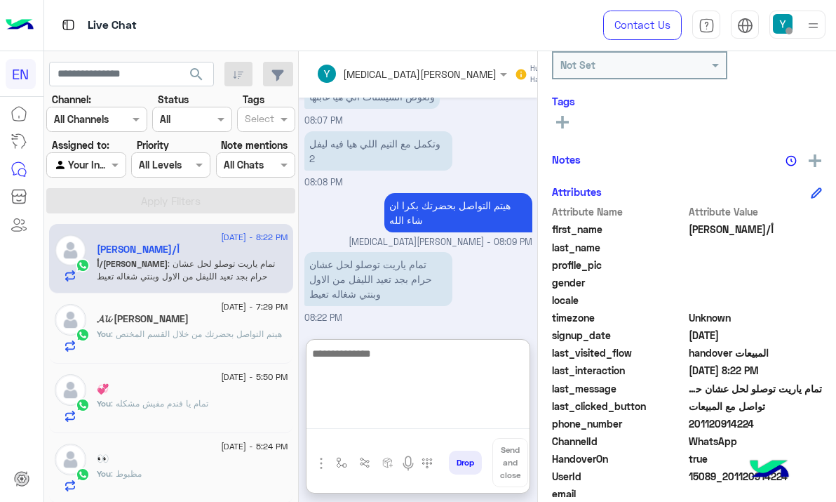
click at [391, 372] on textarea at bounding box center [418, 386] width 223 height 84
type textarea "*"
click at [392, 364] on textarea at bounding box center [418, 386] width 223 height 84
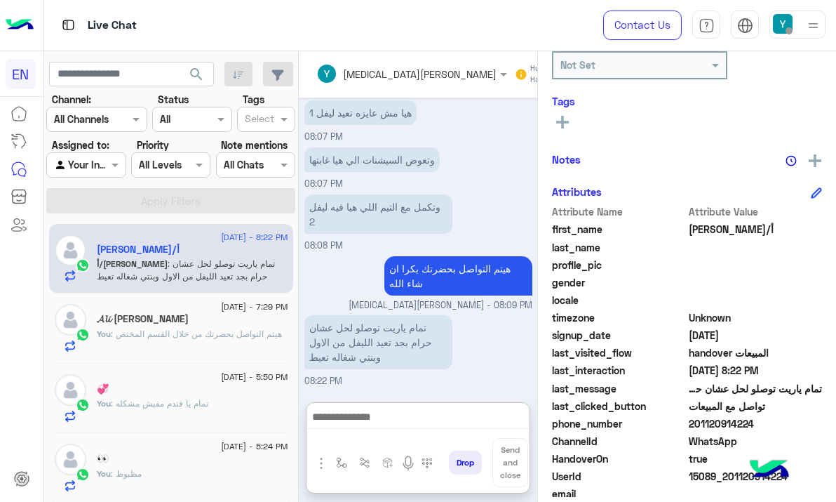
click at [86, 163] on input "text" at bounding box center [70, 165] width 32 height 15
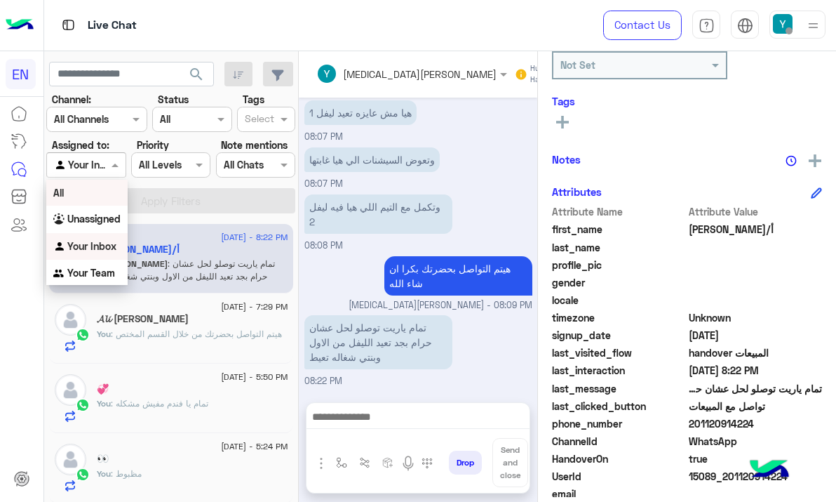
scroll to position [990, 0]
click at [90, 278] on b "Your Team" at bounding box center [91, 273] width 48 height 12
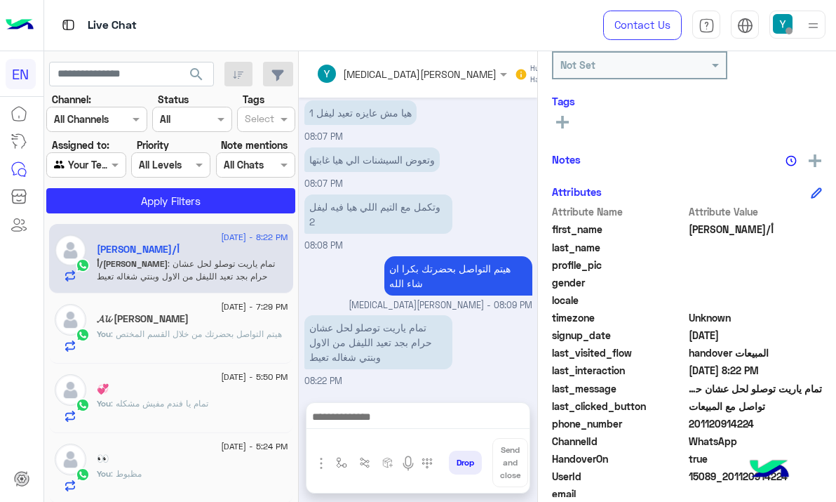
click at [116, 227] on div "26 August - 8:22 PM أ/رضا أ/رضا : تمام ياريت توصلو لحل عشان حرام بجد تعيد الليف…" at bounding box center [171, 259] width 244 height 70
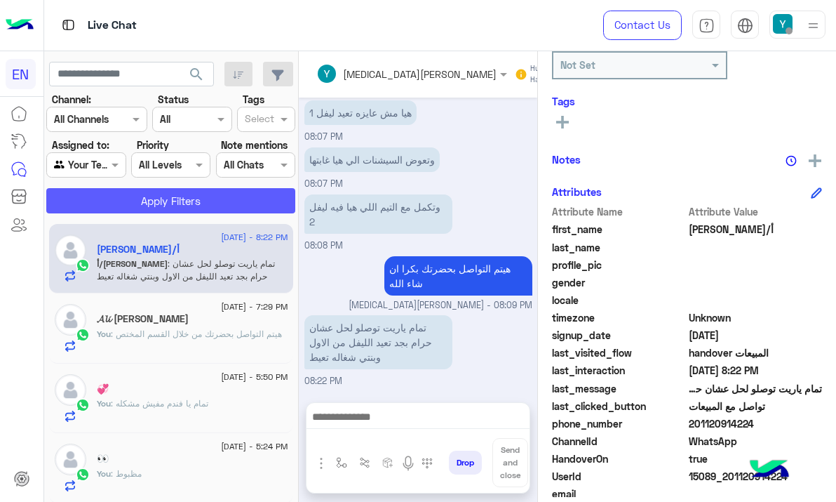
click at [118, 206] on button "Apply Filters" at bounding box center [170, 200] width 249 height 25
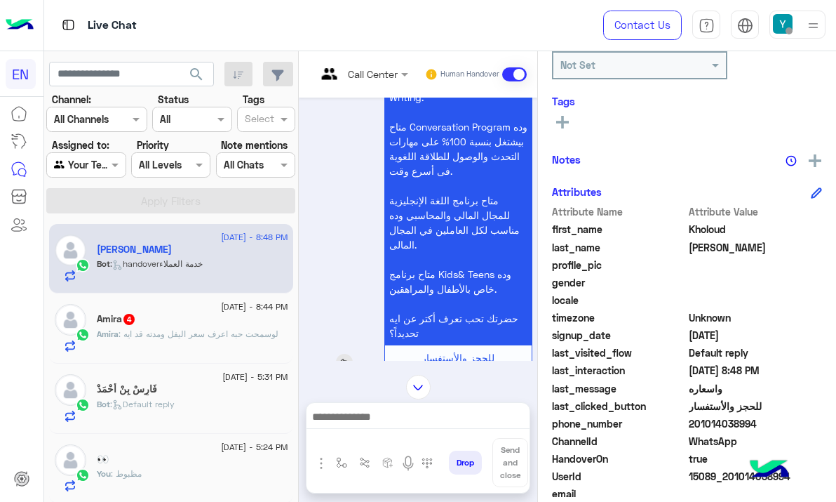
scroll to position [208, 0]
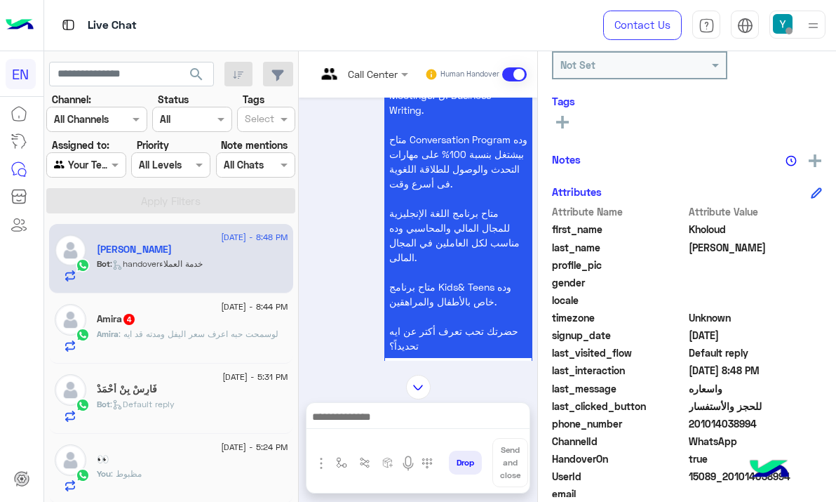
click at [361, 62] on div "Call Center" at bounding box center [356, 75] width 81 height 34
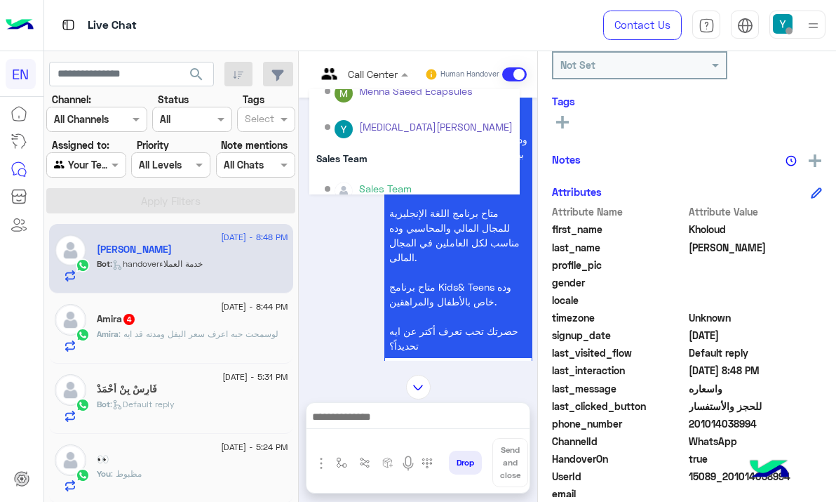
scroll to position [233, 0]
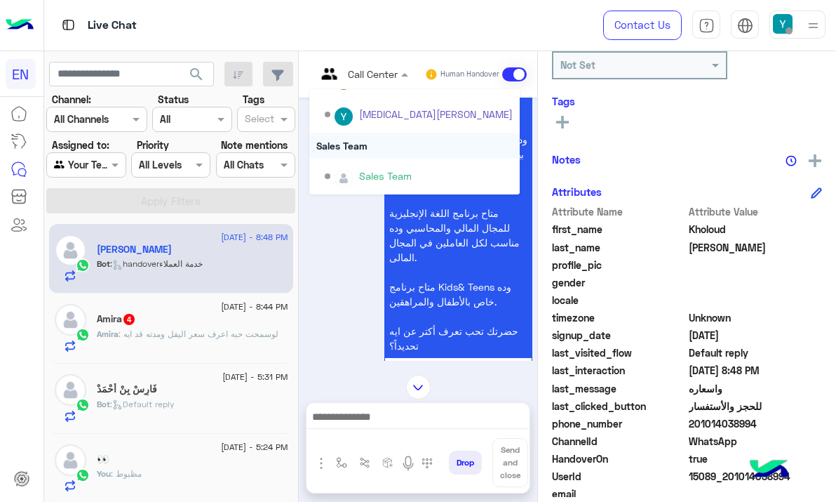
click at [372, 150] on div "Sales Team" at bounding box center [414, 146] width 210 height 26
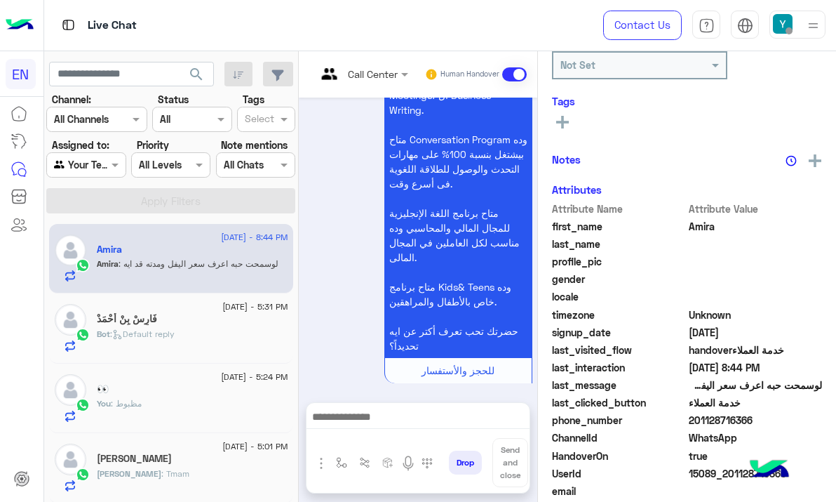
scroll to position [1250, 0]
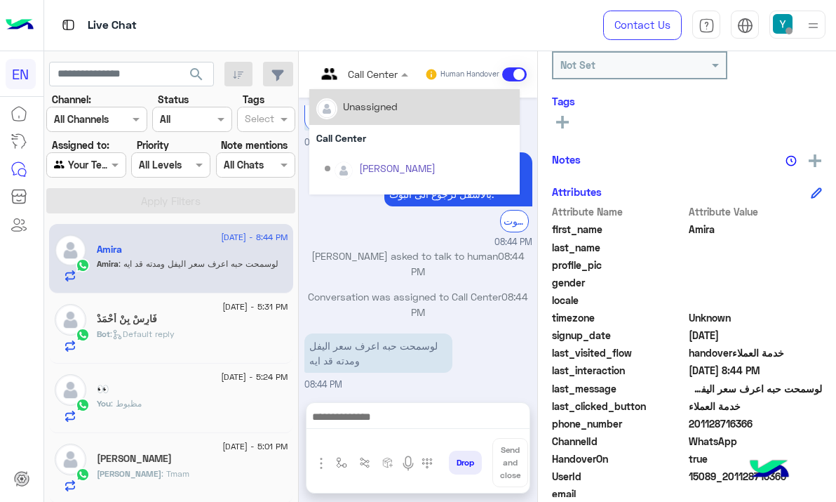
click at [354, 67] on input "text" at bounding box center [344, 74] width 57 height 15
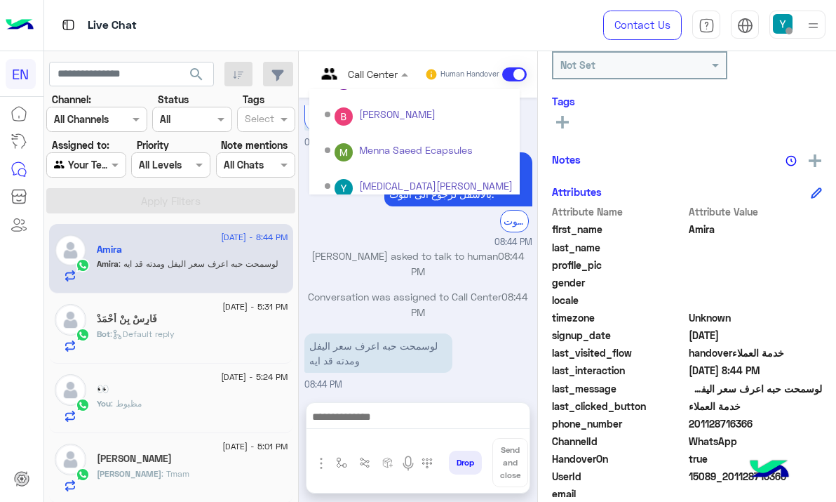
scroll to position [215, 0]
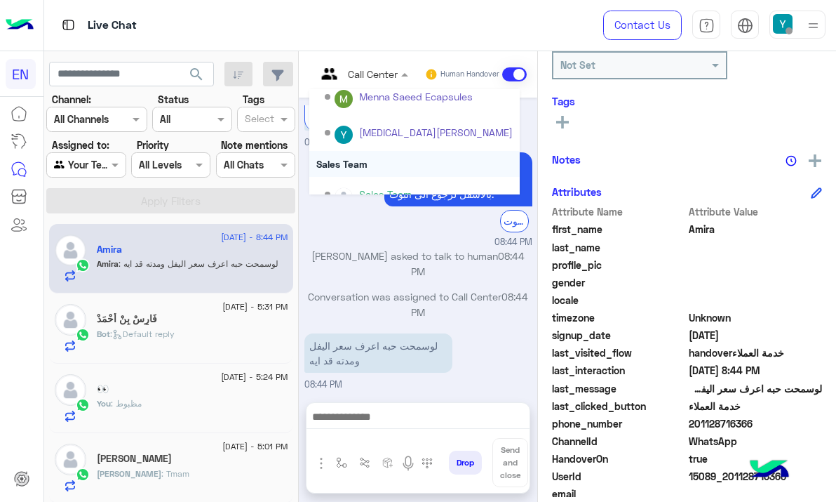
click at [368, 152] on div "Sales Team" at bounding box center [414, 164] width 210 height 26
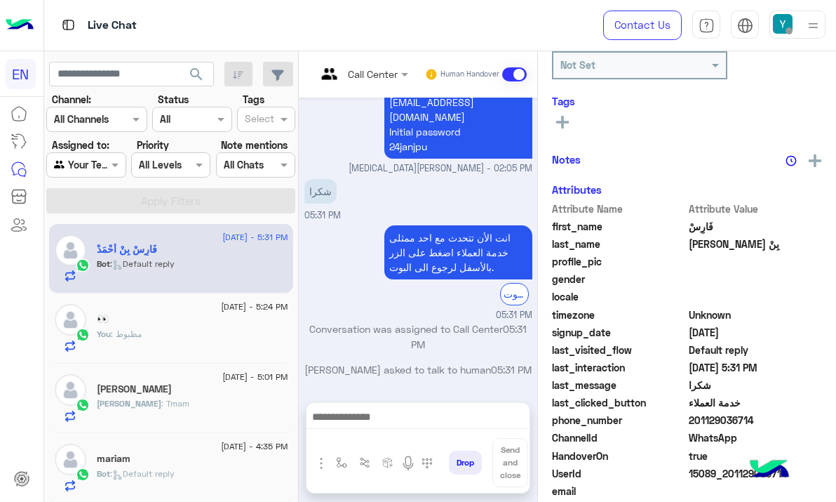
scroll to position [839, 0]
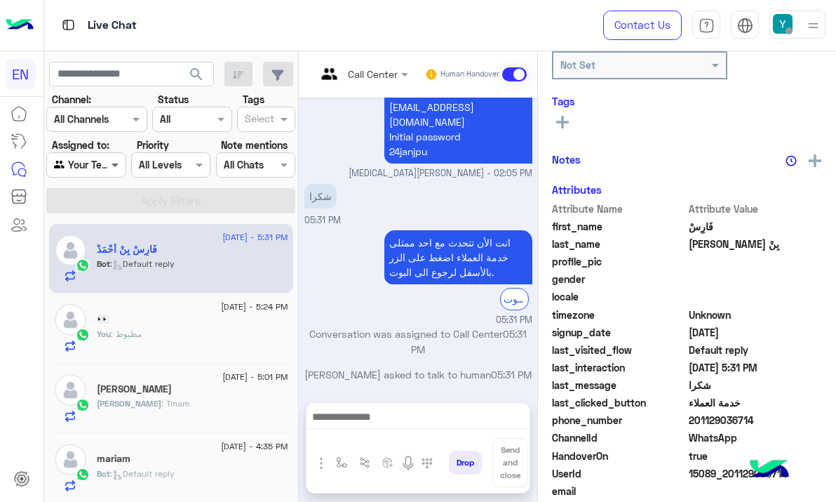
click at [117, 172] on span at bounding box center [117, 164] width 18 height 15
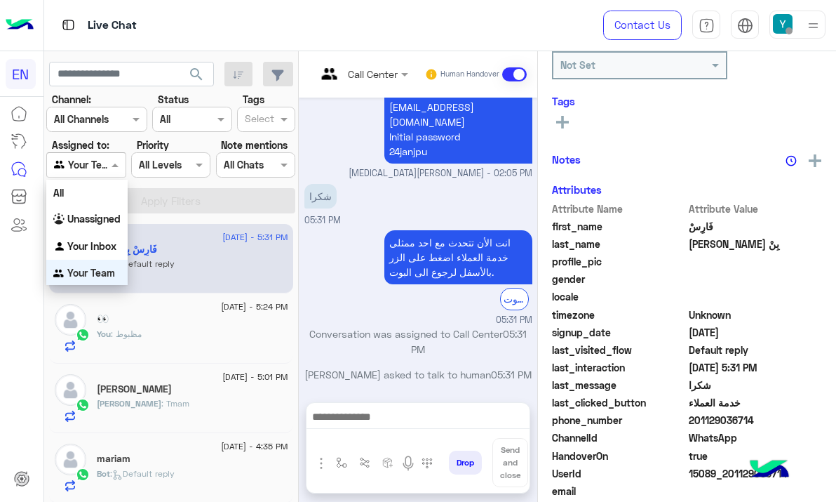
scroll to position [3, 0]
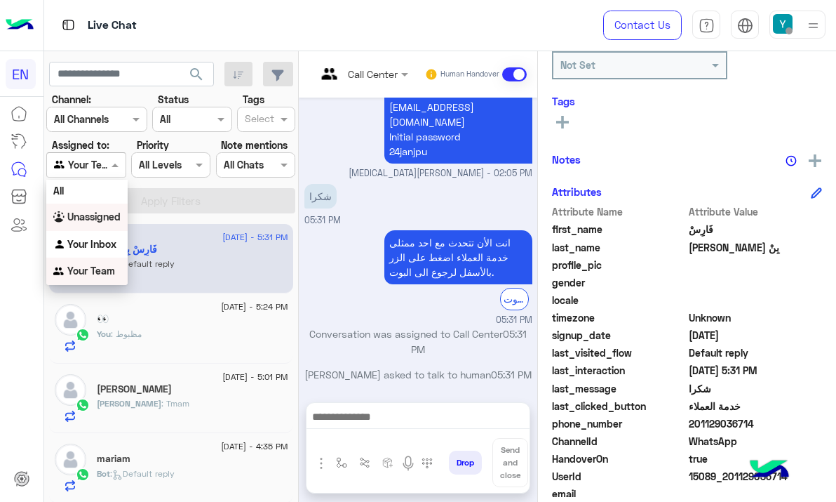
click at [101, 215] on b "Unassigned" at bounding box center [93, 216] width 53 height 12
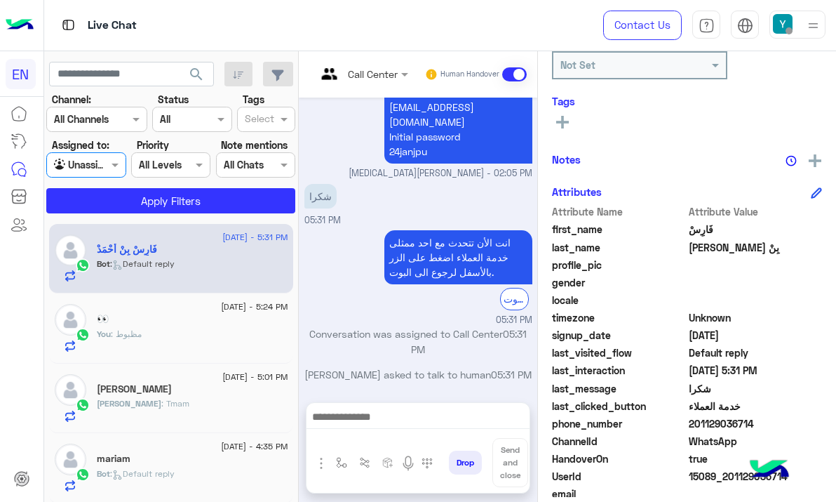
click at [90, 165] on div at bounding box center [86, 164] width 78 height 16
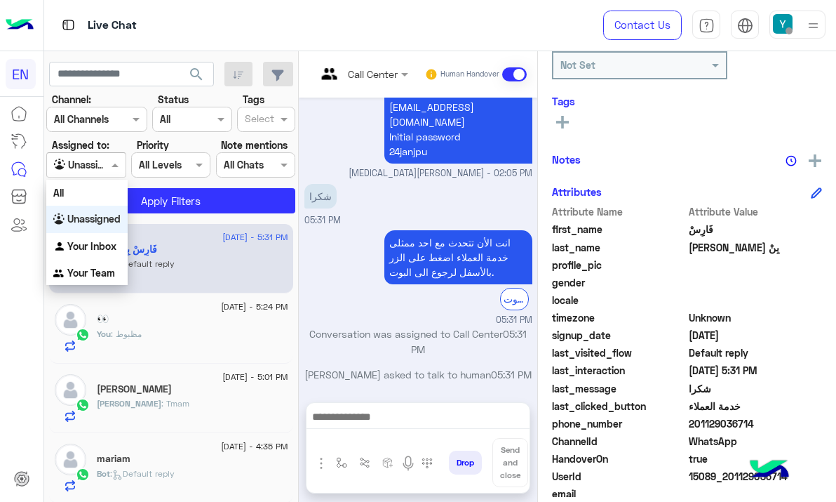
click at [96, 232] on div "Unassigned" at bounding box center [86, 219] width 81 height 27
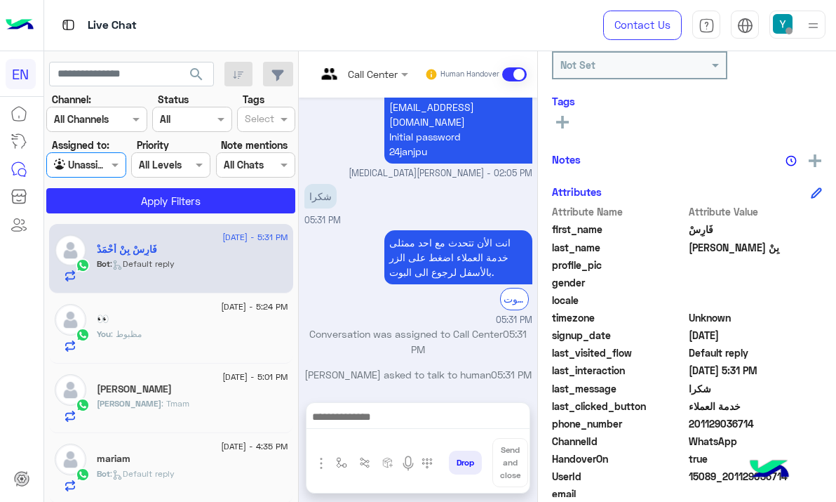
click at [98, 175] on div "Agent Filter Unassigned" at bounding box center [85, 164] width 79 height 25
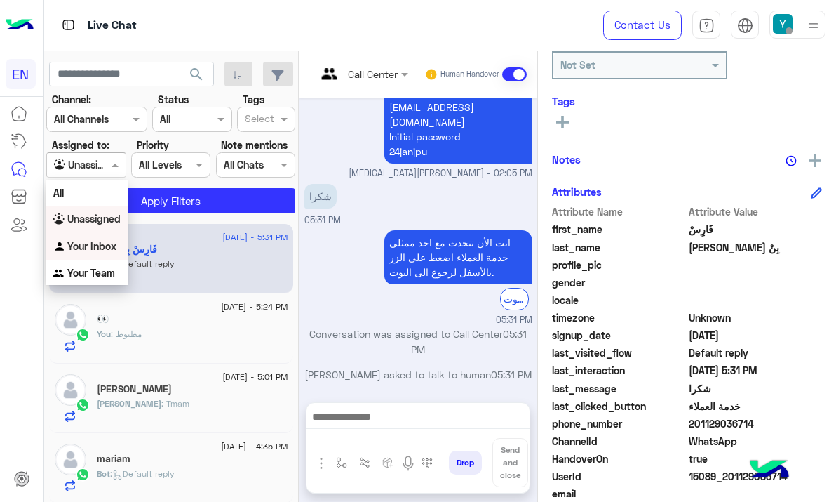
click at [105, 249] on b "Your Inbox" at bounding box center [91, 246] width 49 height 12
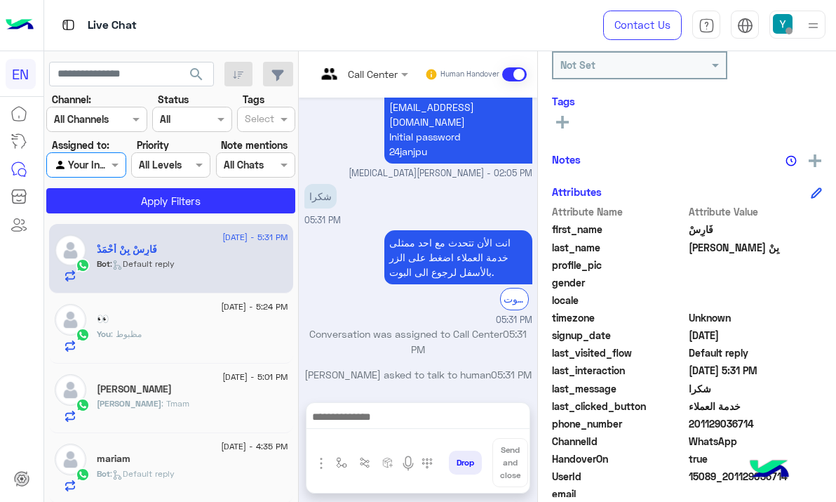
click at [114, 183] on section "Channel: Channel All Channels Status Channel All Tags Select Assigned to: Agent…" at bounding box center [172, 152] width 234 height 121
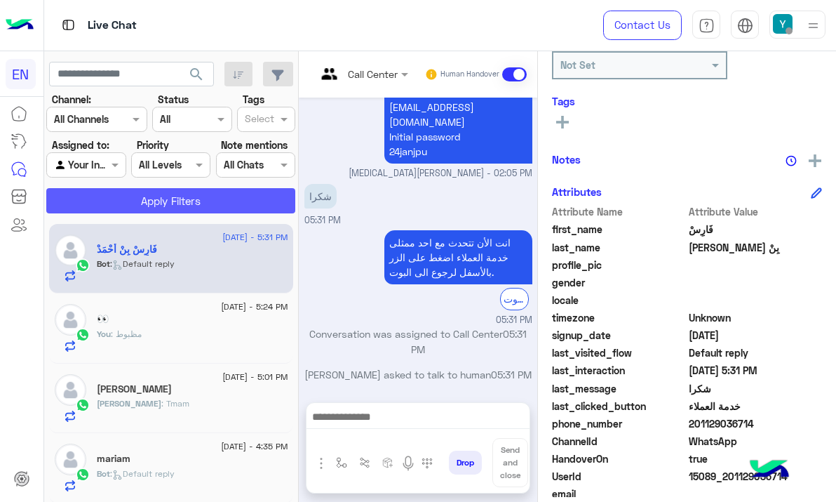
click at [114, 201] on button "Apply Filters" at bounding box center [170, 200] width 249 height 25
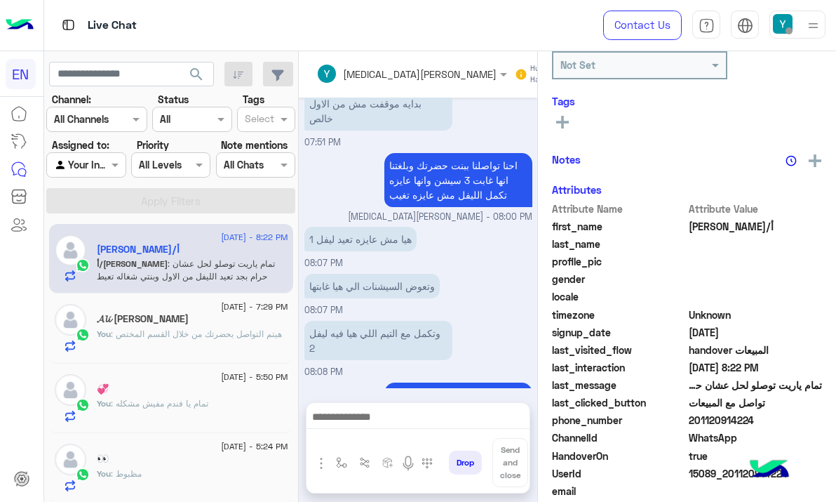
scroll to position [990, 0]
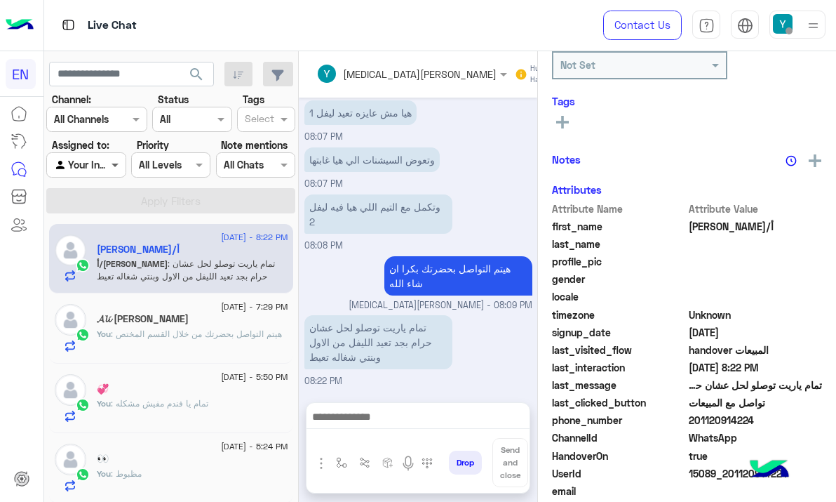
click at [112, 163] on span at bounding box center [117, 164] width 18 height 15
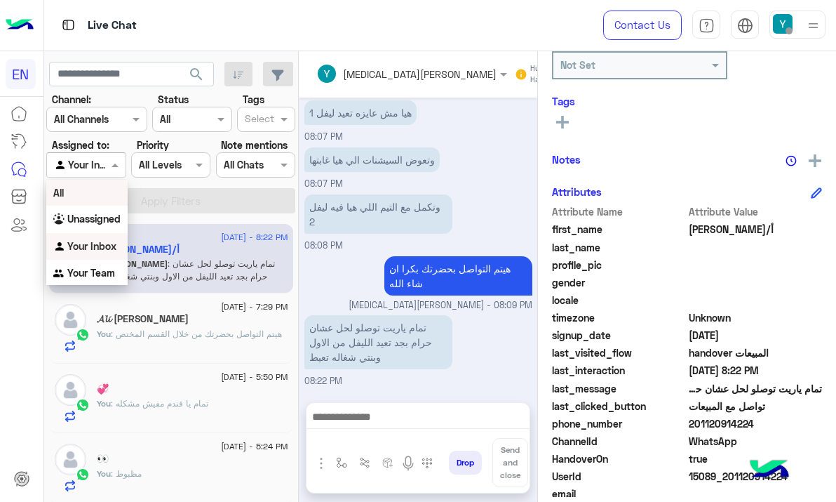
click at [103, 187] on div "All" at bounding box center [86, 193] width 81 height 26
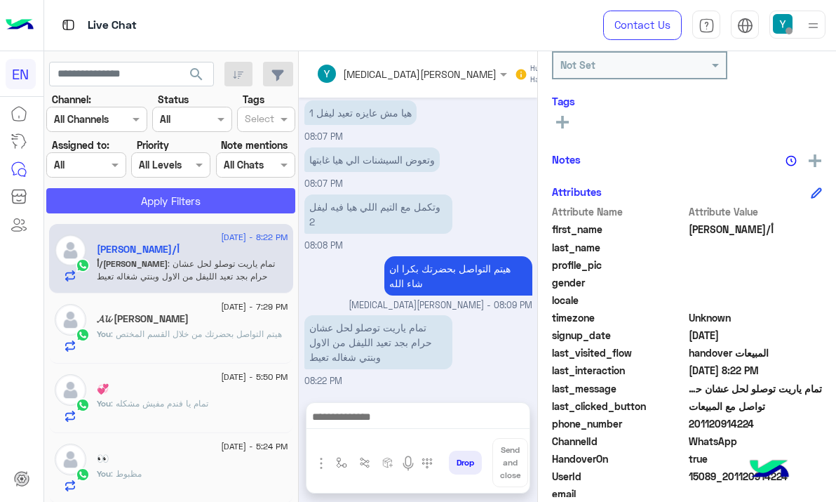
click at [105, 198] on button "Apply Filters" at bounding box center [170, 200] width 249 height 25
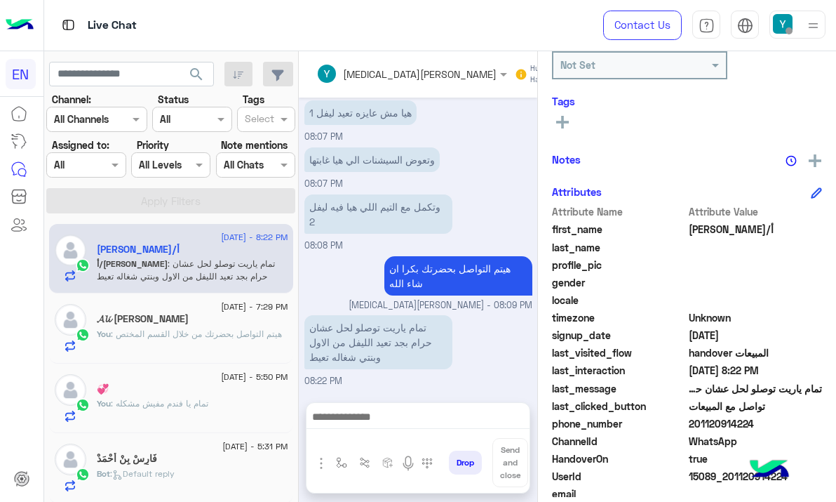
click at [566, 75] on span at bounding box center [578, 74] width 25 height 14
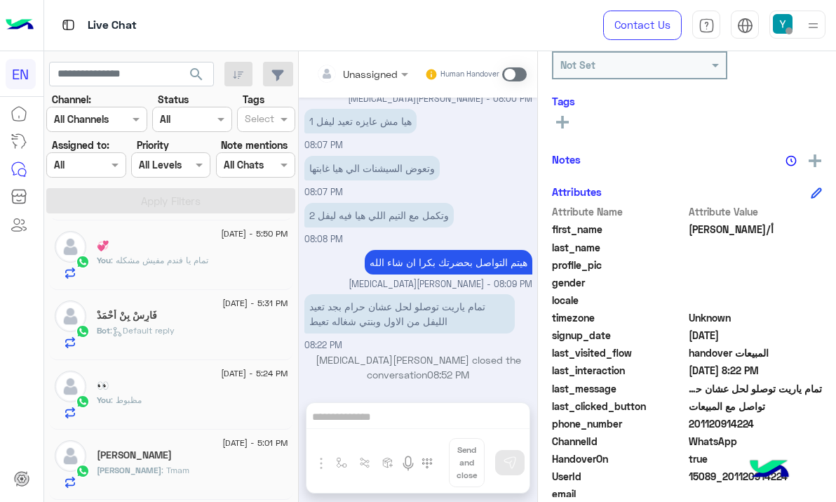
scroll to position [0, 0]
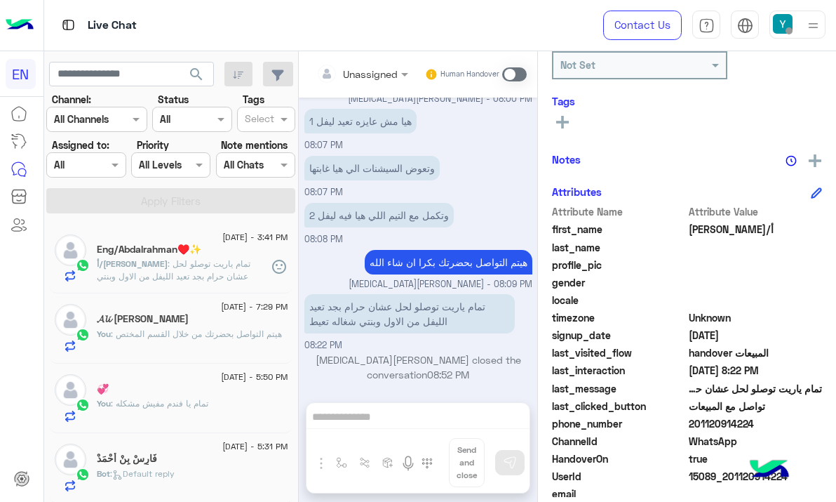
click at [91, 166] on div at bounding box center [86, 164] width 78 height 16
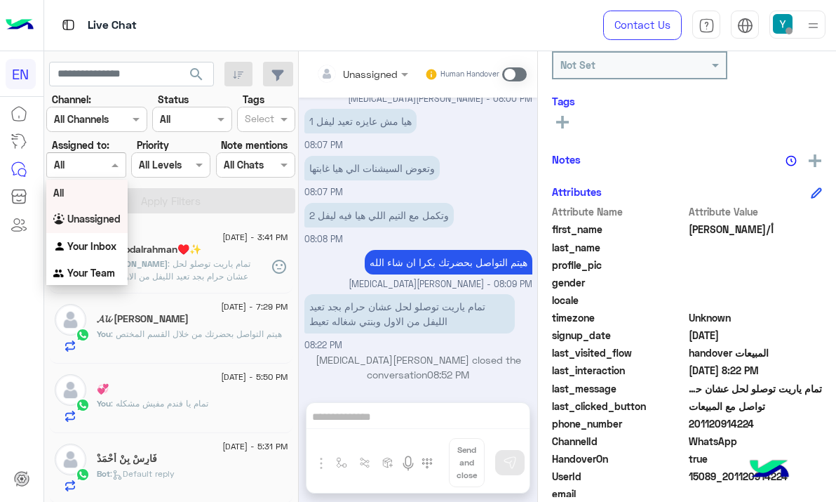
click at [102, 226] on div "Unassigned" at bounding box center [86, 219] width 81 height 27
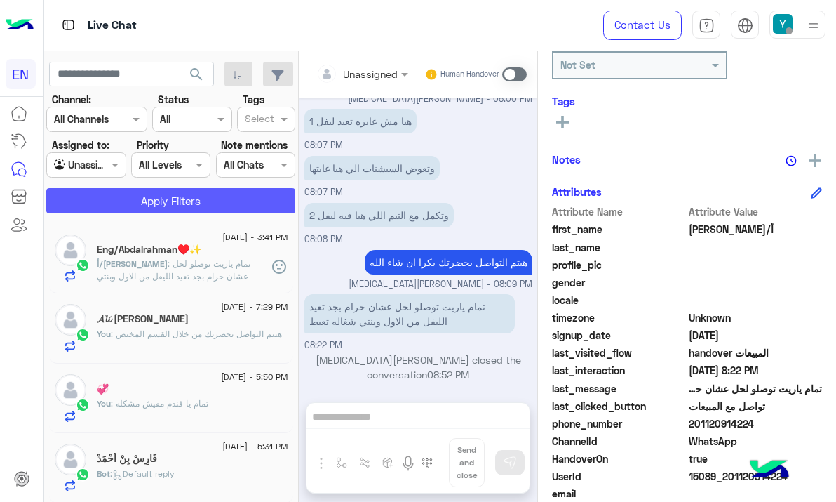
click at [131, 202] on button "Apply Filters" at bounding box center [170, 200] width 249 height 25
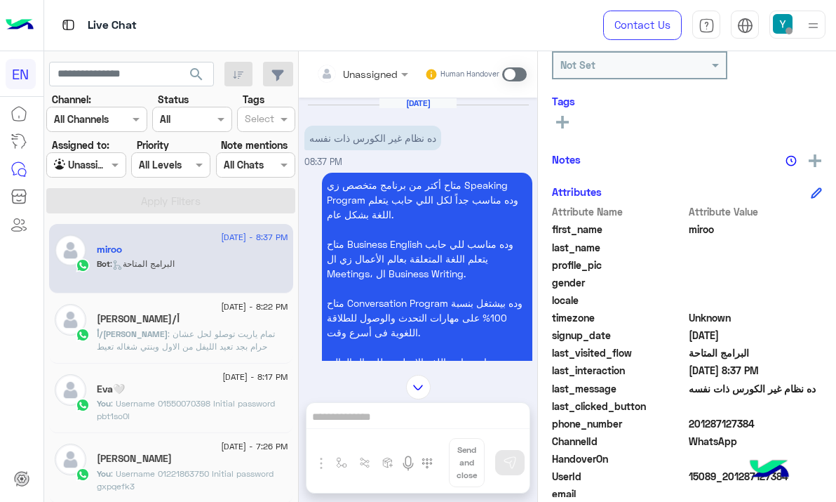
click at [355, 75] on input "text" at bounding box center [344, 74] width 57 height 15
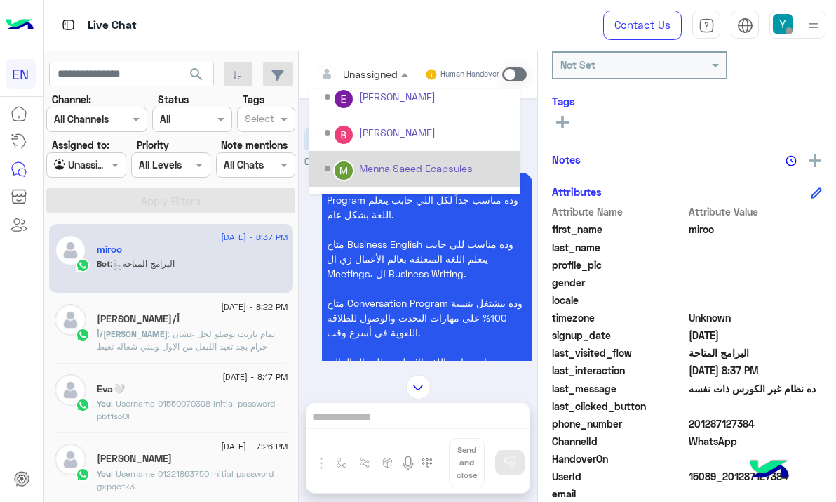
scroll to position [233, 0]
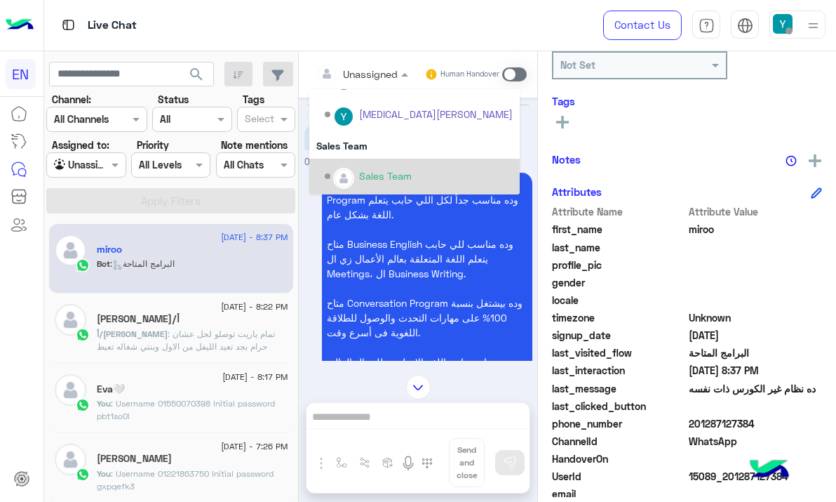
click at [391, 161] on div "Sales Team" at bounding box center [414, 177] width 210 height 36
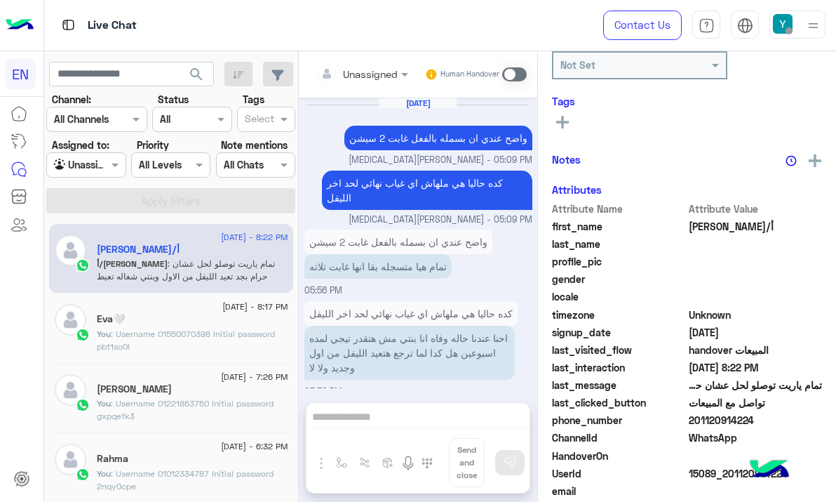
scroll to position [779, 0]
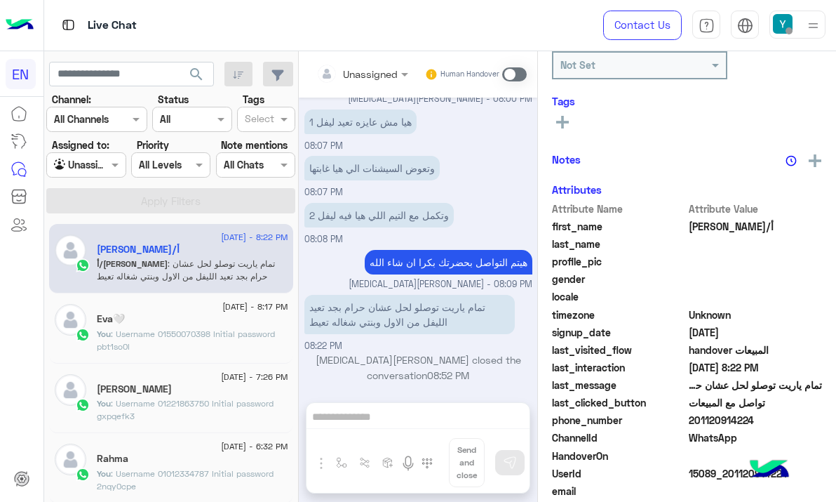
click at [90, 165] on div at bounding box center [86, 164] width 78 height 16
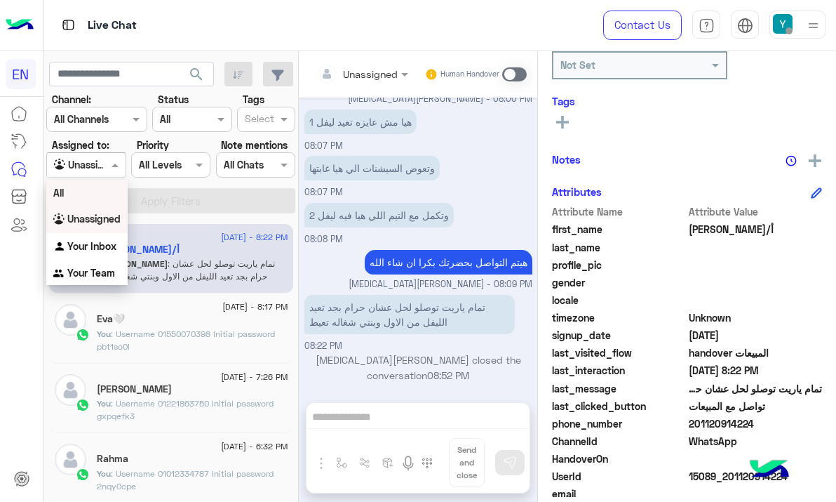
click at [95, 189] on div "All" at bounding box center [86, 193] width 81 height 26
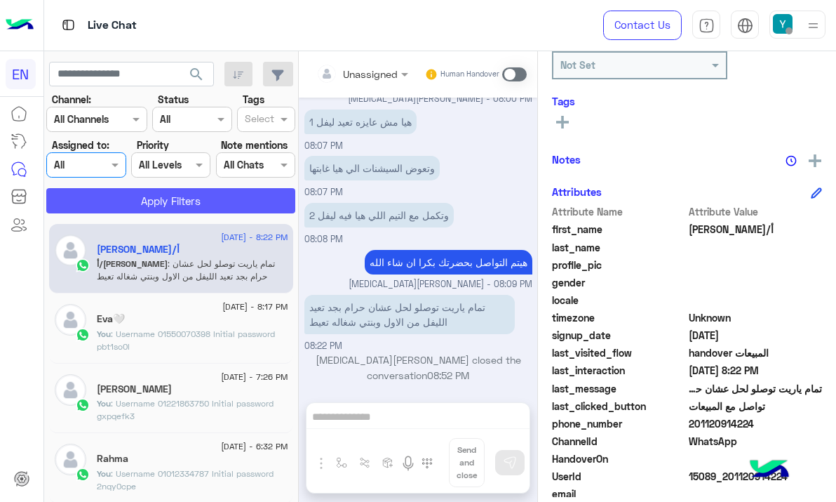
click at [112, 194] on button "Apply Filters" at bounding box center [170, 200] width 249 height 25
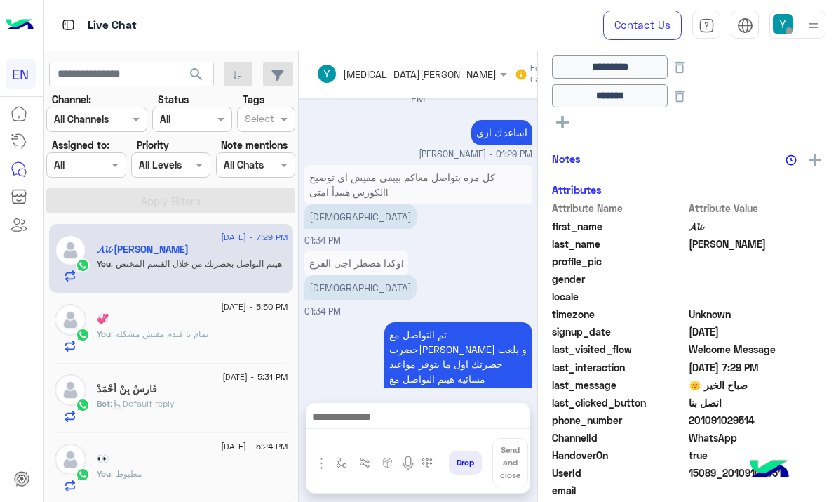
scroll to position [1303, 0]
